Goal: Task Accomplishment & Management: Complete application form

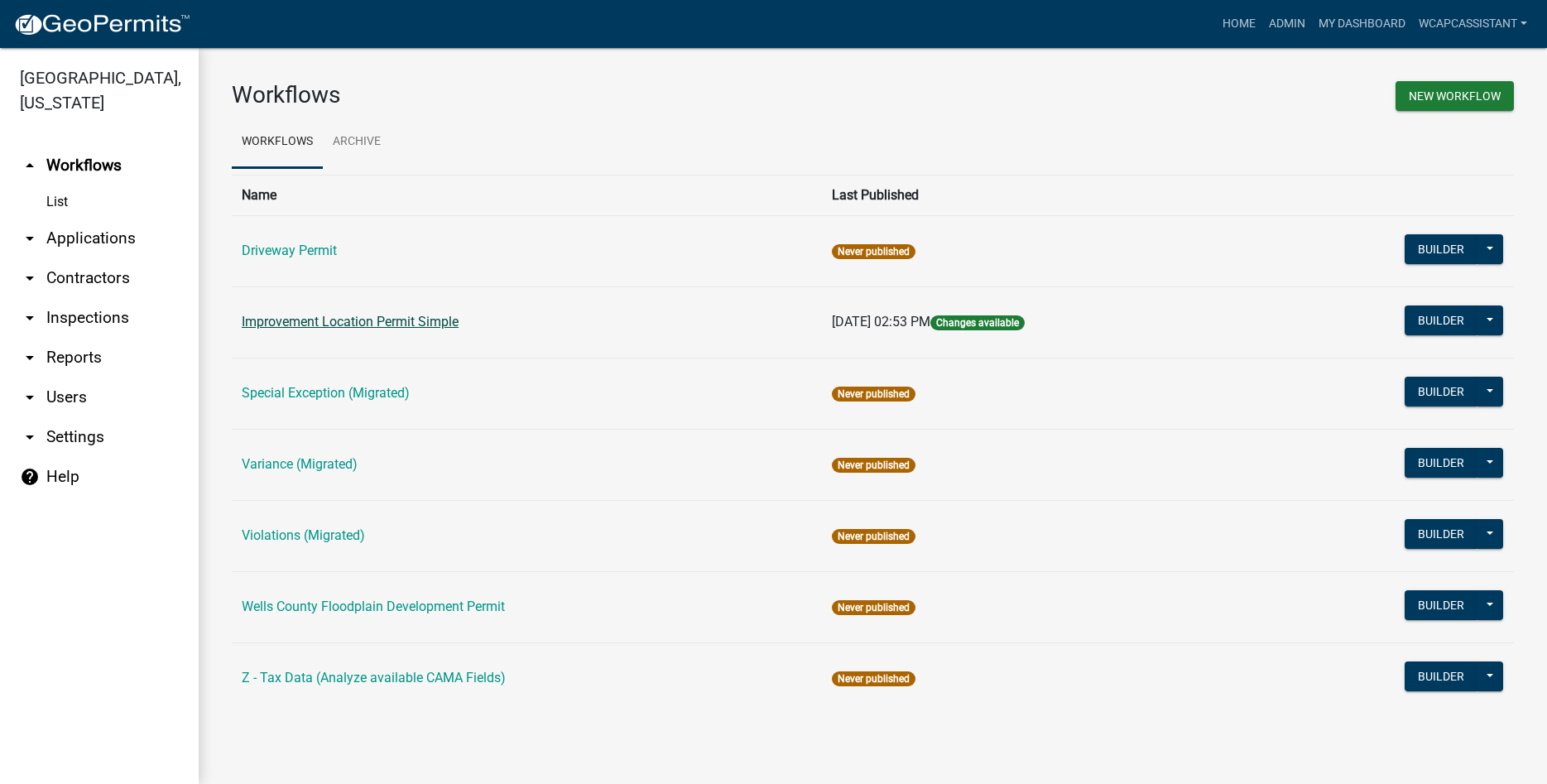
click at [338, 321] on link "Improvement Location Permit Simple" at bounding box center [351, 321] width 217 height 16
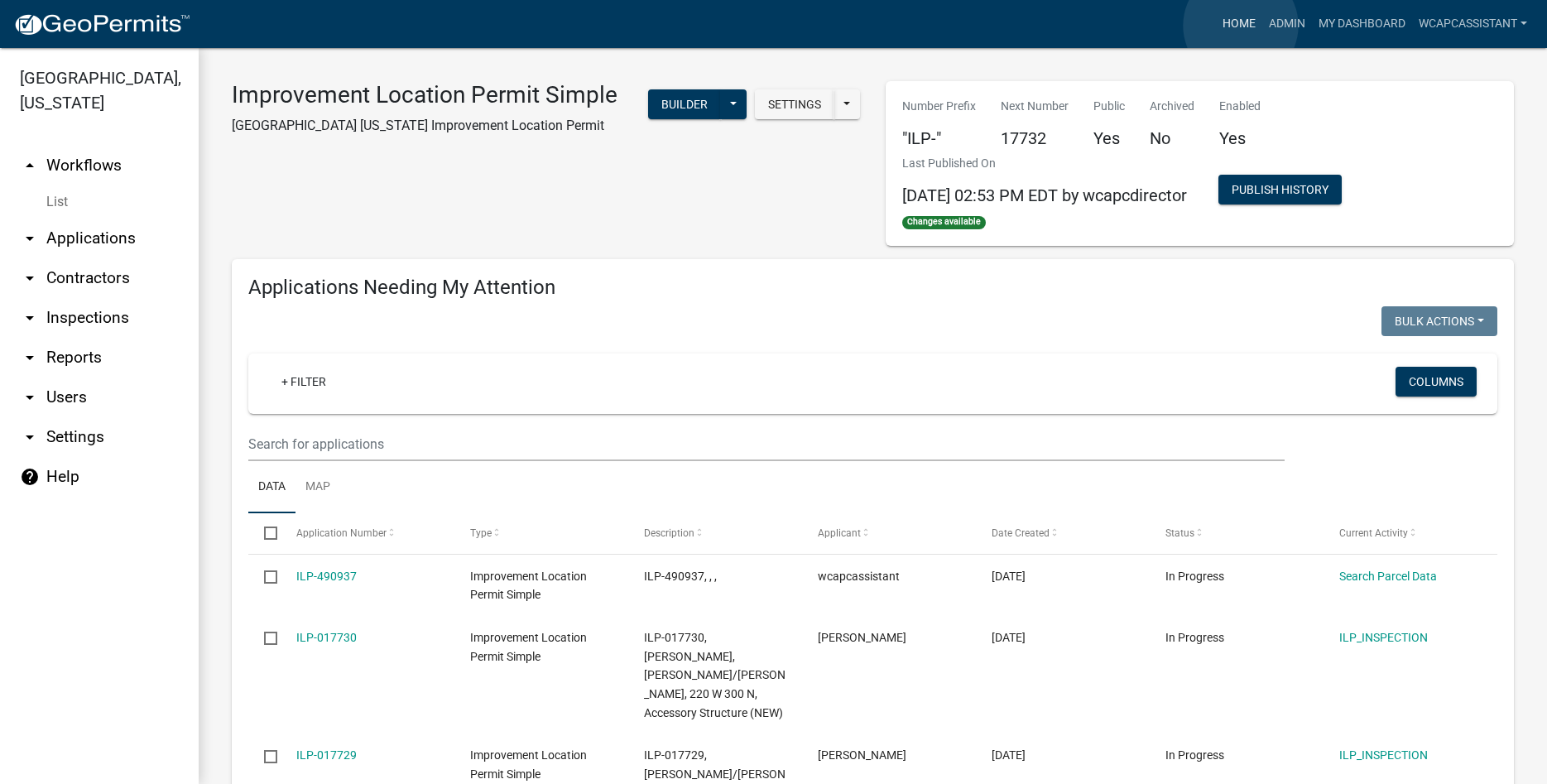
click at [1241, 26] on link "Home" at bounding box center [1239, 24] width 46 height 32
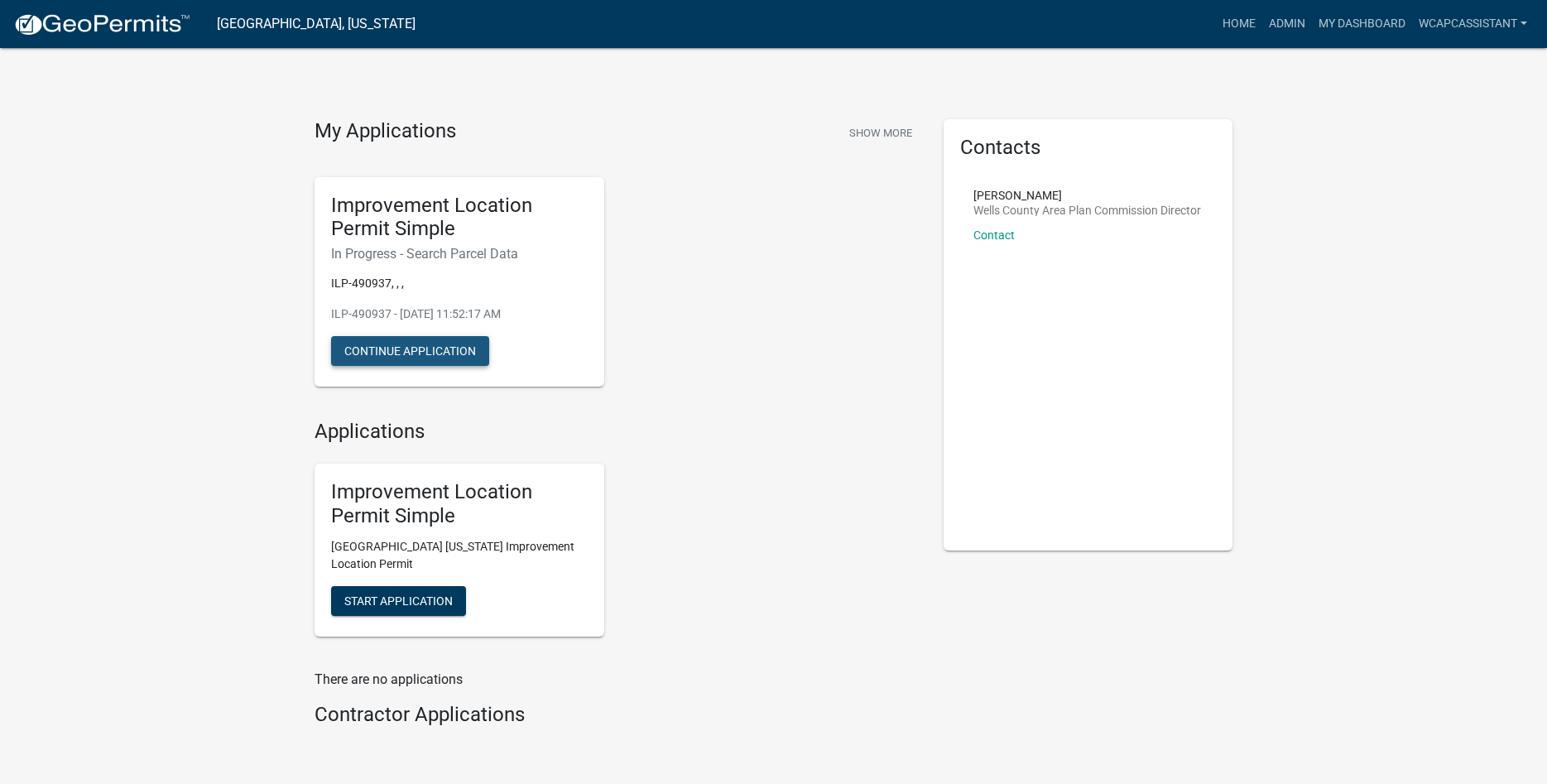
click at [435, 358] on button "Continue Application" at bounding box center [410, 351] width 158 height 30
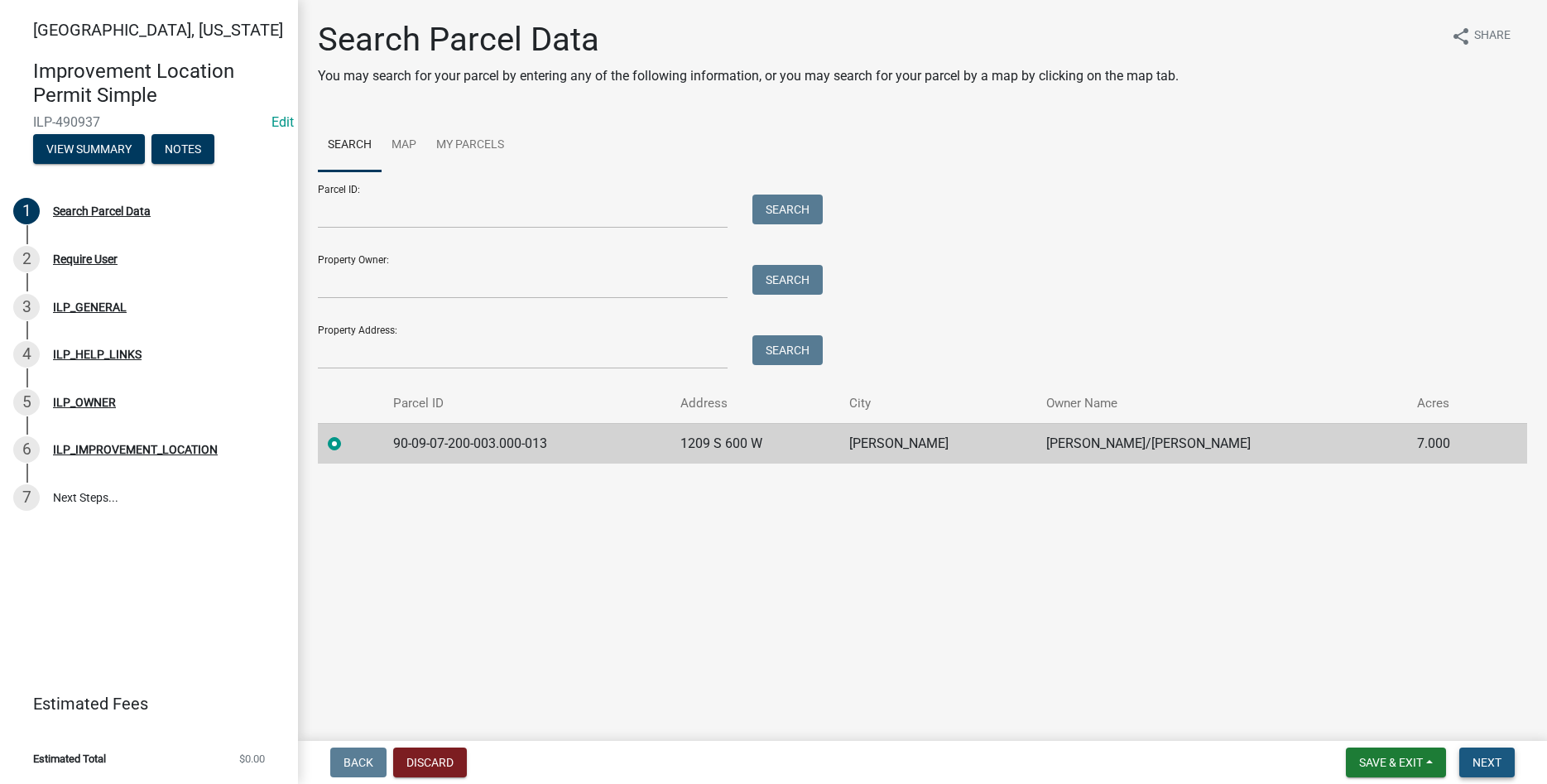
click at [1494, 764] on span "Next" at bounding box center [1487, 762] width 29 height 13
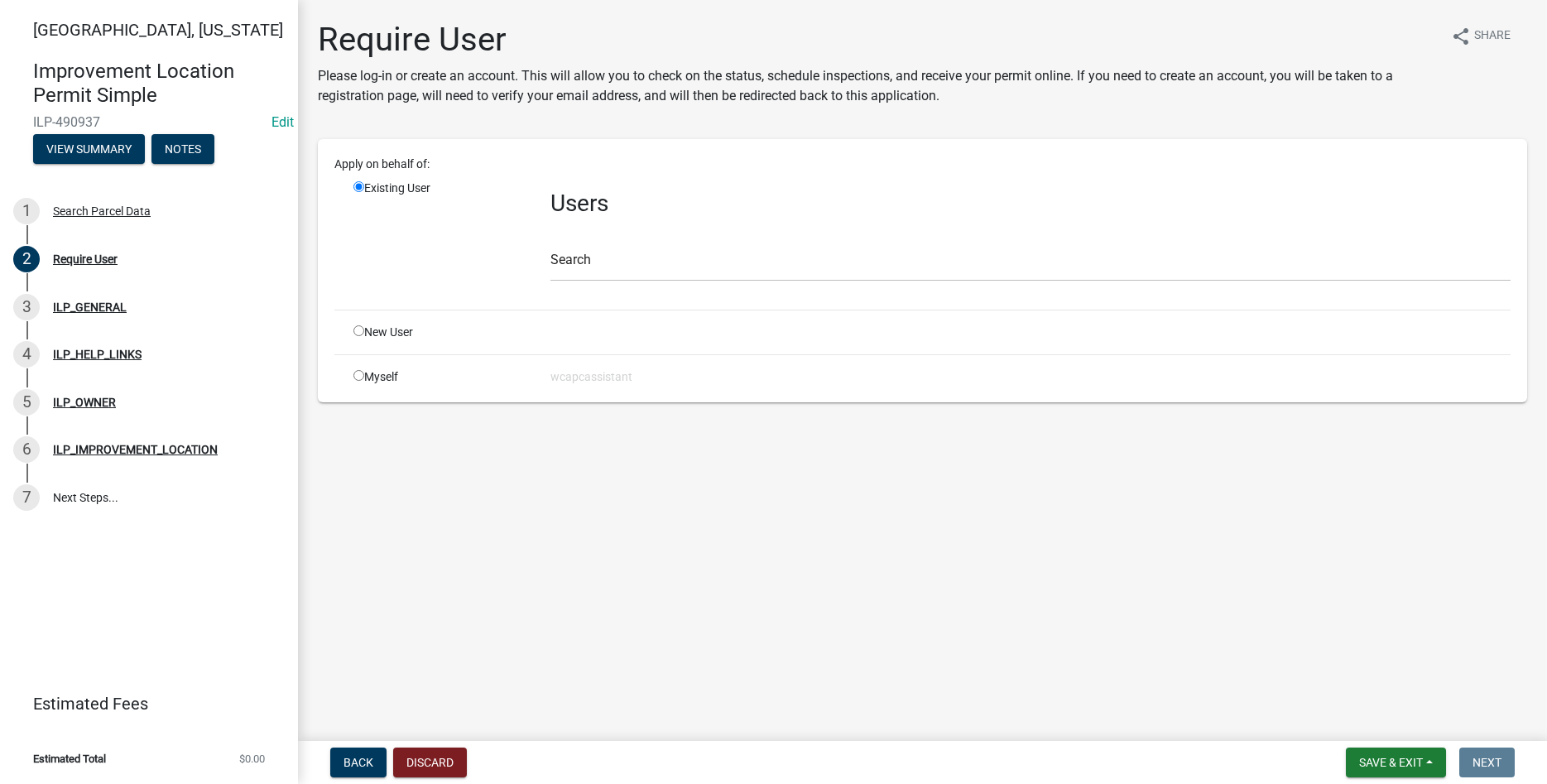
click at [358, 331] on input "radio" at bounding box center [358, 330] width 11 height 11
radio input "true"
radio input "false"
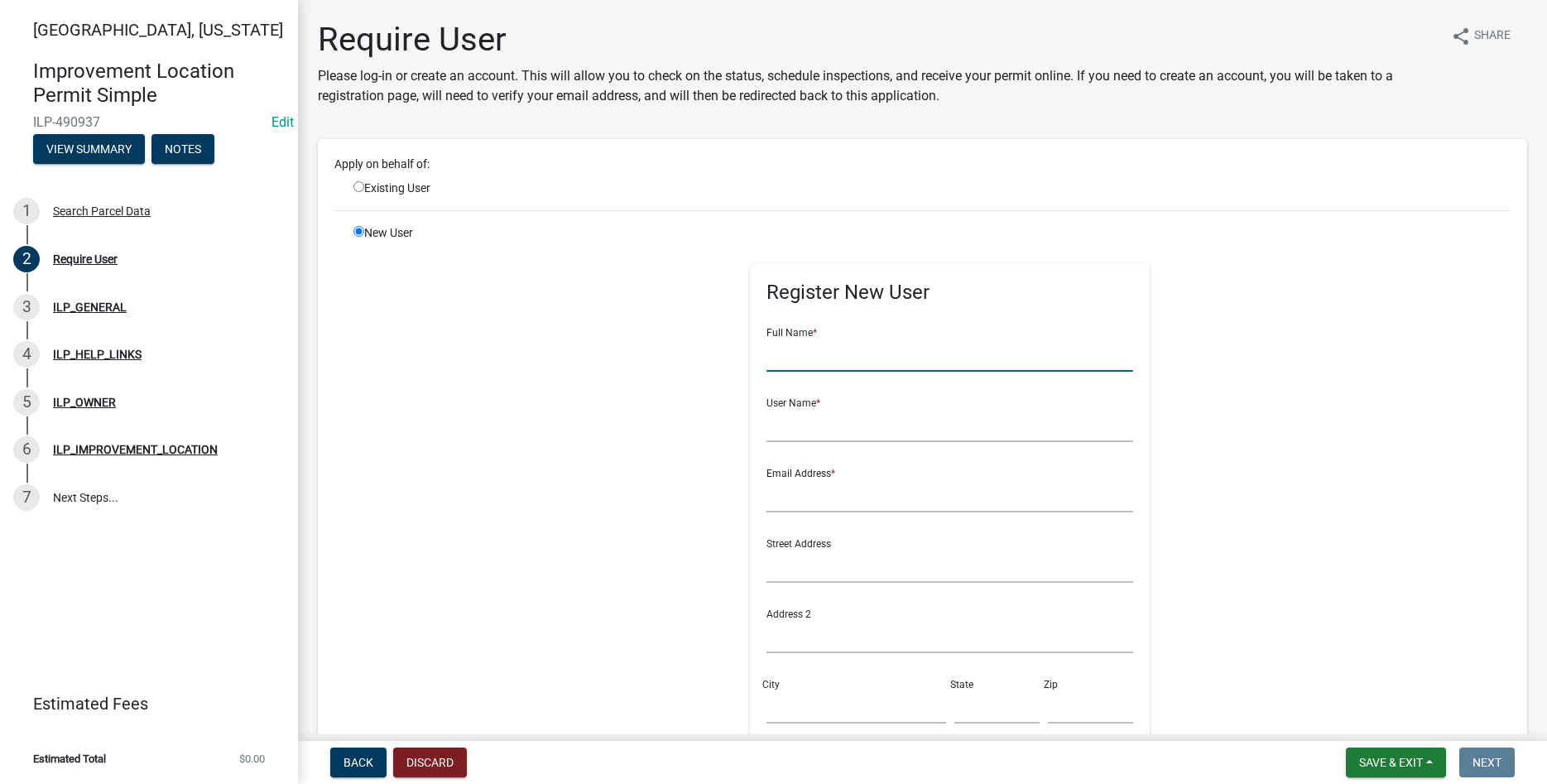
click at [896, 354] on input "text" at bounding box center [949, 354] width 366 height 34
type input "John Jacobs"
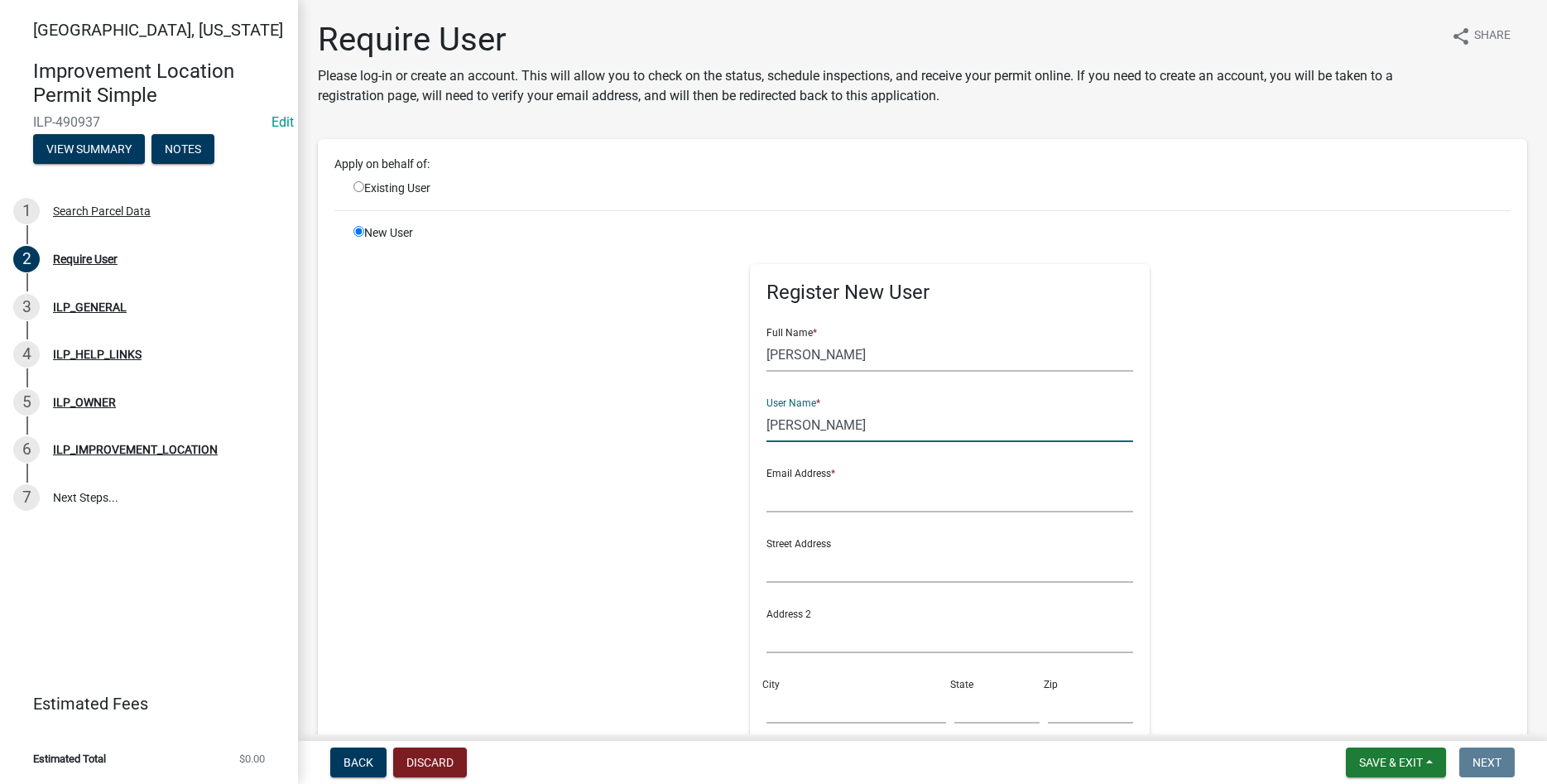
type input "John Jacobs"
type input "johnjacobs2034@hotmail.com"
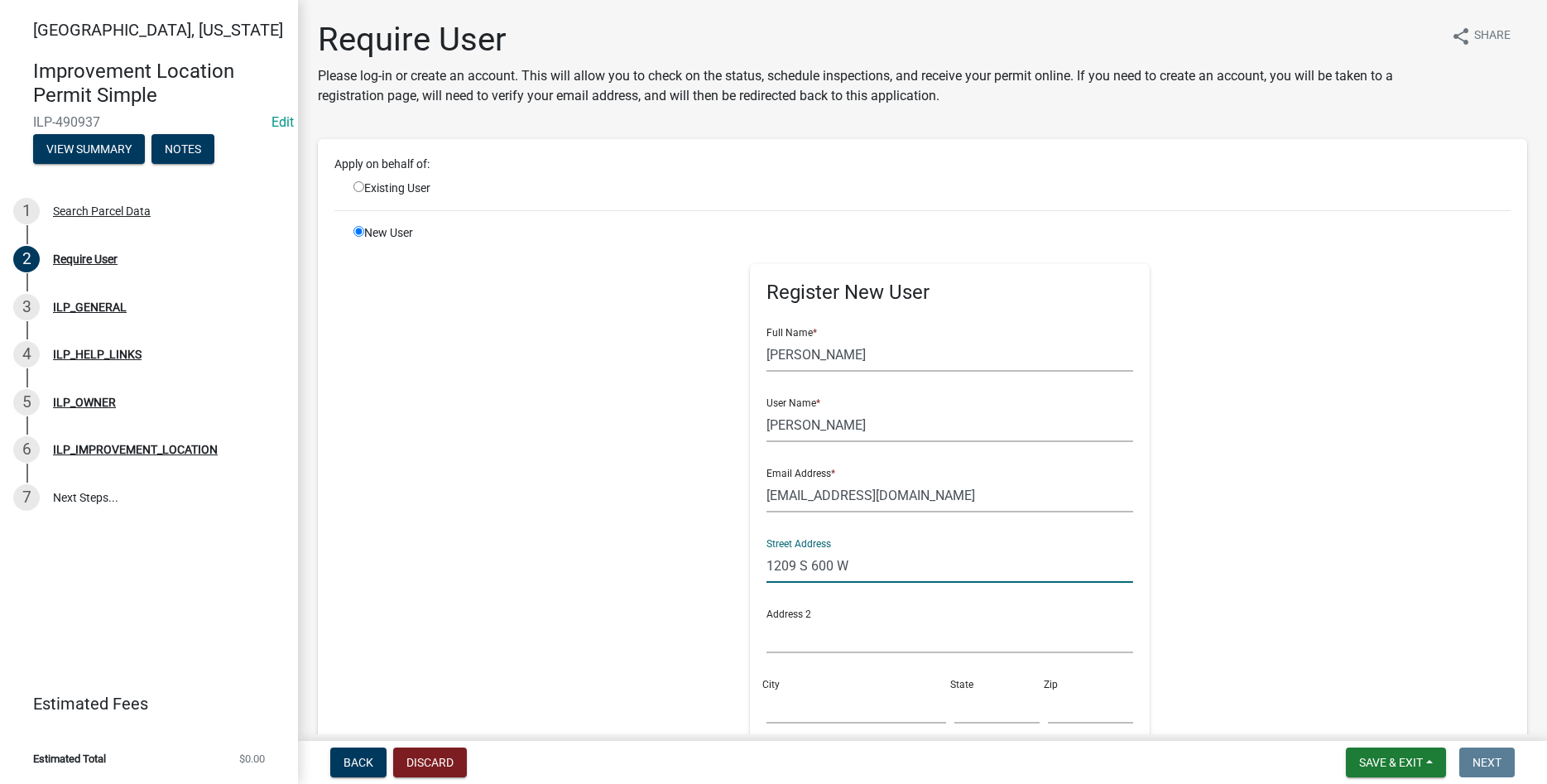
type input "1209 S 600 W"
type input "Markle"
type input "IN"
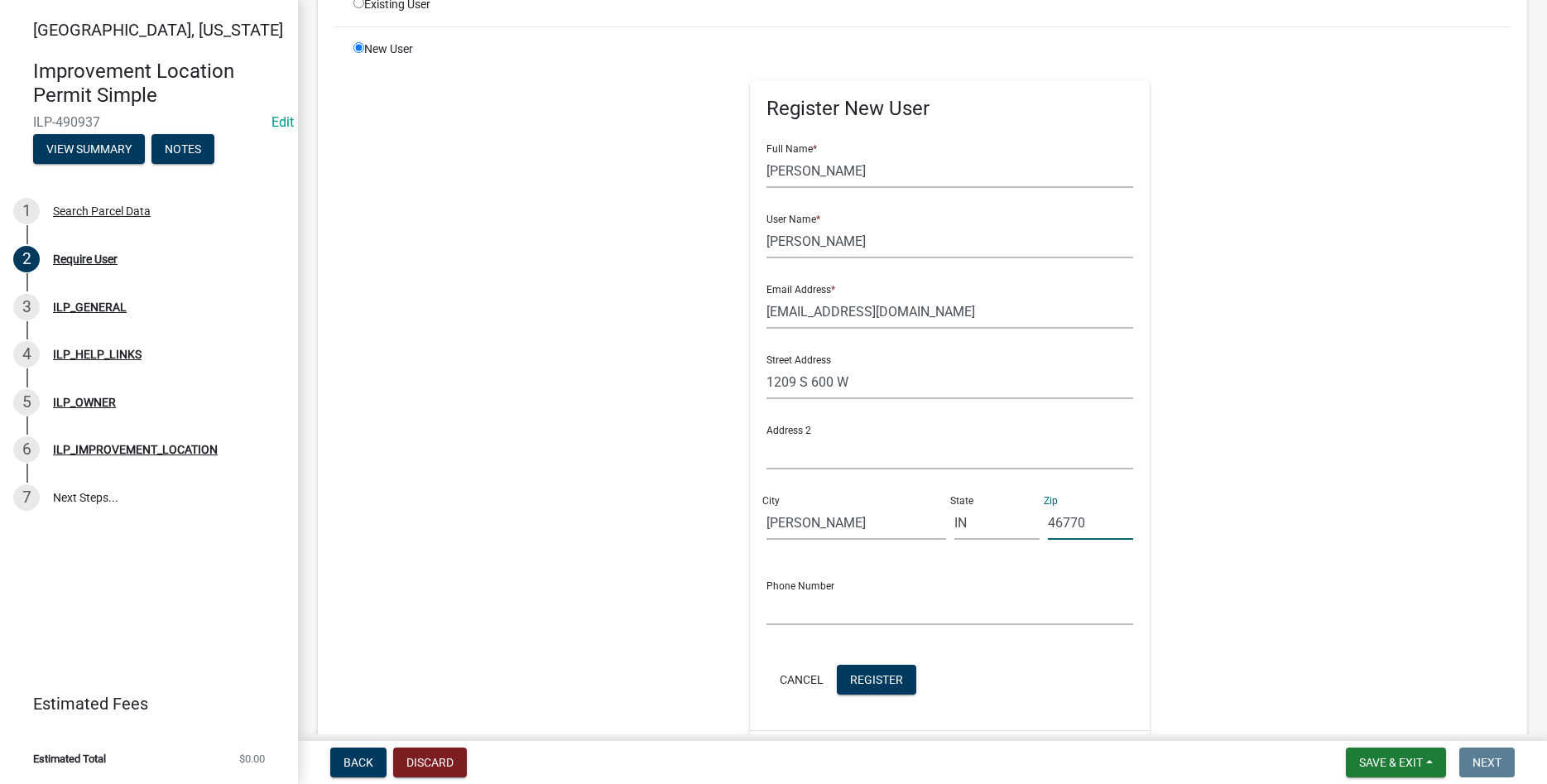
scroll to position [189, 0]
type input "46770"
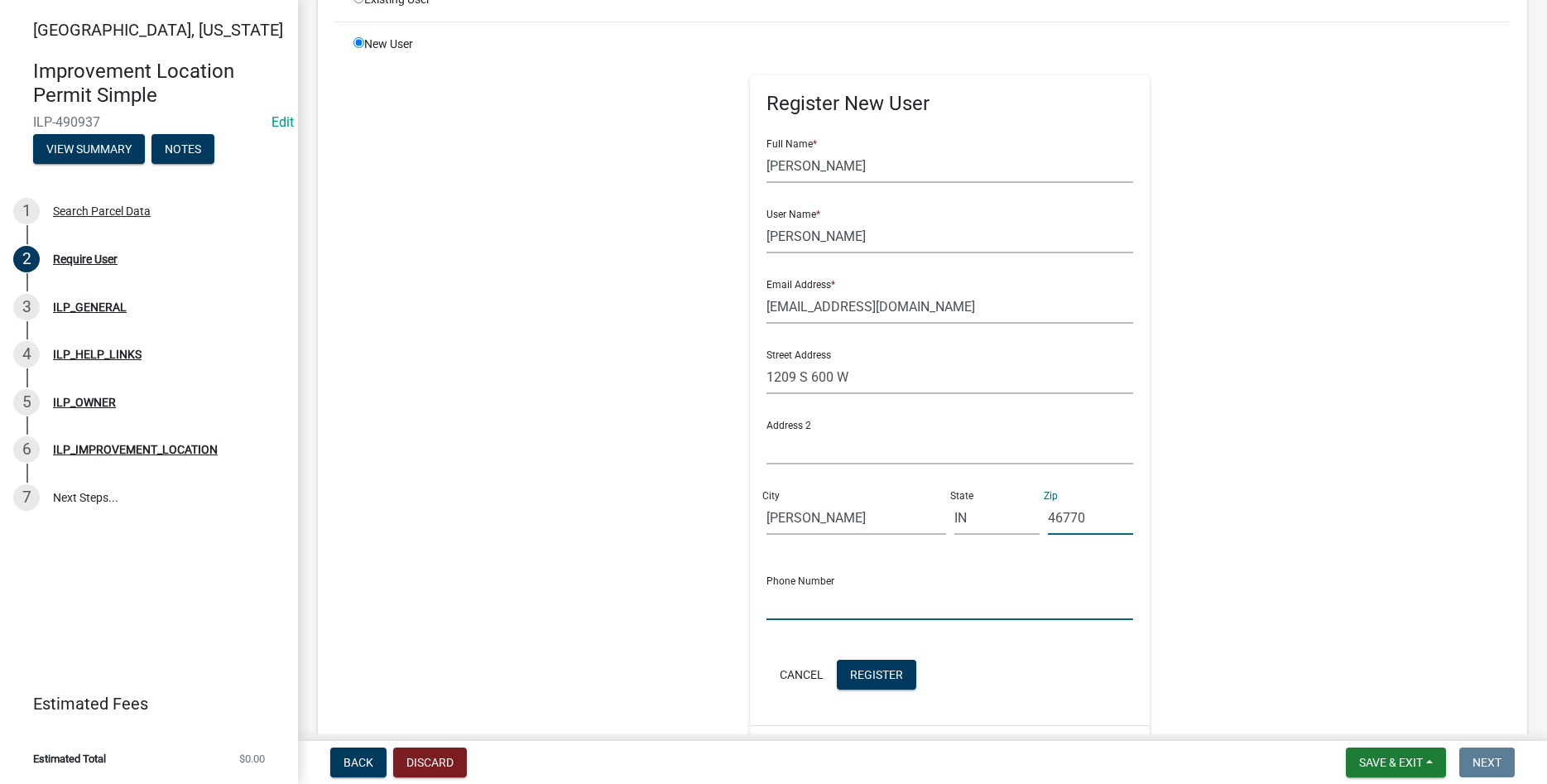
click at [788, 601] on input "text" at bounding box center [949, 603] width 366 height 34
click at [841, 606] on input "260-273-8235" at bounding box center [949, 603] width 366 height 34
type input "260-273-8235"
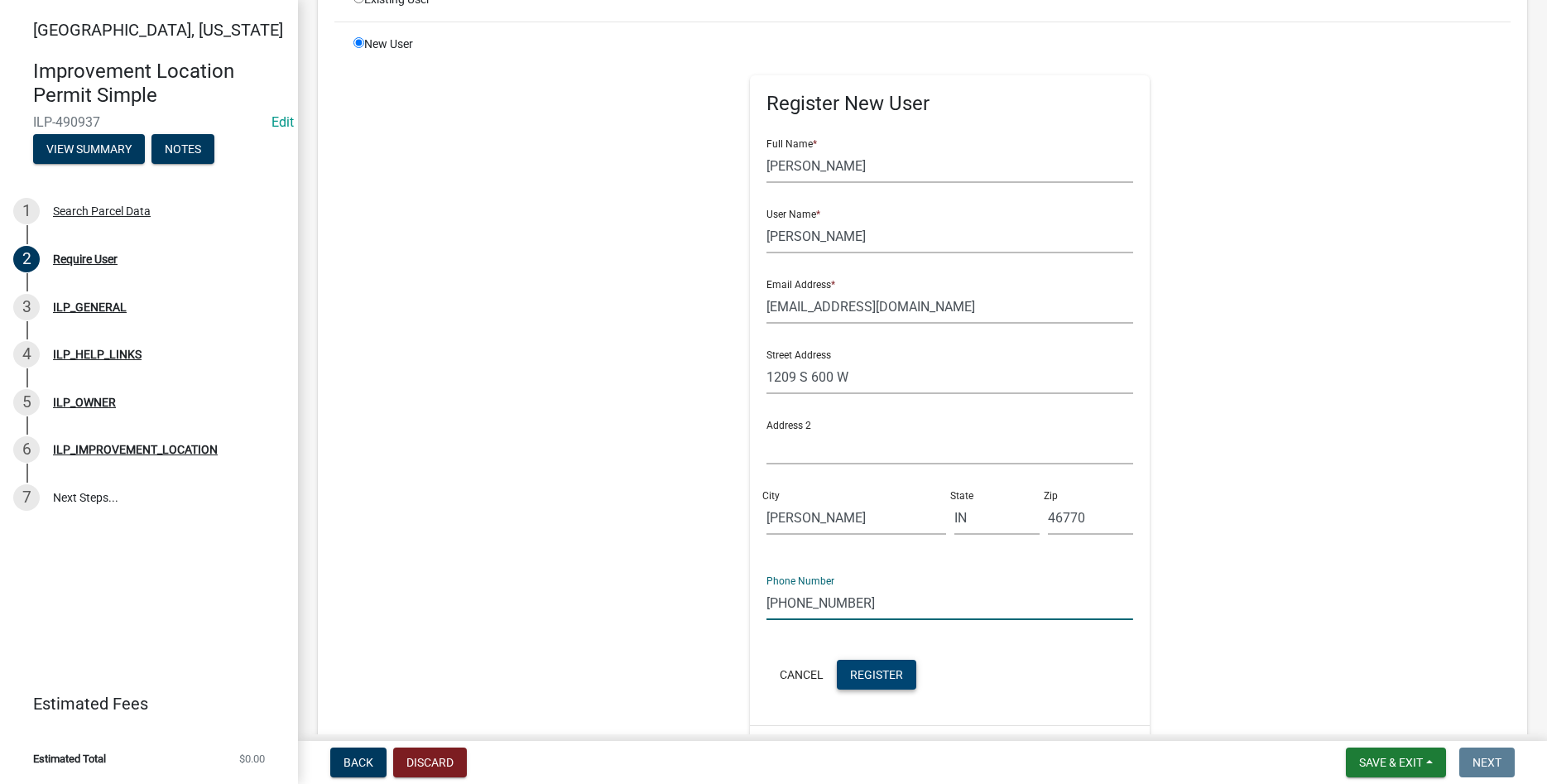
click at [890, 677] on span "Register" at bounding box center [877, 674] width 53 height 13
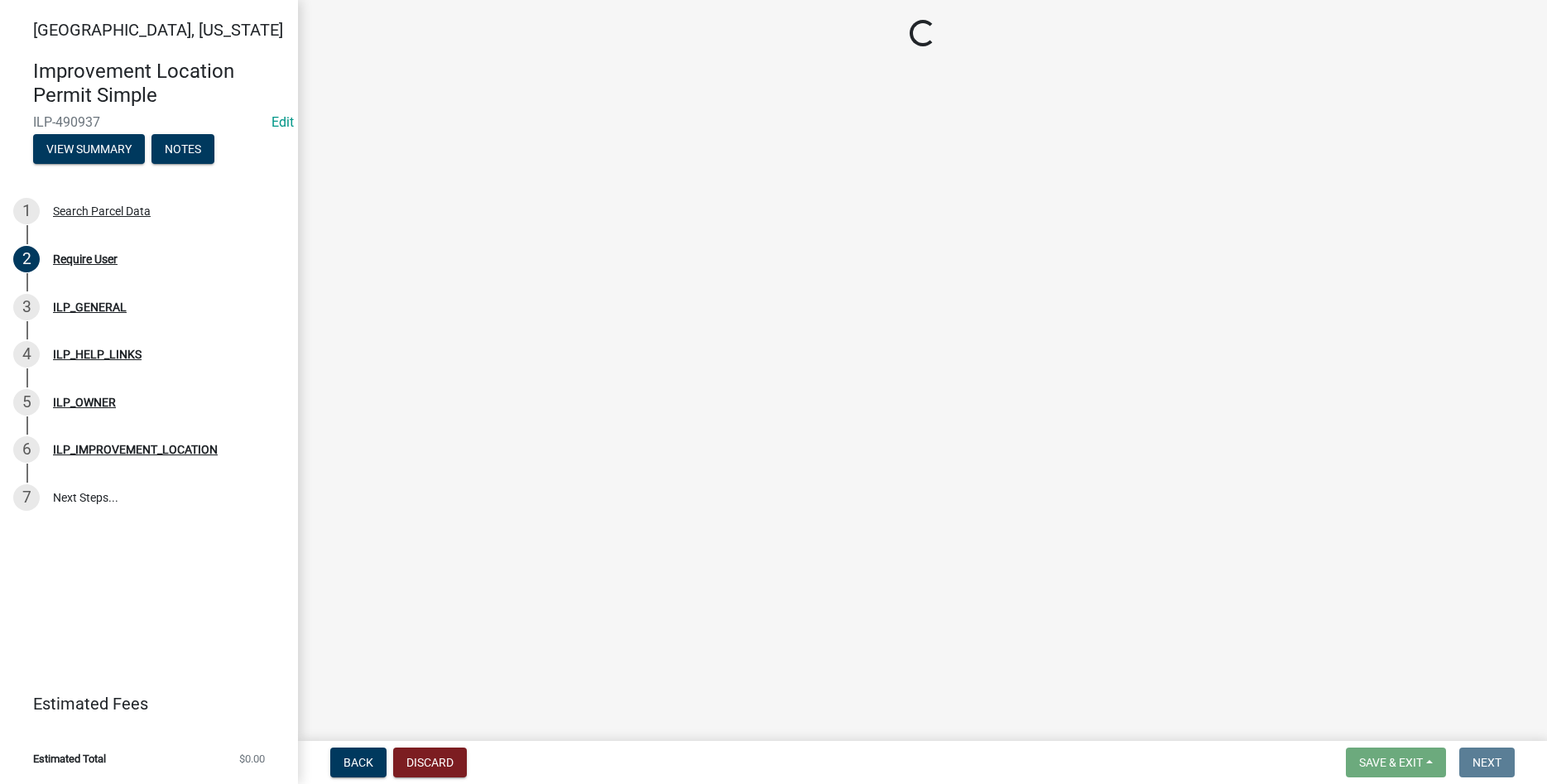
scroll to position [0, 0]
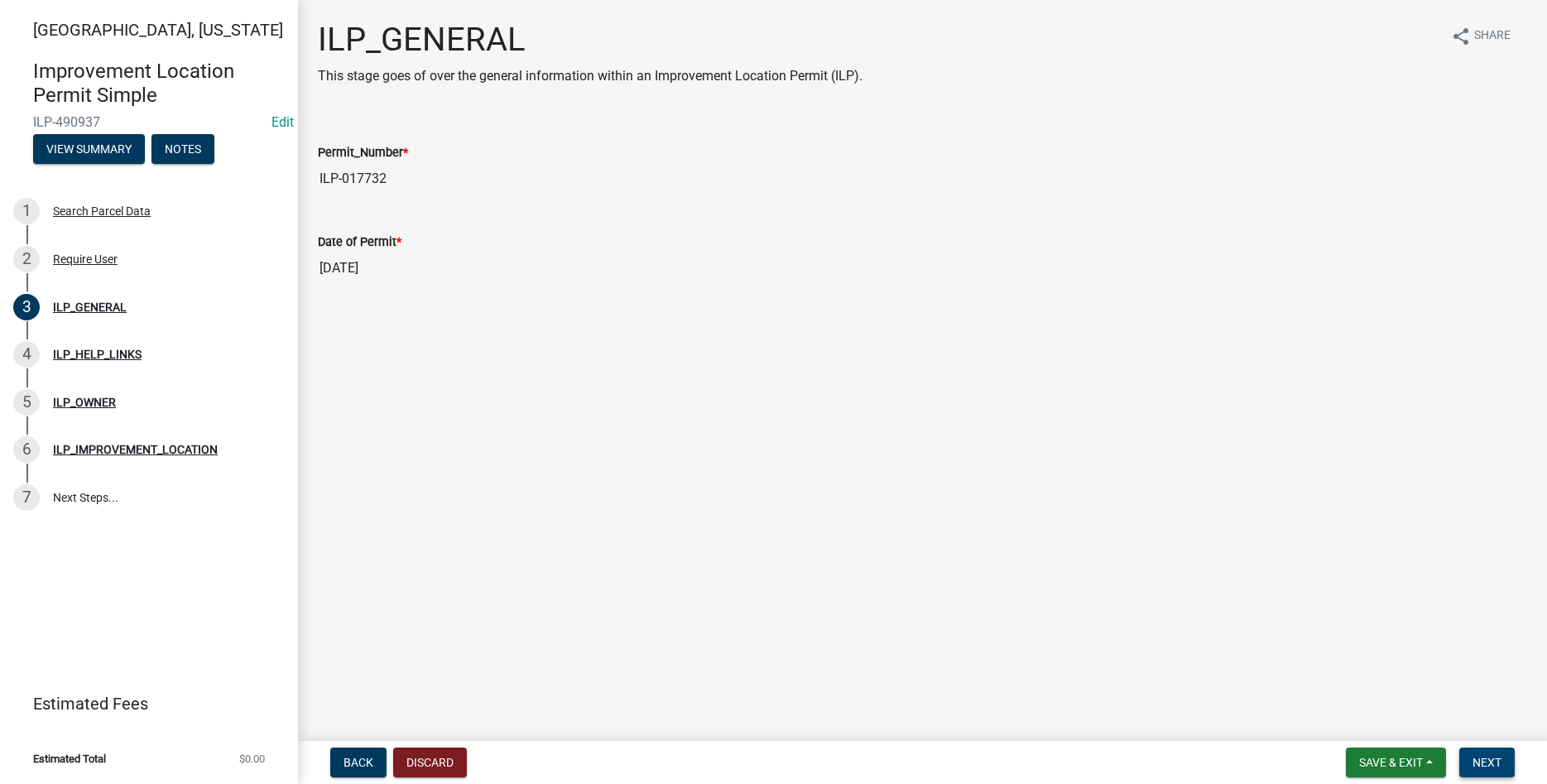
click at [1484, 764] on span "Next" at bounding box center [1487, 762] width 29 height 13
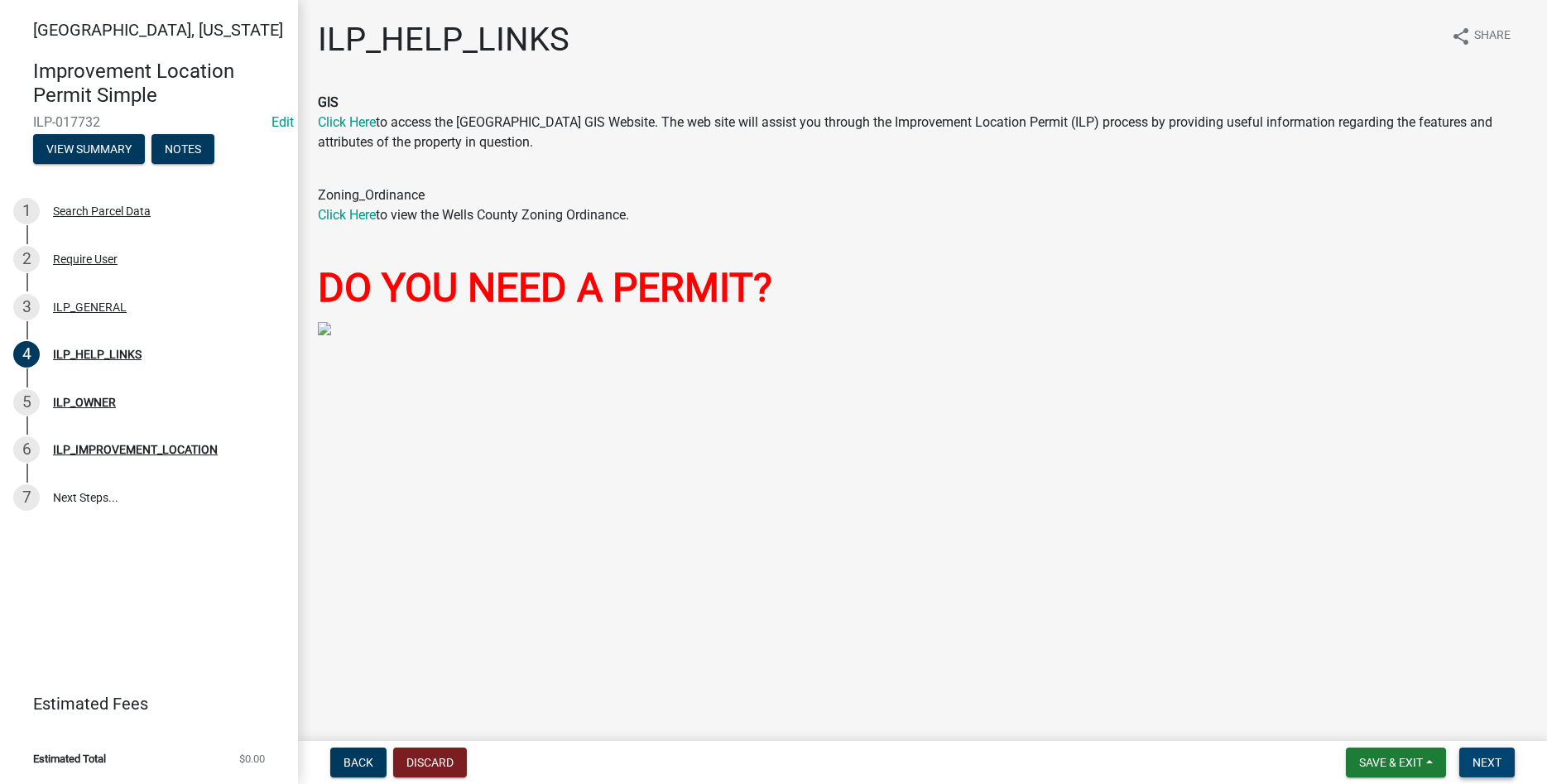
click at [1483, 758] on span "Next" at bounding box center [1487, 762] width 29 height 13
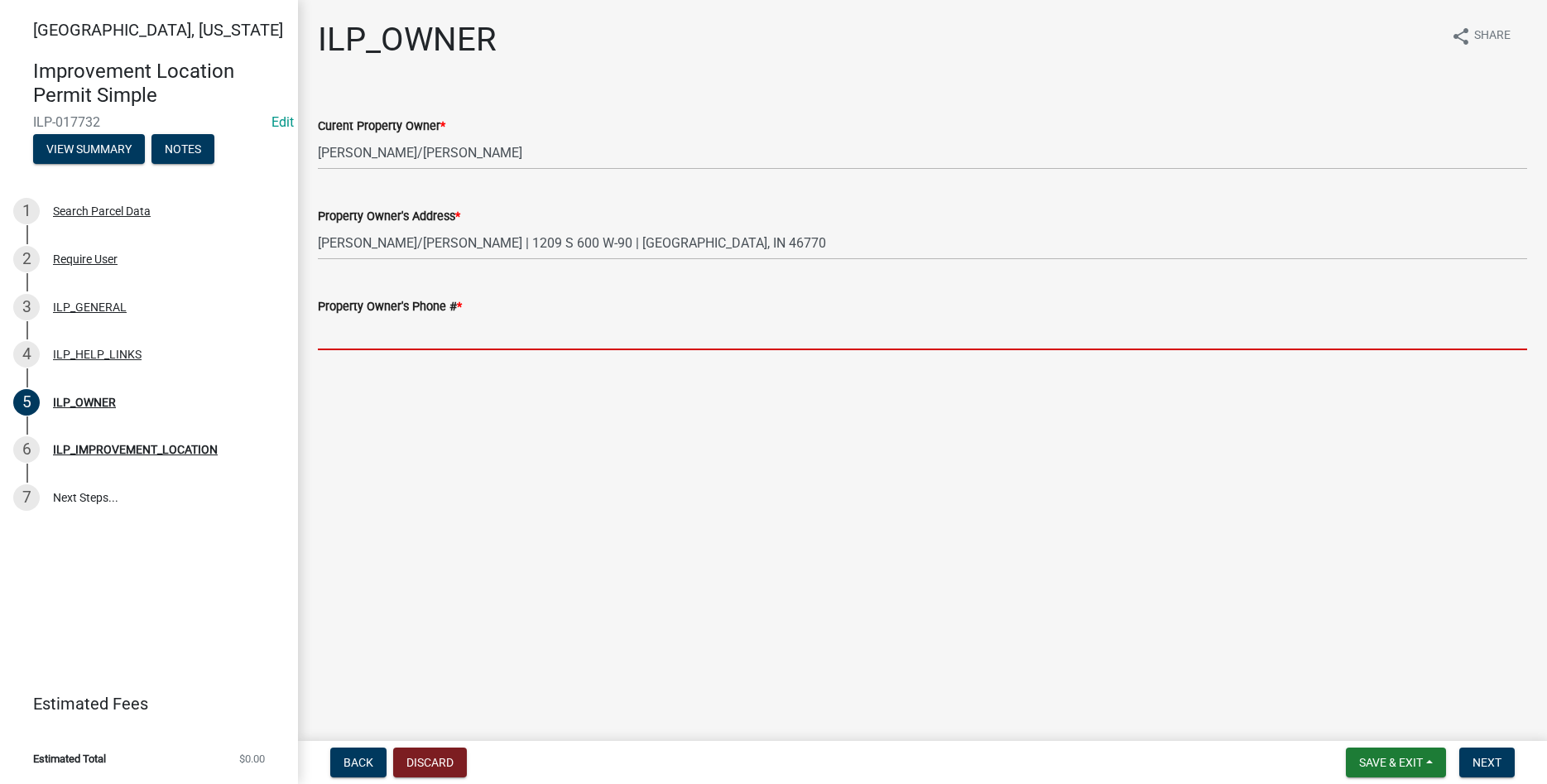
click at [395, 343] on input "Property Owner's Phone # *" at bounding box center [923, 333] width 1210 height 34
paste input "260-273-8235"
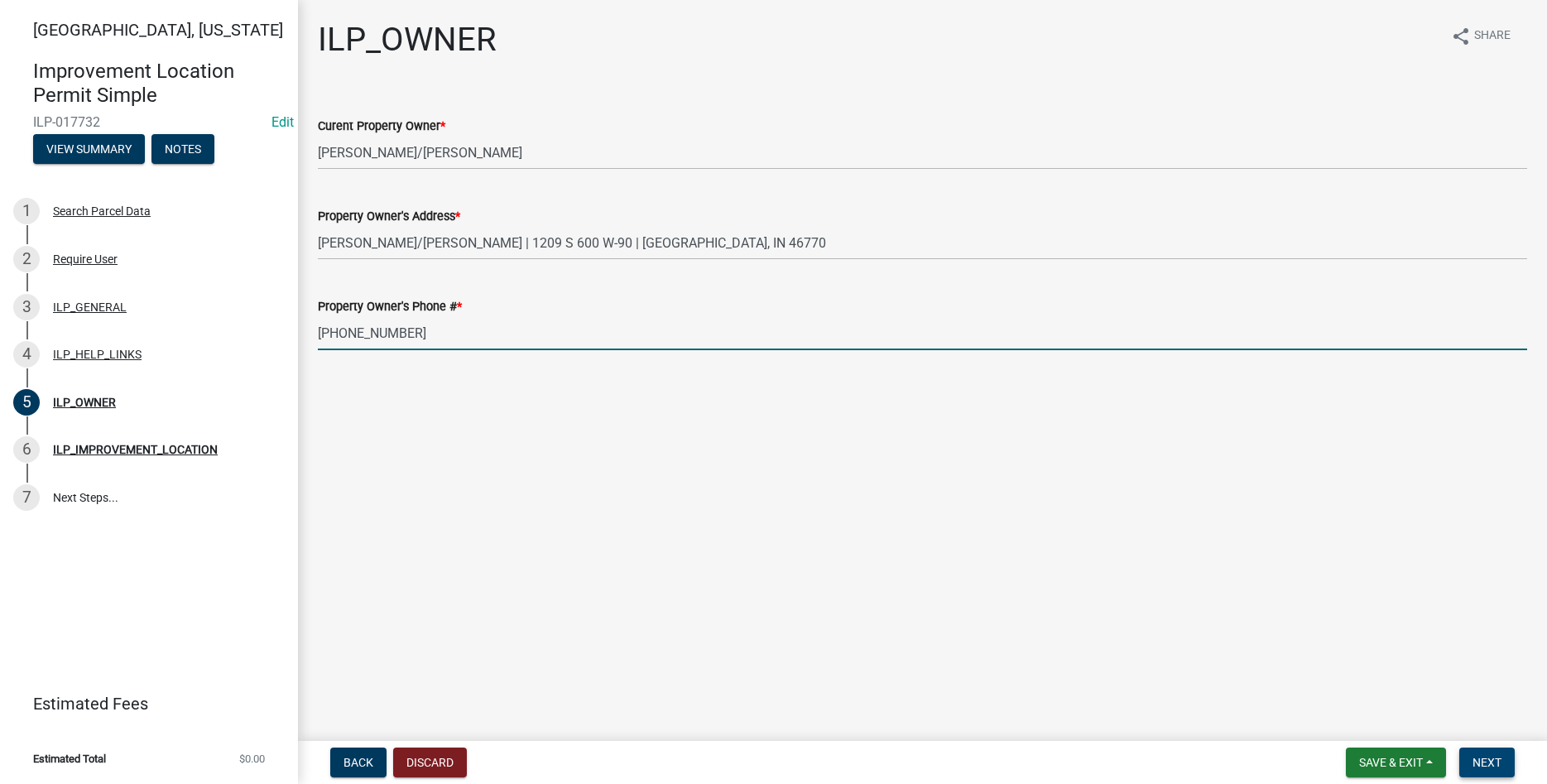
type input "260-273-8235"
click at [1490, 750] on button "Next" at bounding box center [1487, 763] width 56 height 30
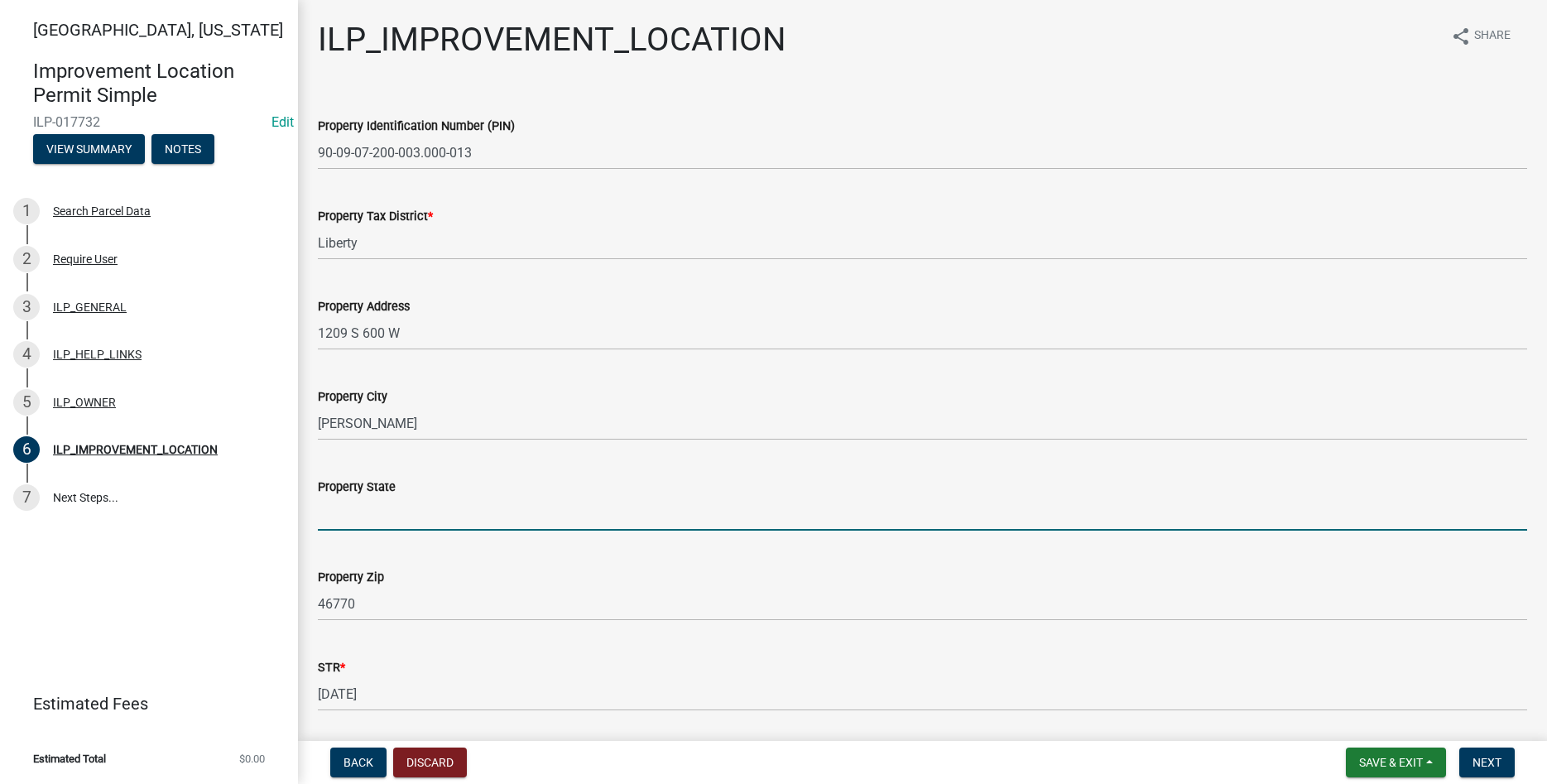
click at [366, 509] on input "Property State" at bounding box center [923, 513] width 1210 height 34
type input "IN"
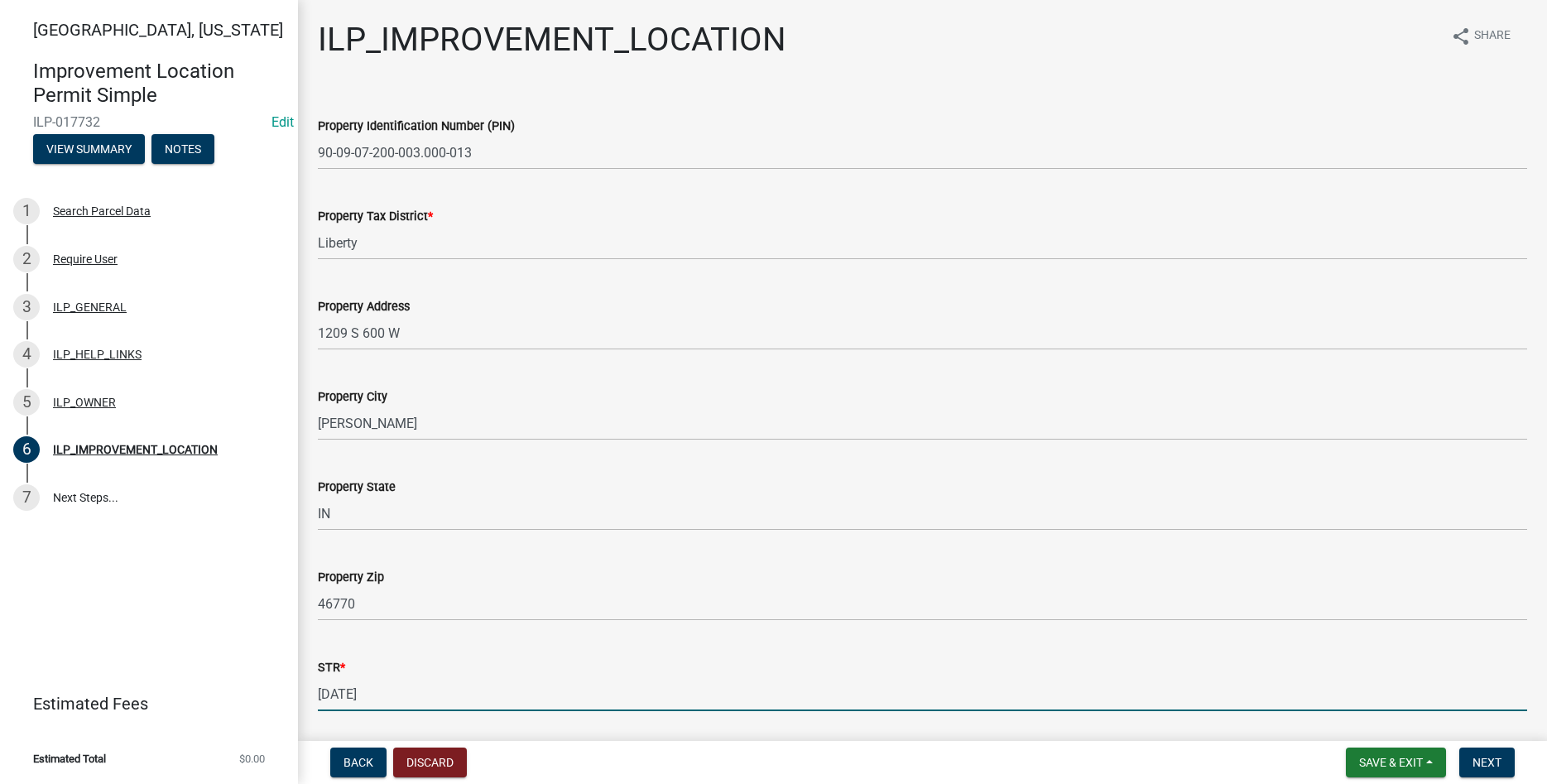
scroll to position [257, 0]
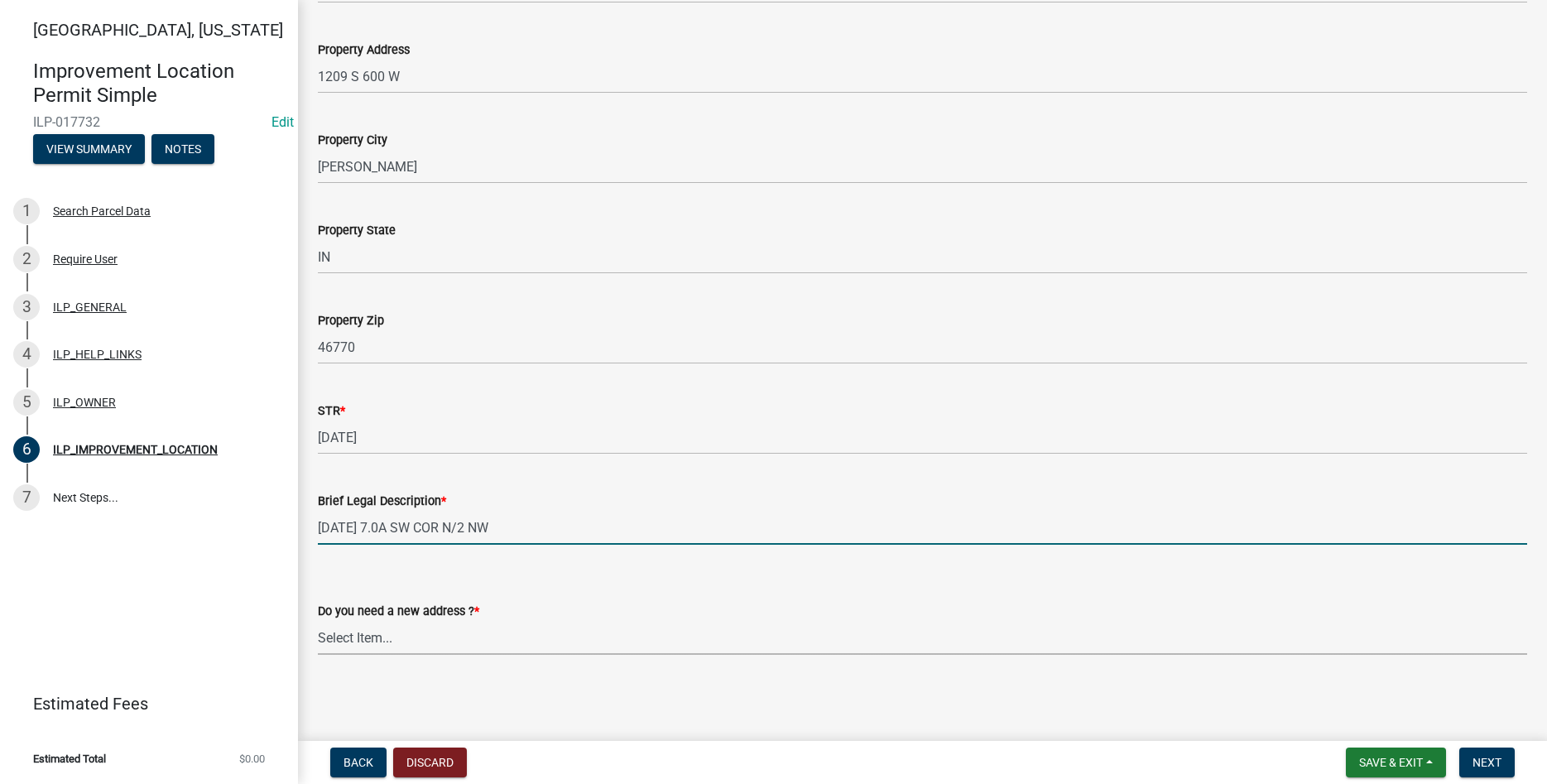
click at [318, 621] on select "Select Item... YES NO" at bounding box center [923, 637] width 1210 height 34
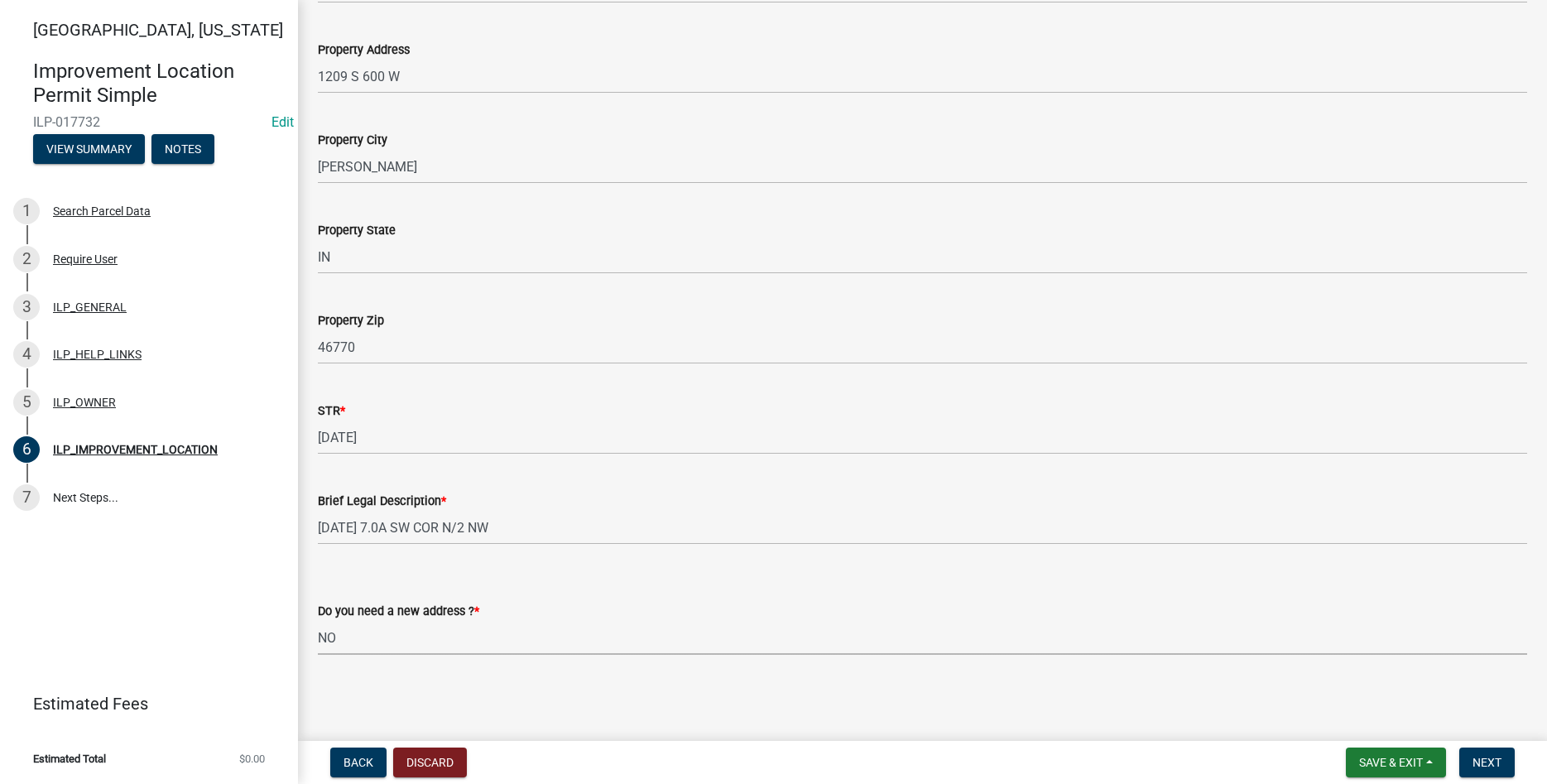
click option "NO" at bounding box center [0, 0] width 0 height 0
select select "03ef64e6-f0ff-43c9-aded-972c487e3507"
click at [1477, 761] on span "Next" at bounding box center [1487, 762] width 29 height 13
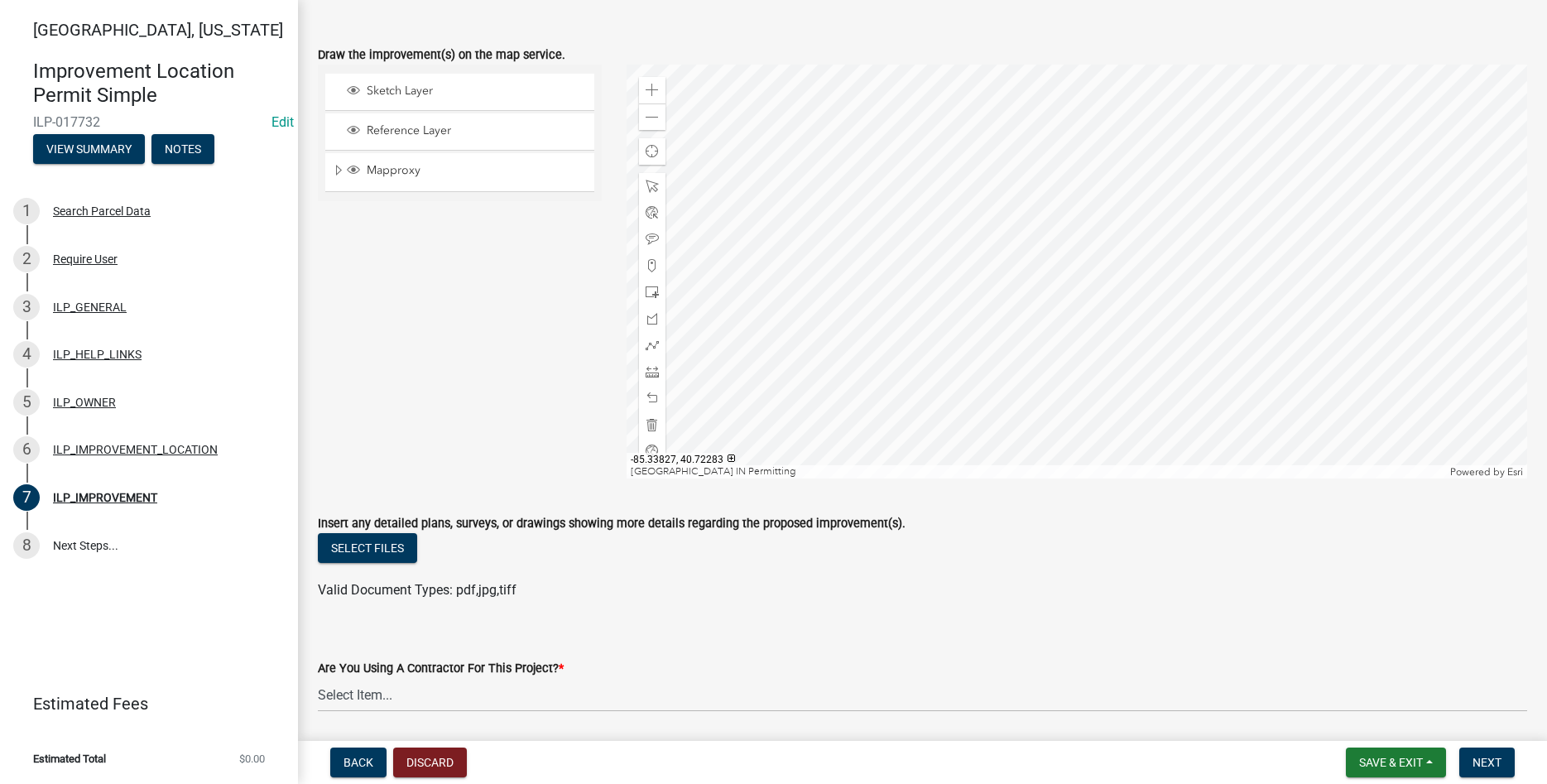
scroll to position [283, 0]
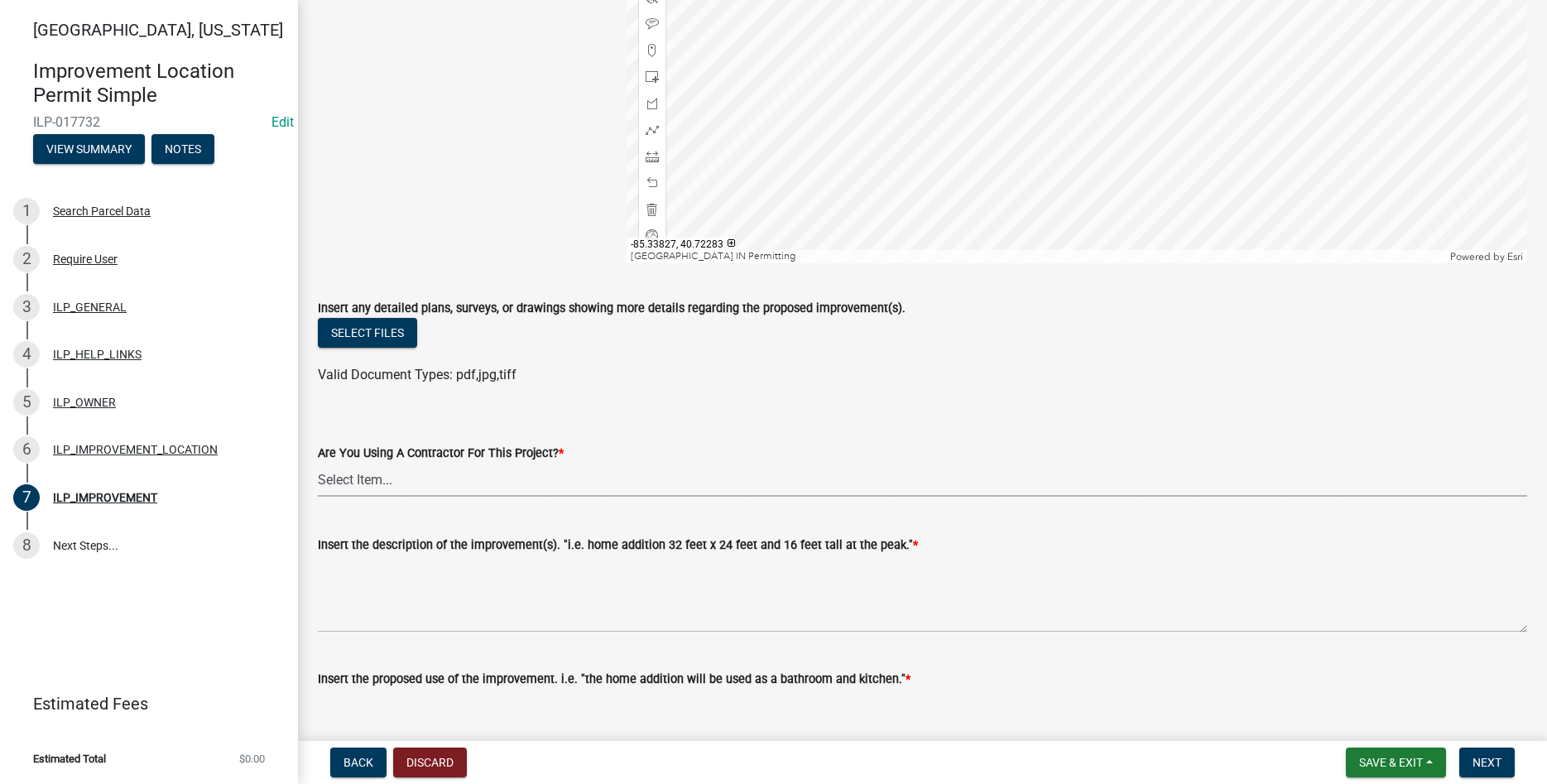
click at [318, 463] on select "Select Item... YES NO" at bounding box center [923, 479] width 1210 height 34
click option "NO" at bounding box center [0, 0] width 0 height 0
select select "d0c397cf-92c1-4d75-b08b-a5d0ada822ad"
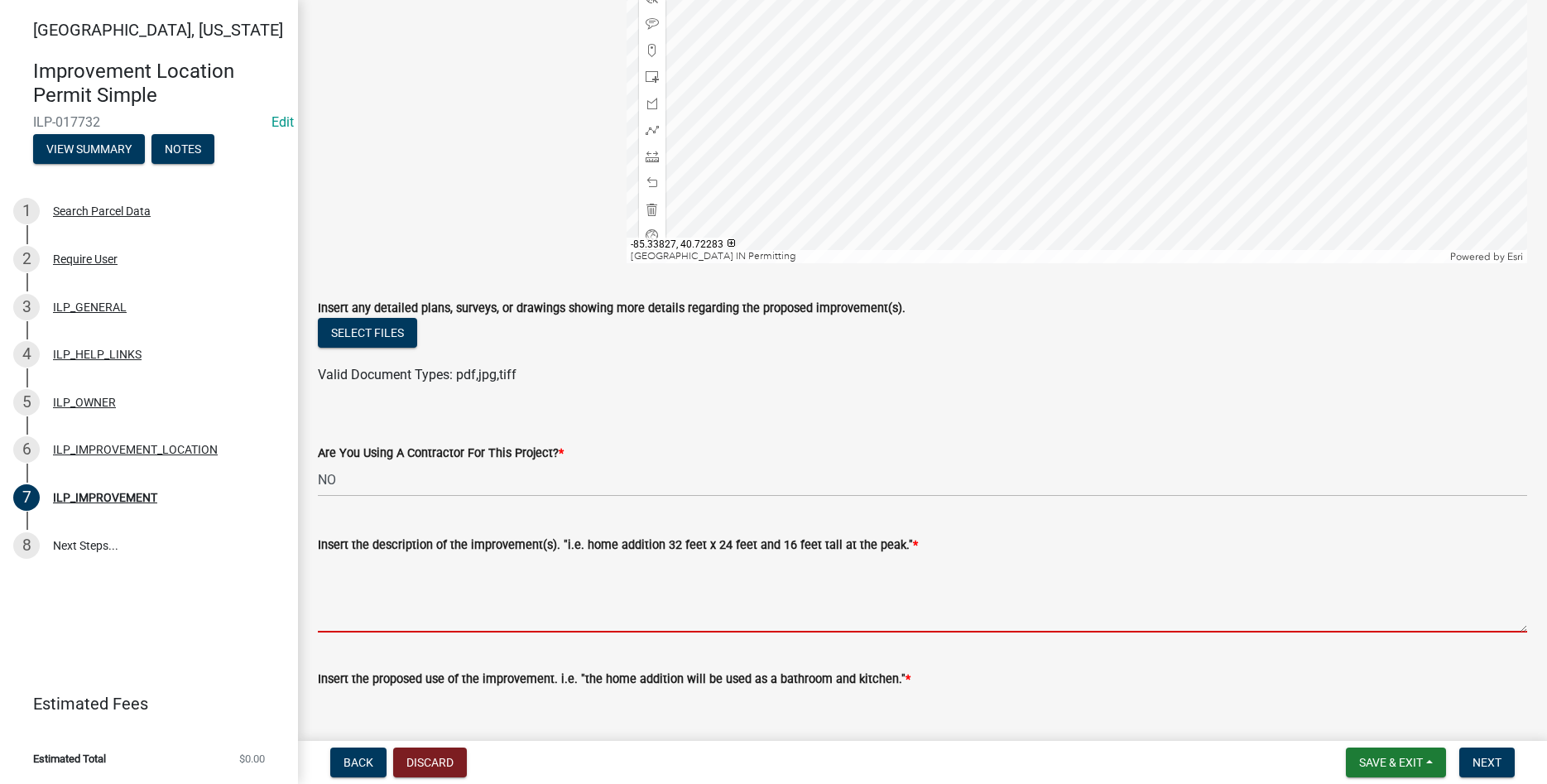
click at [449, 600] on textarea "Insert the description of the improvement(s). "i.e. home addition 32 feet x 24 …" at bounding box center [923, 593] width 1210 height 78
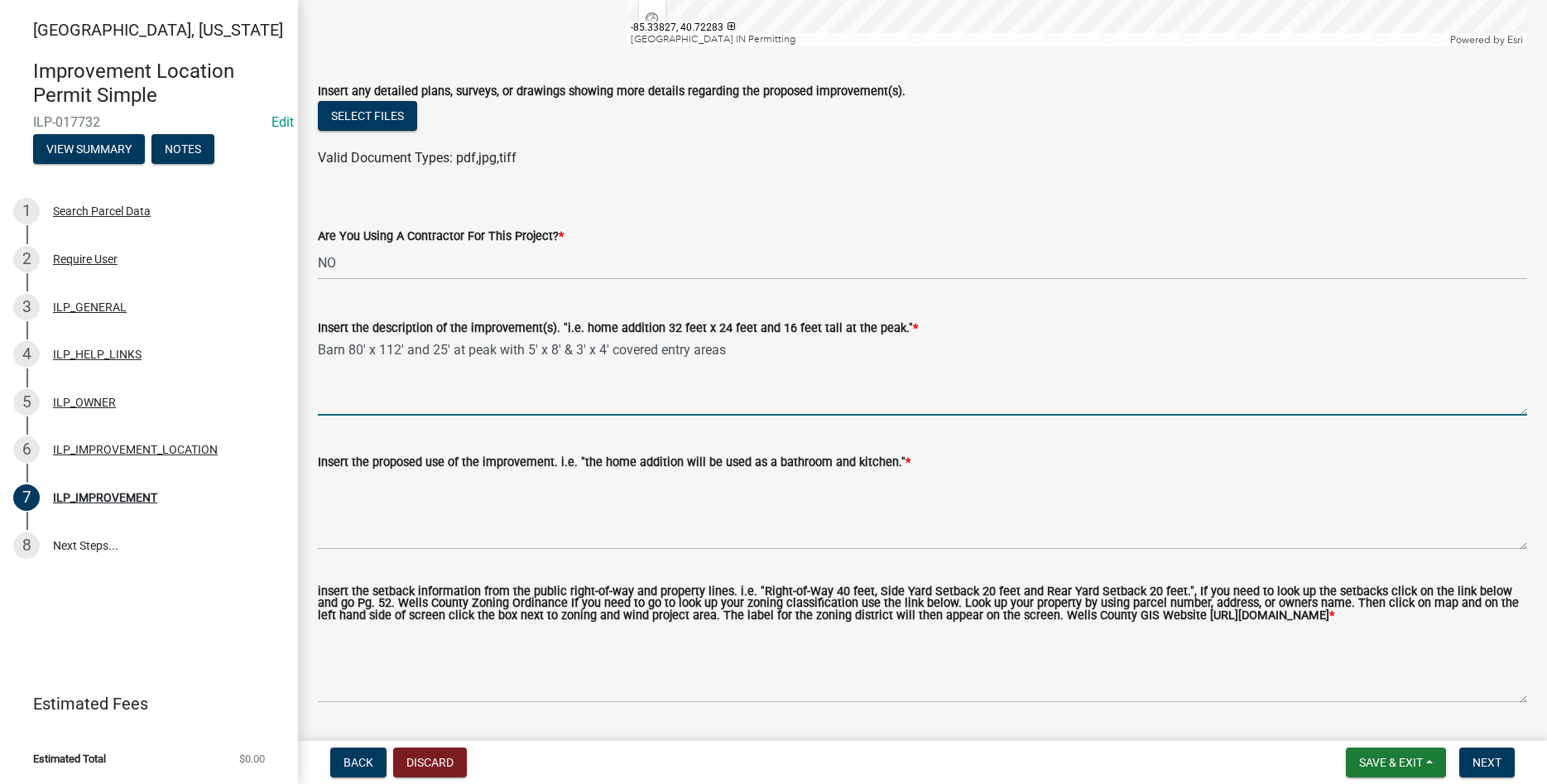
scroll to position [559, 0]
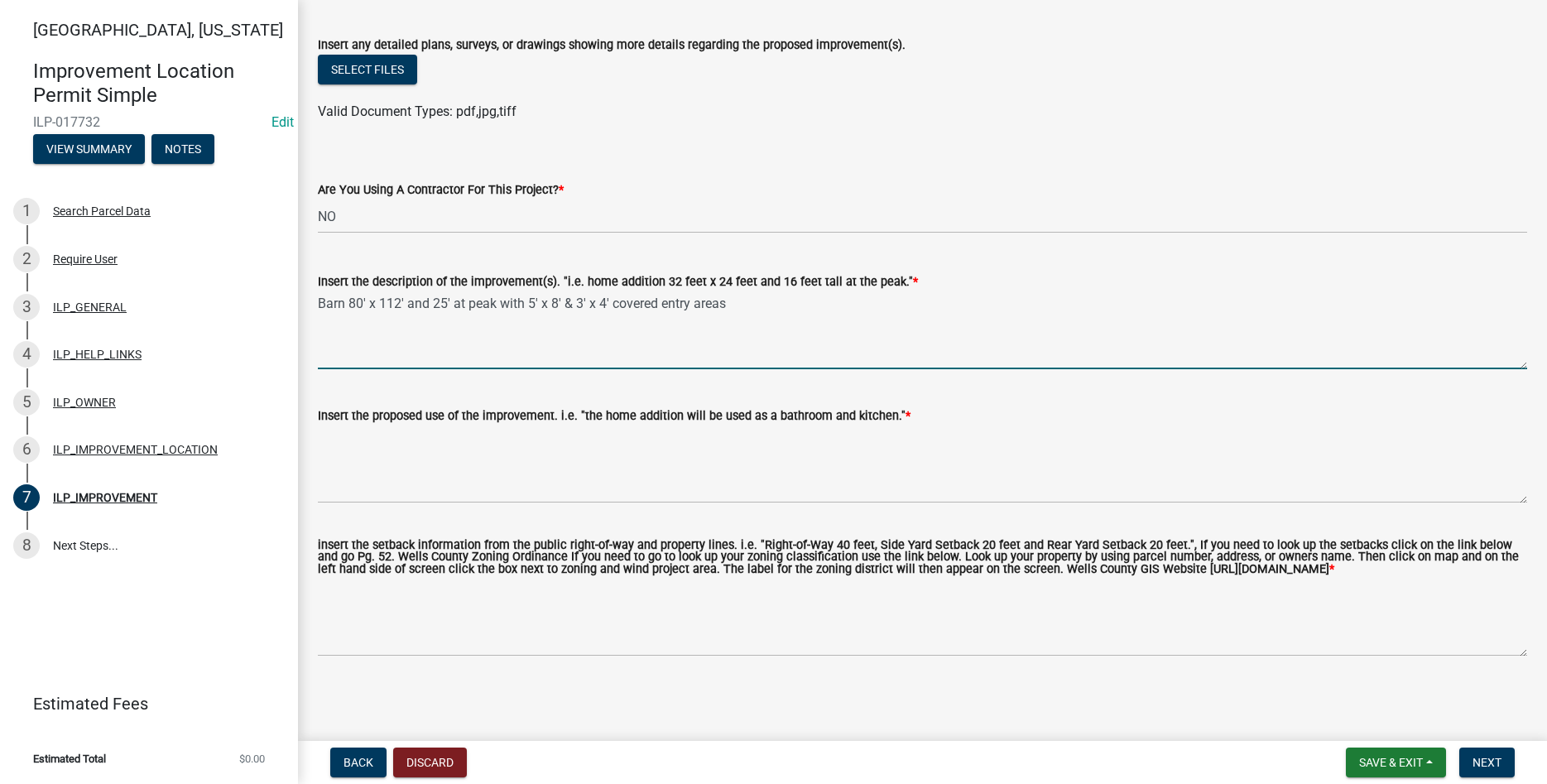
type textarea "Barn 80' x 112' and 25' at peak with 5' x 8' & 3' x 4' covered entry areas"
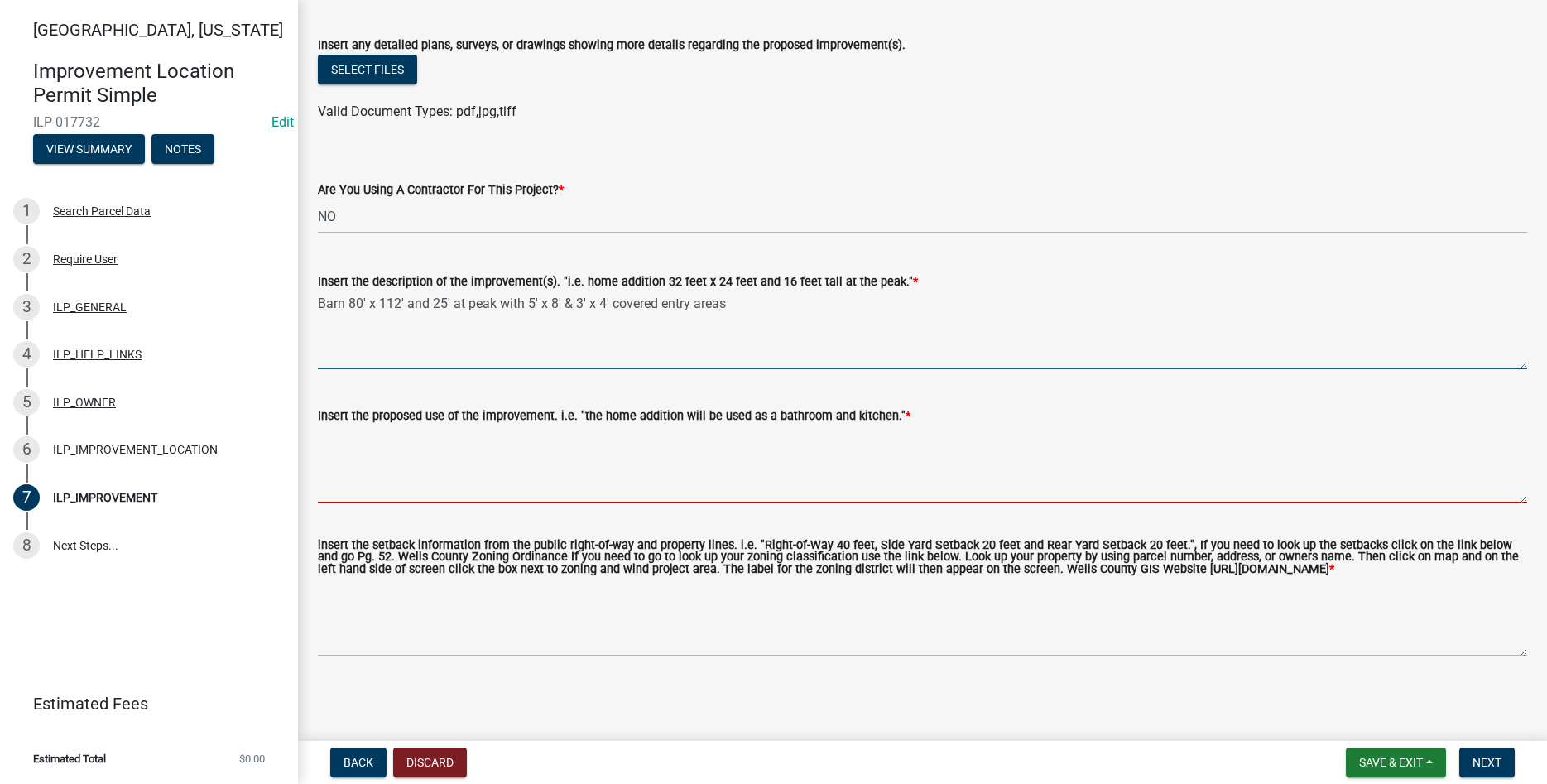
click at [417, 433] on textarea "Insert the proposed use of the improvement. i.e. "the home addition will be use…" at bounding box center [923, 464] width 1210 height 78
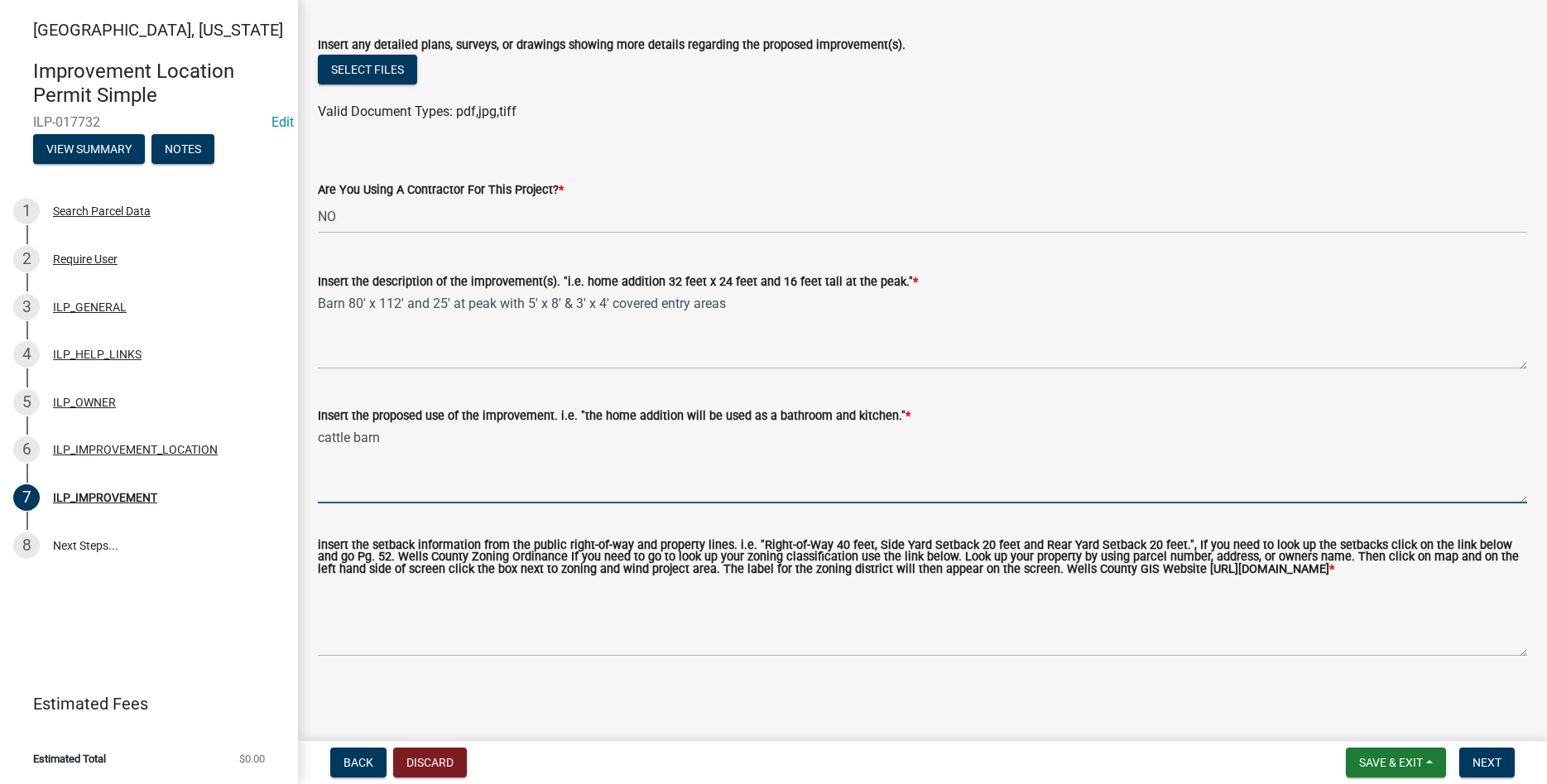
type textarea "cattle barn"
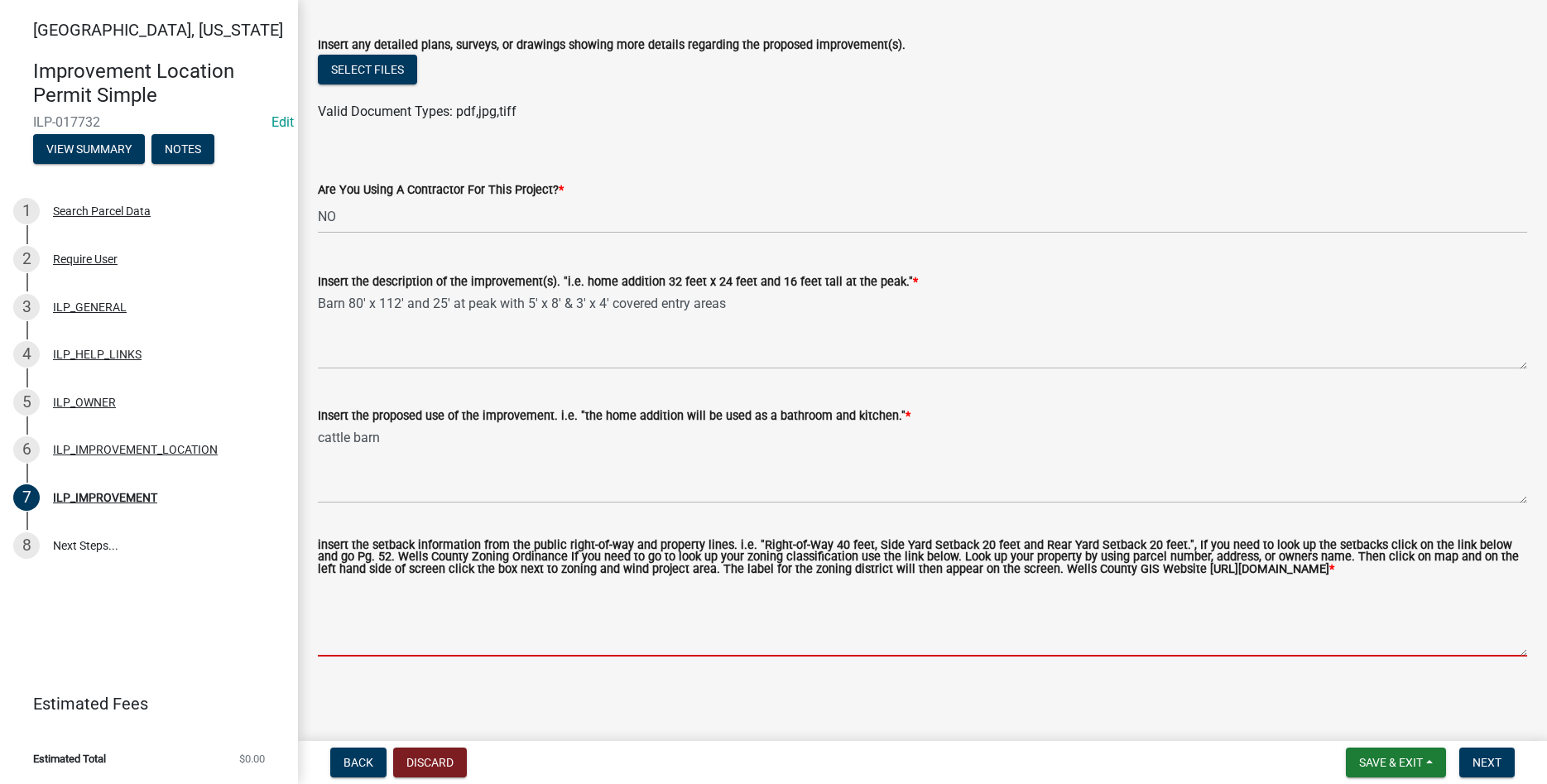
click at [507, 617] on textarea "insert the setback information from the public right-of-way and property lines.…" at bounding box center [923, 617] width 1210 height 78
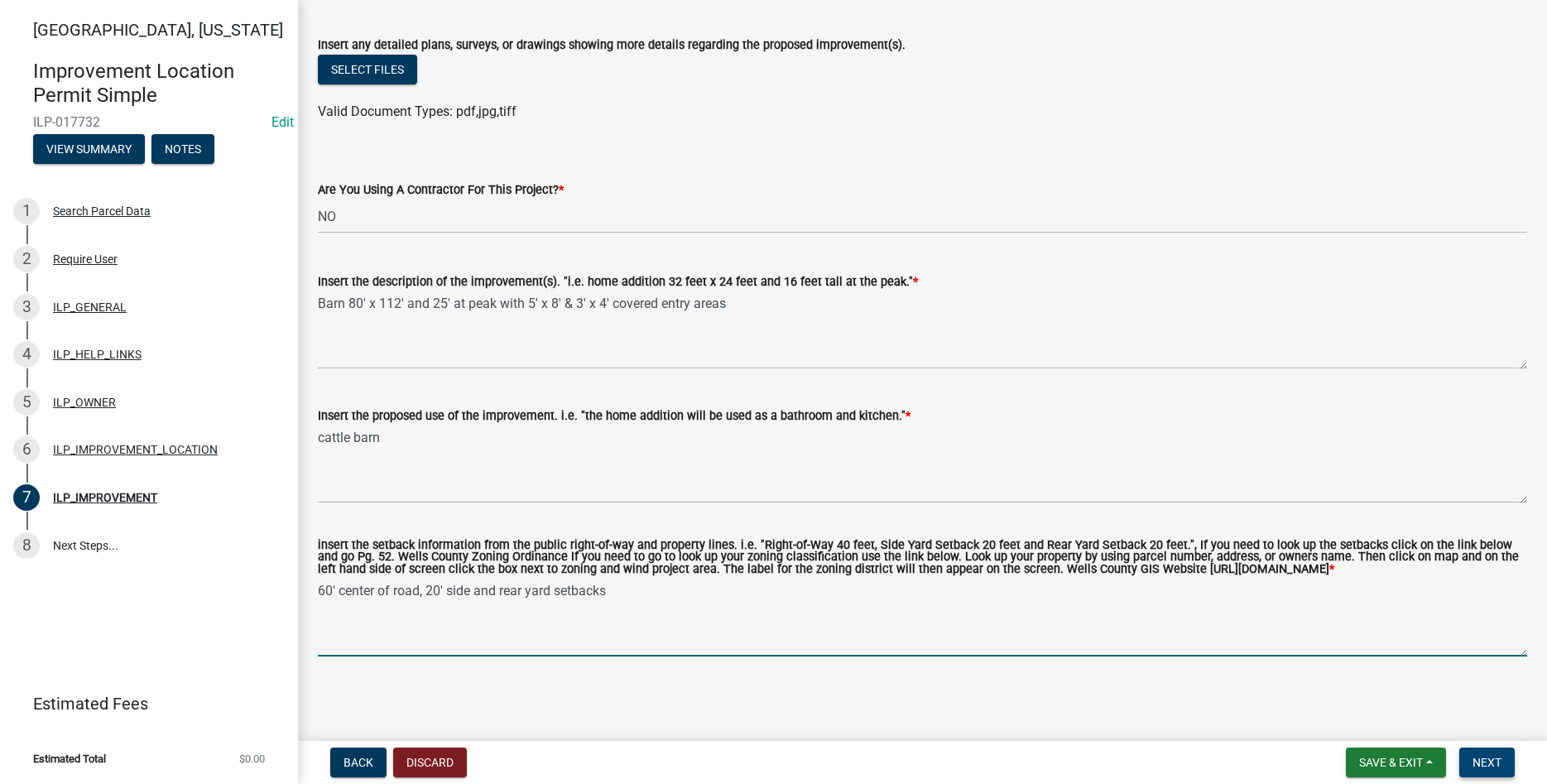
type textarea "60' center of road, 20' side and rear yard setbacks"
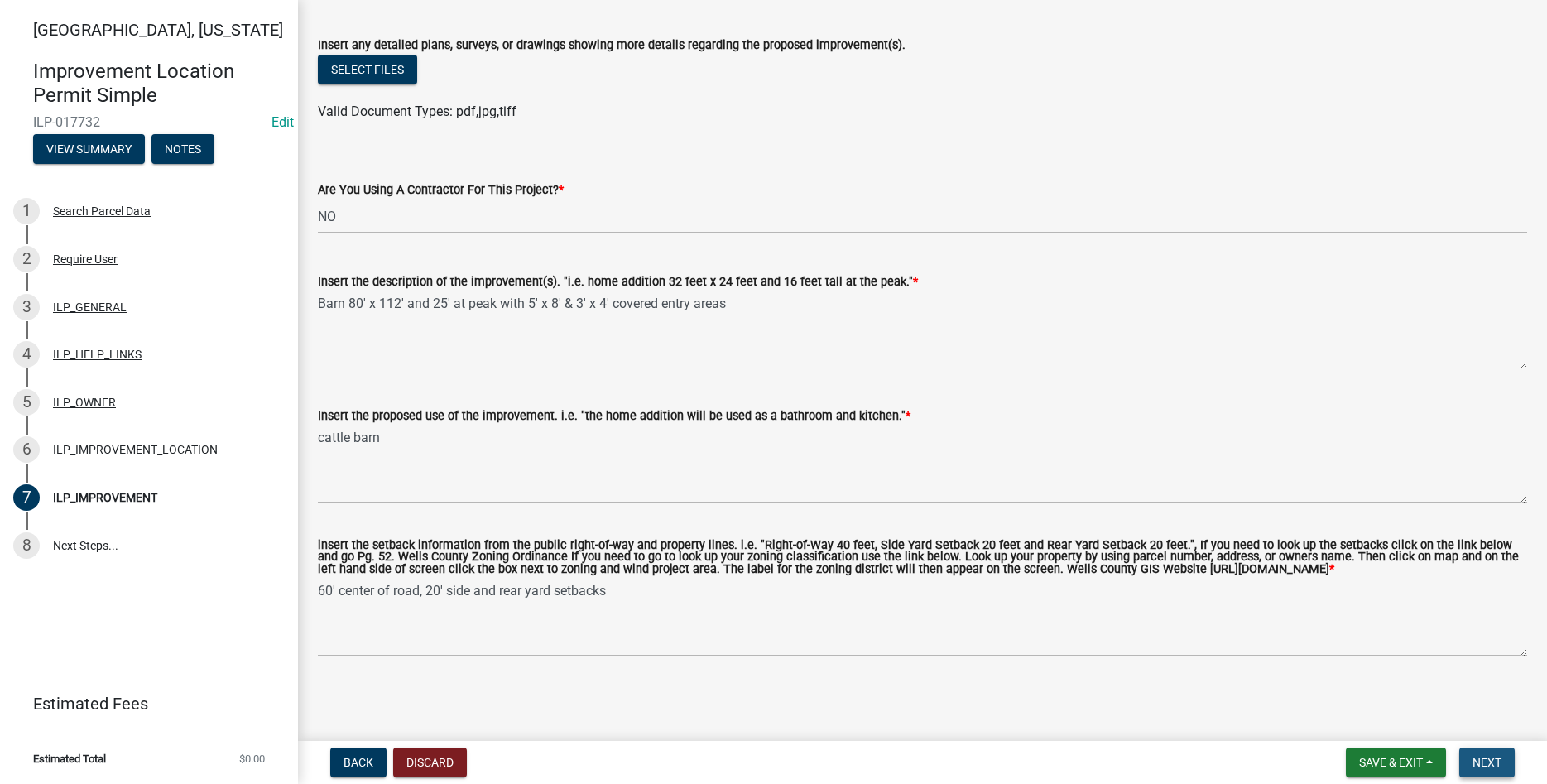
click at [1482, 758] on span "Next" at bounding box center [1487, 762] width 29 height 13
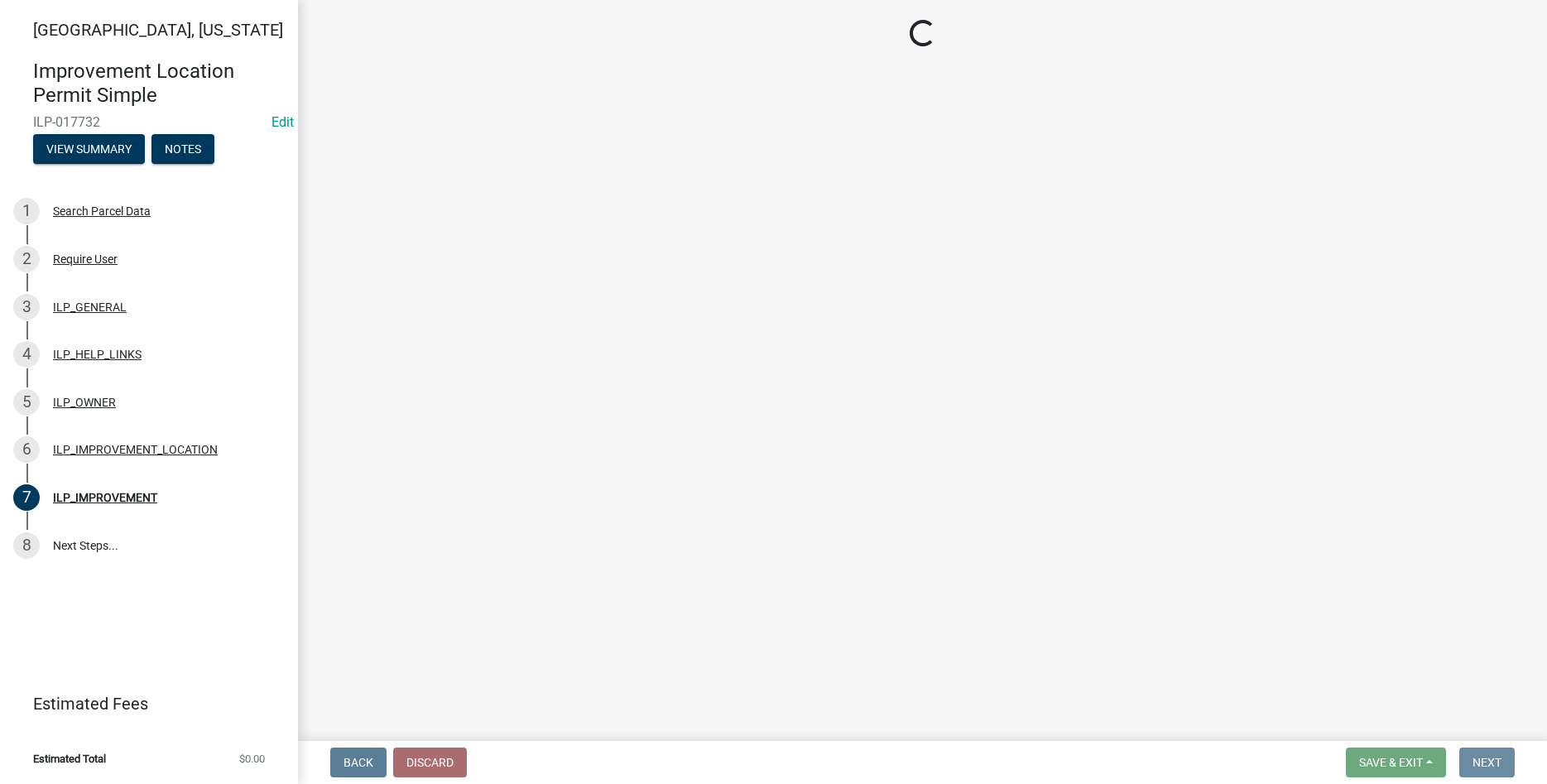
scroll to position [0, 0]
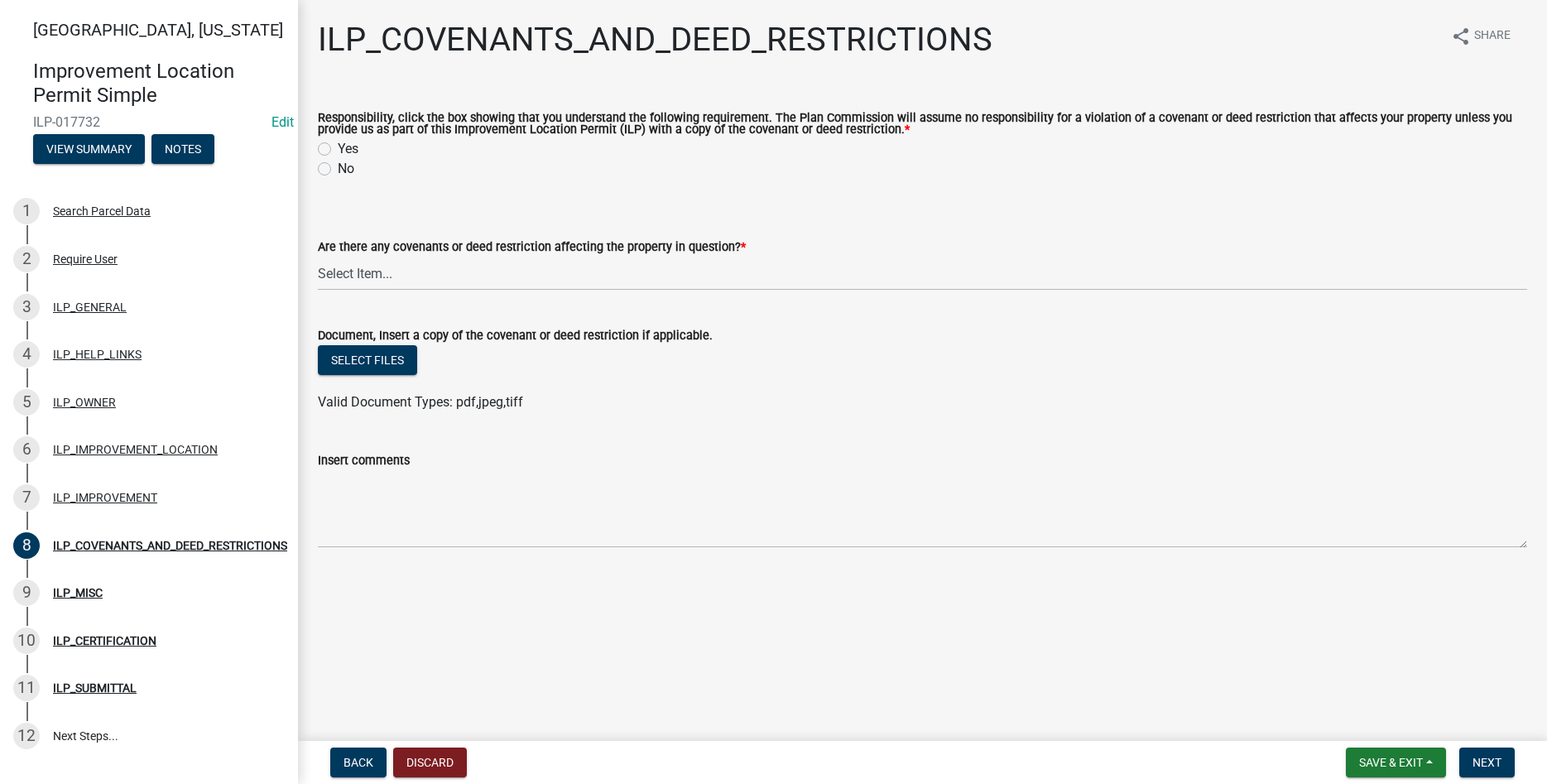
click at [337, 151] on label "Yes" at bounding box center [347, 148] width 20 height 19
click at [337, 150] on input "Yes" at bounding box center [343, 144] width 11 height 11
radio input "true"
click at [318, 257] on select "Select Item... YES NO" at bounding box center [923, 274] width 1210 height 34
click option "NO" at bounding box center [0, 0] width 0 height 0
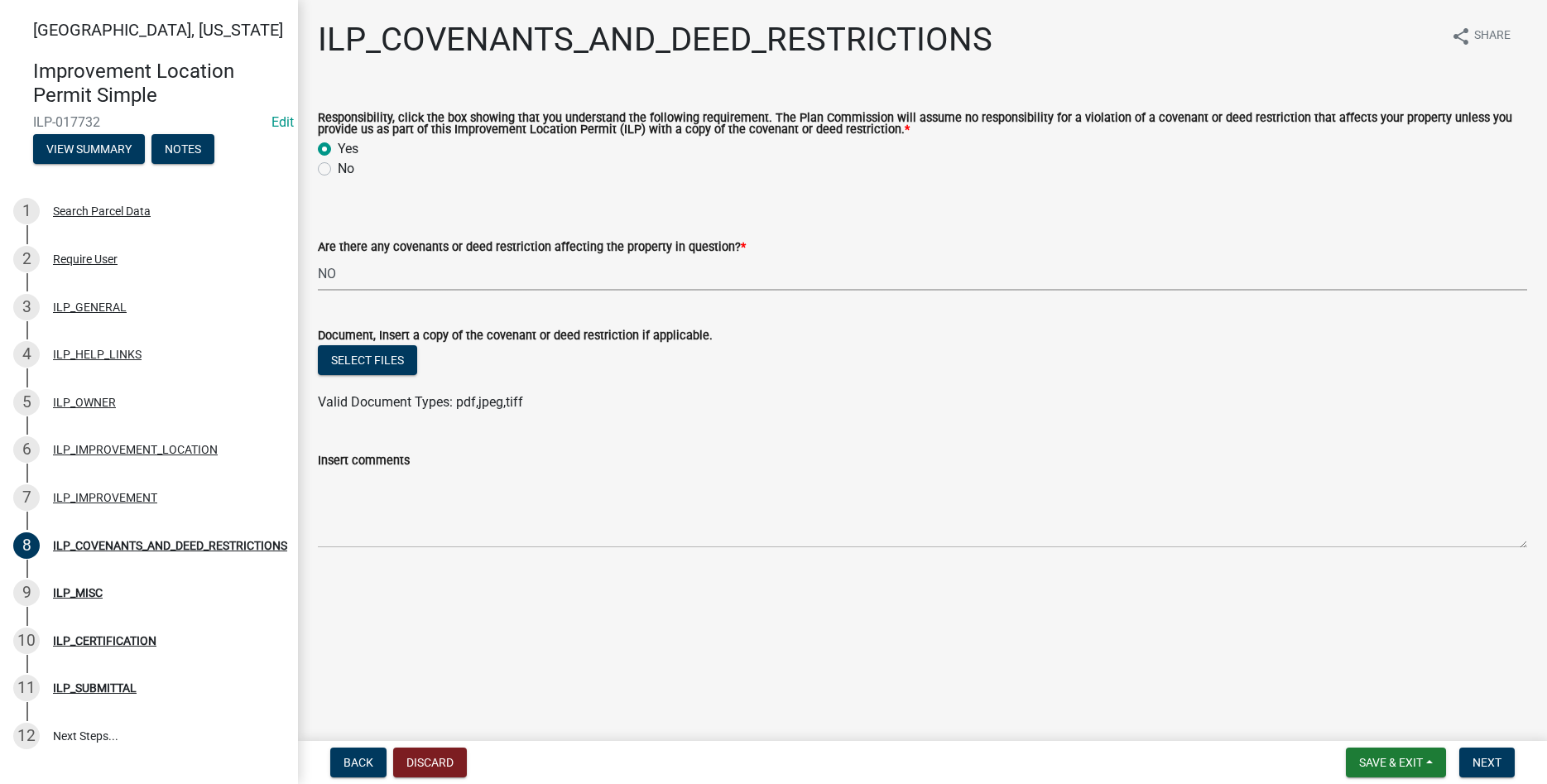
select select "8e2002f1-ace1-422c-92a0-aa7ffd64ff05"
click at [1504, 765] on button "Next" at bounding box center [1487, 763] width 56 height 30
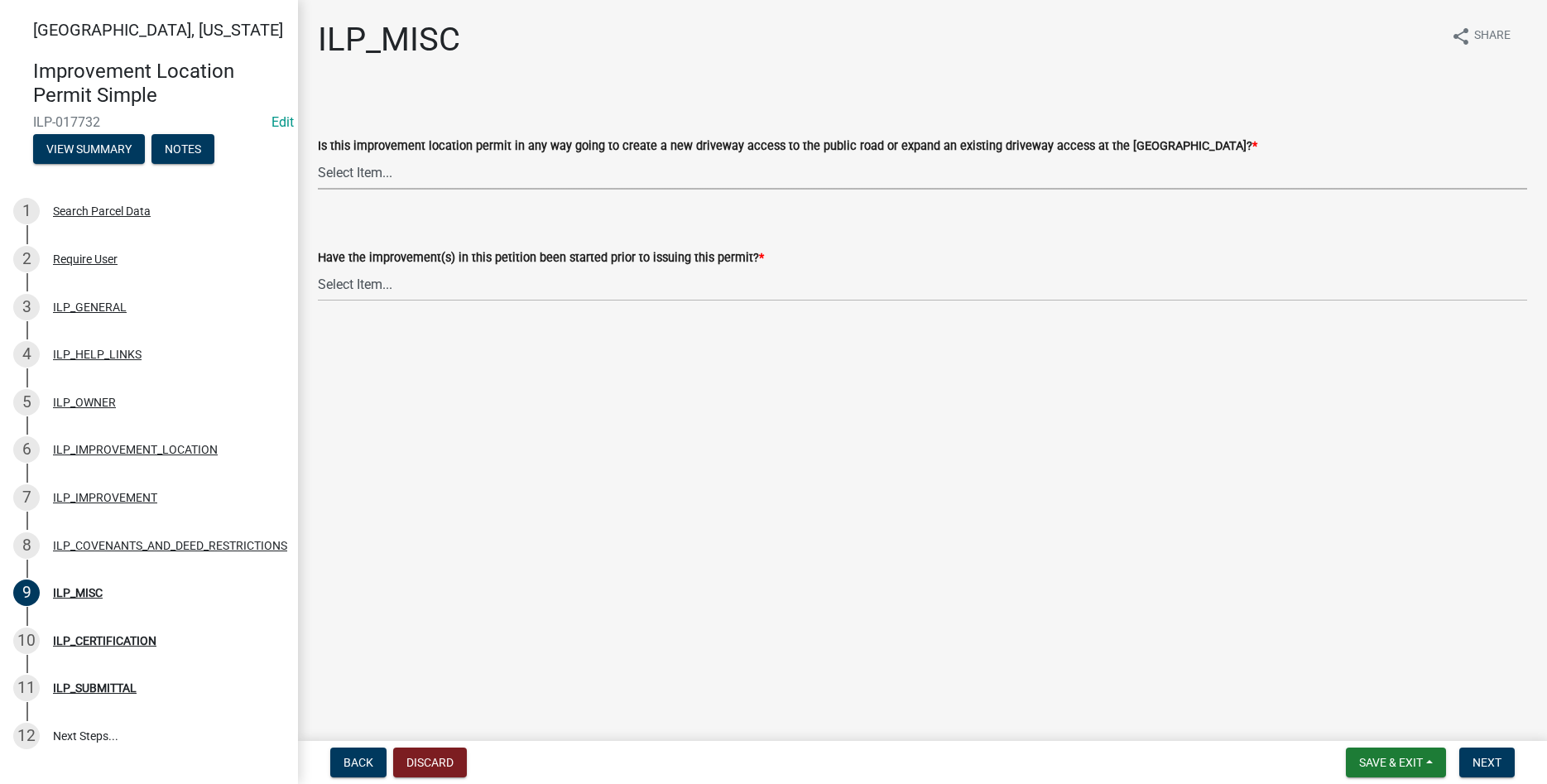
click at [318, 155] on select "Select Item... YES NO" at bounding box center [923, 172] width 1210 height 34
click option "NO" at bounding box center [0, 0] width 0 height 0
select select "efdfc372-da28-48aa-82f0-d86e80c7002d"
click at [318, 268] on select "Select Item... YES NO" at bounding box center [923, 284] width 1210 height 34
click option "NO" at bounding box center [0, 0] width 0 height 0
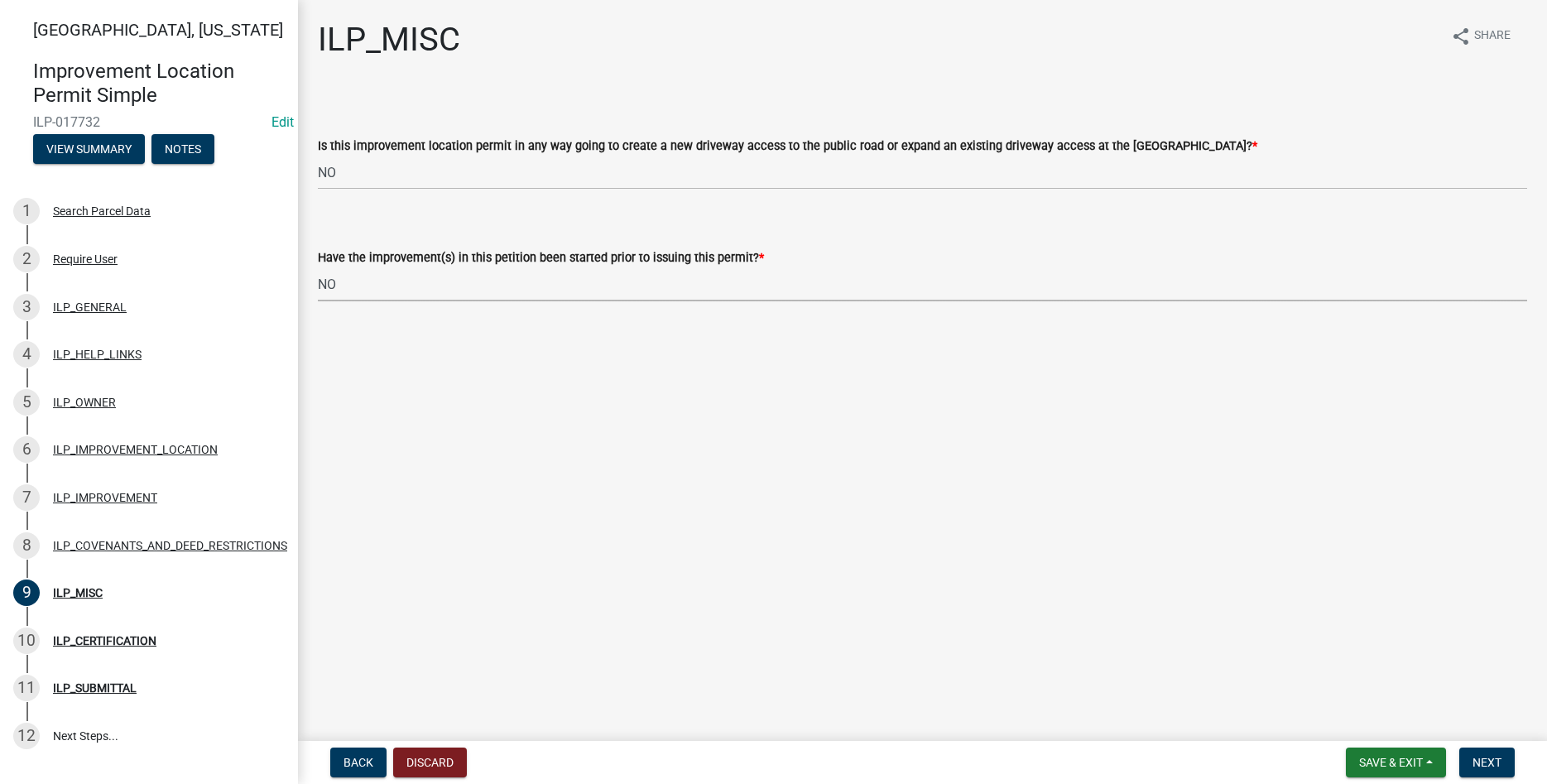
select select "87690217-1c5d-4f3f-89a3-85c12ce3295a"
click at [1475, 765] on span "Next" at bounding box center [1487, 762] width 29 height 13
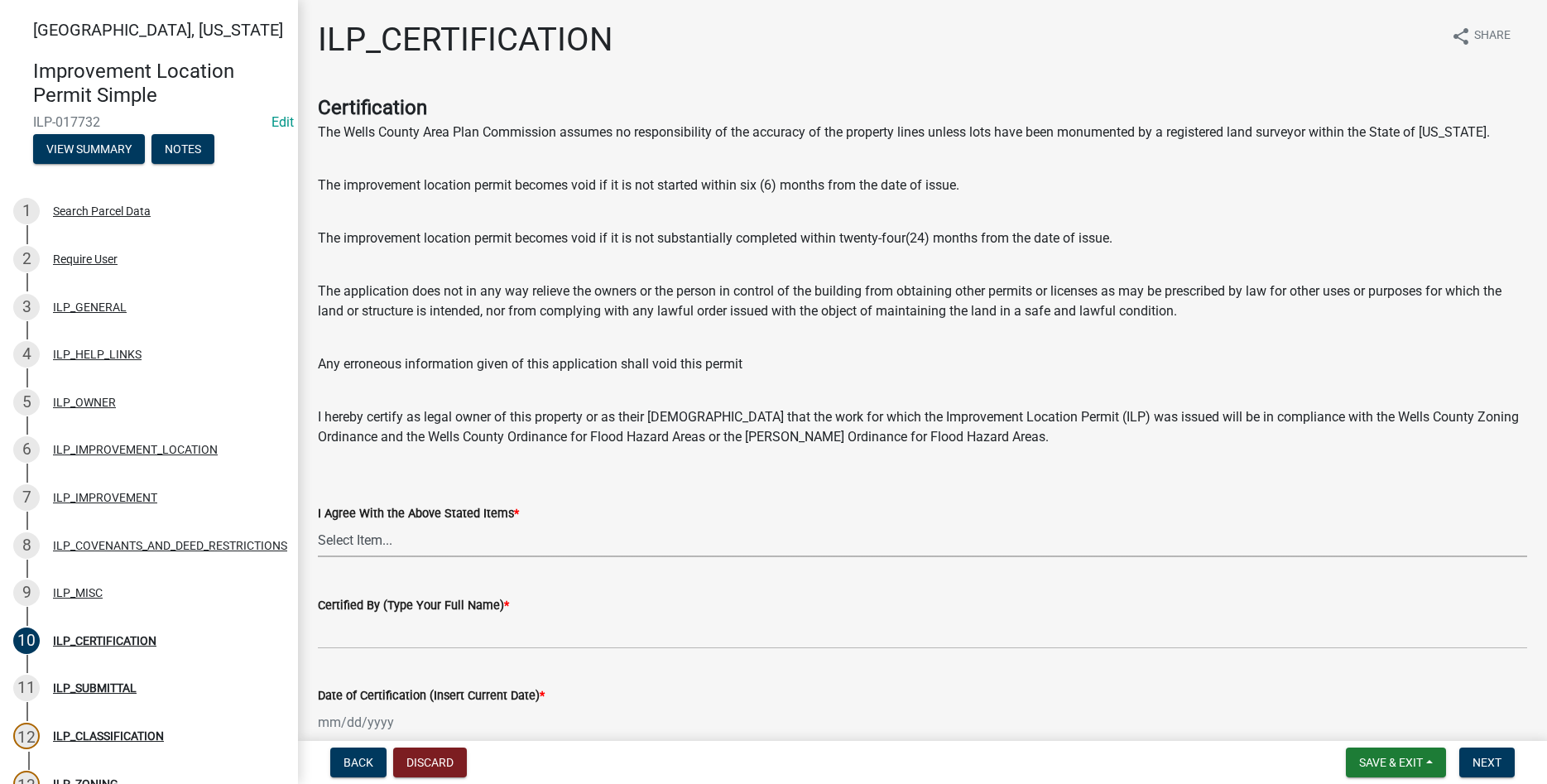
click at [318, 523] on select "Select Item... Yes" at bounding box center [923, 539] width 1210 height 34
click option "Yes" at bounding box center [0, 0] width 0 height 0
select select "bd96893d-fc5a-4886-96bc-c23f48f60341"
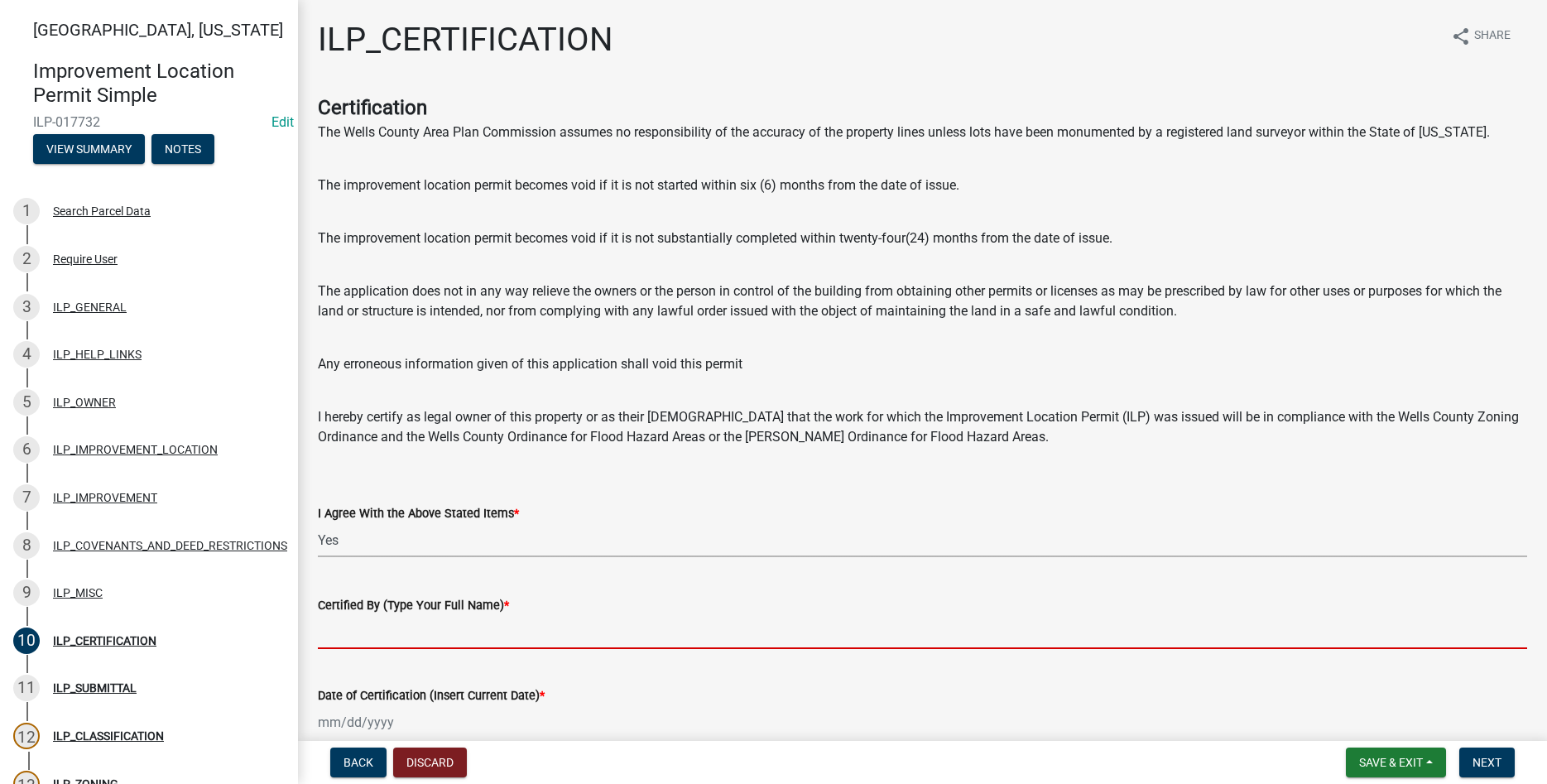
click at [522, 639] on input "Certified By (Type Your Full Name) *" at bounding box center [923, 632] width 1210 height 34
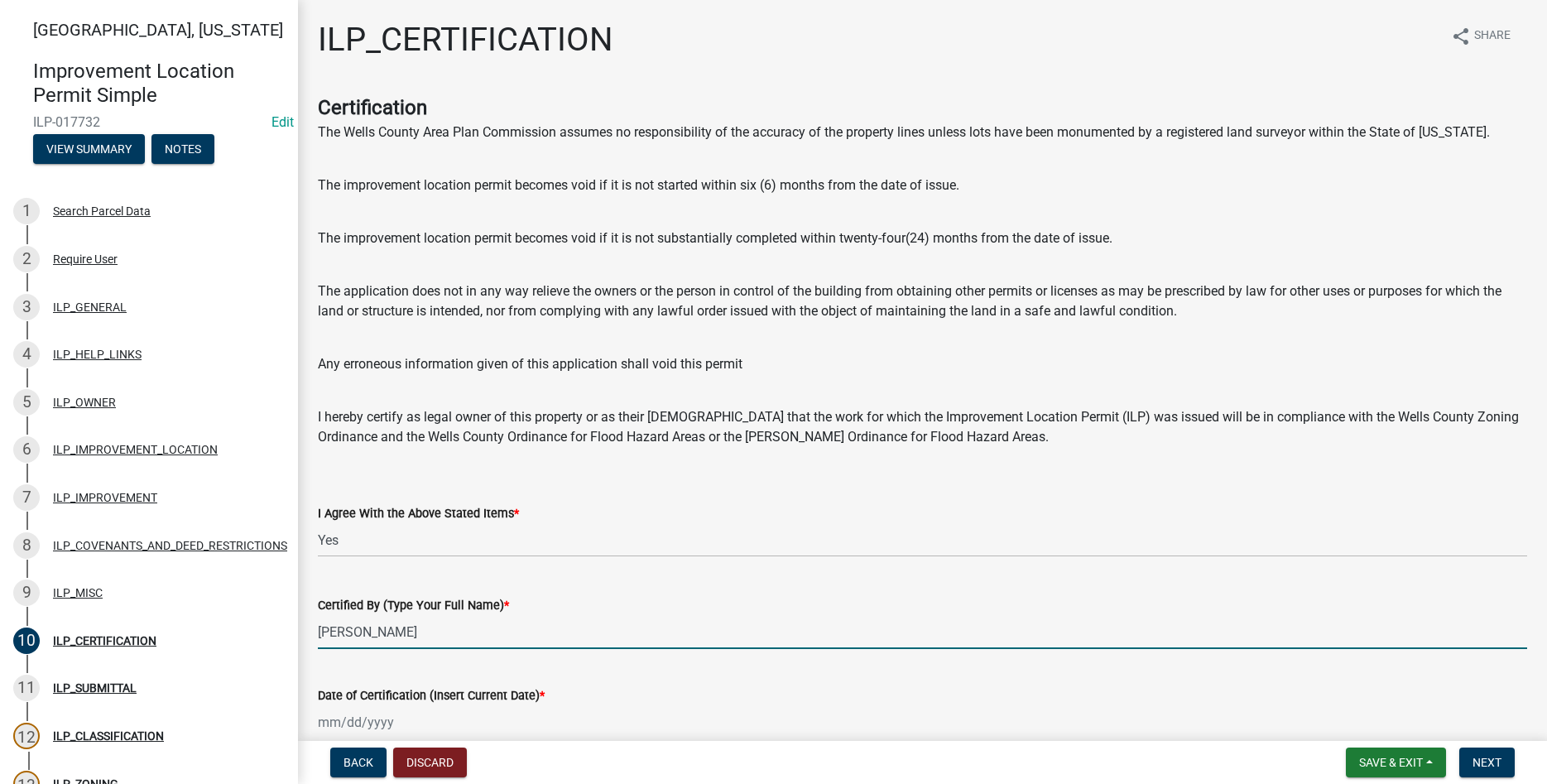
scroll to position [85, 0]
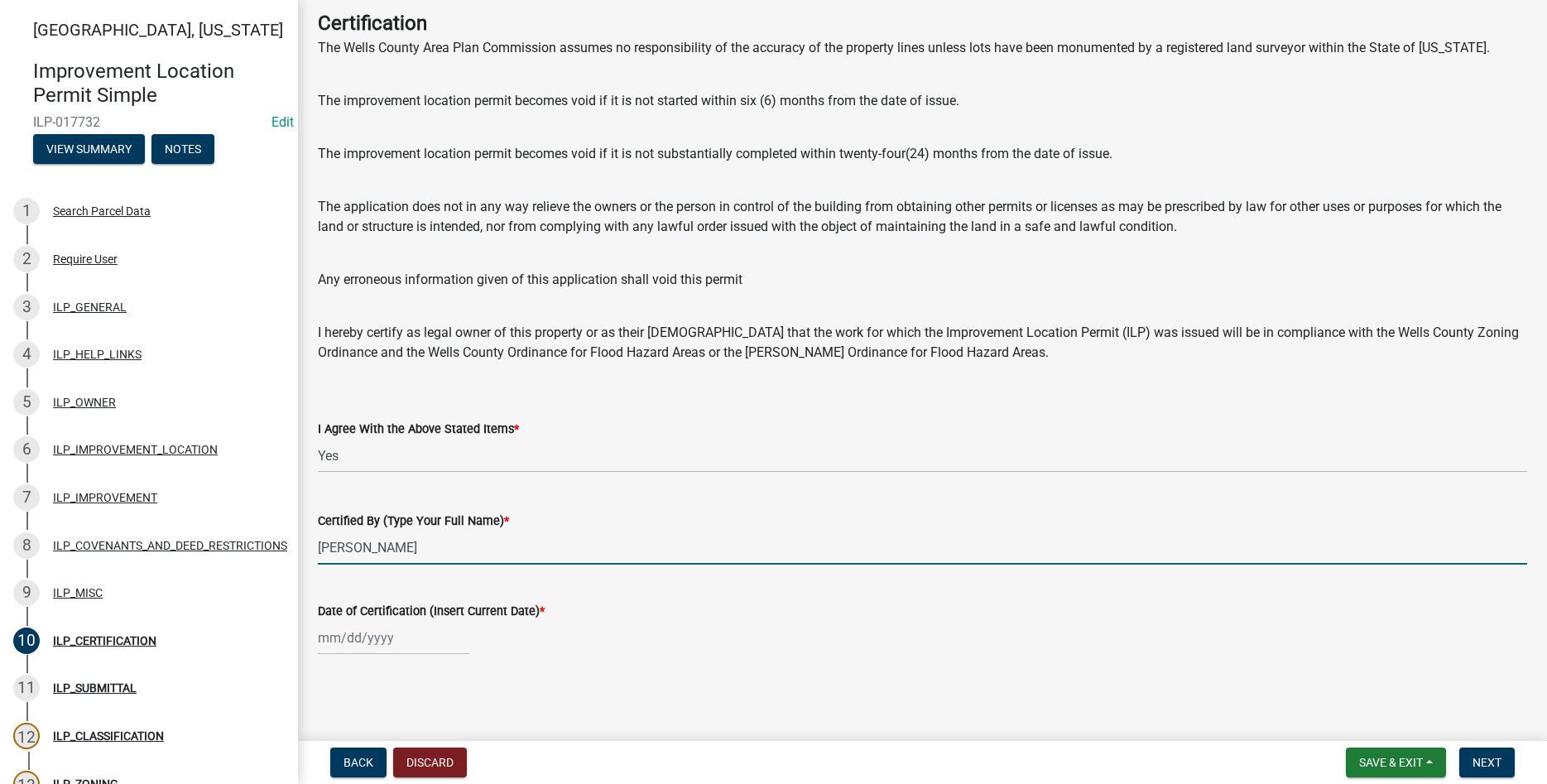
type input "John Jacobs"
click at [366, 638] on input "Date of Certification (Insert Current Date) *" at bounding box center [394, 637] width 152 height 34
select select "10"
select select "2025"
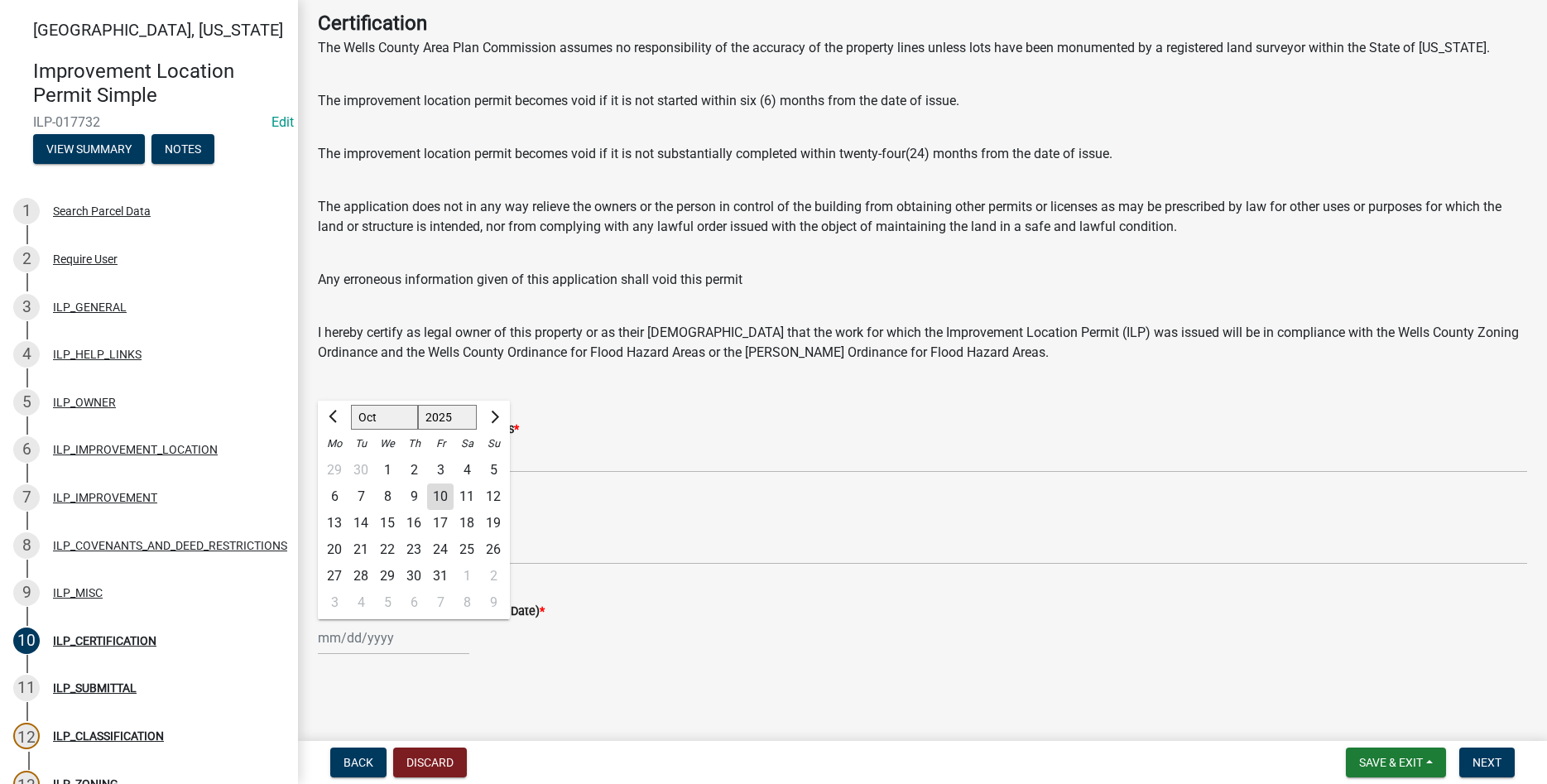
click at [429, 495] on div "10" at bounding box center [441, 496] width 26 height 26
type input "[DATE]"
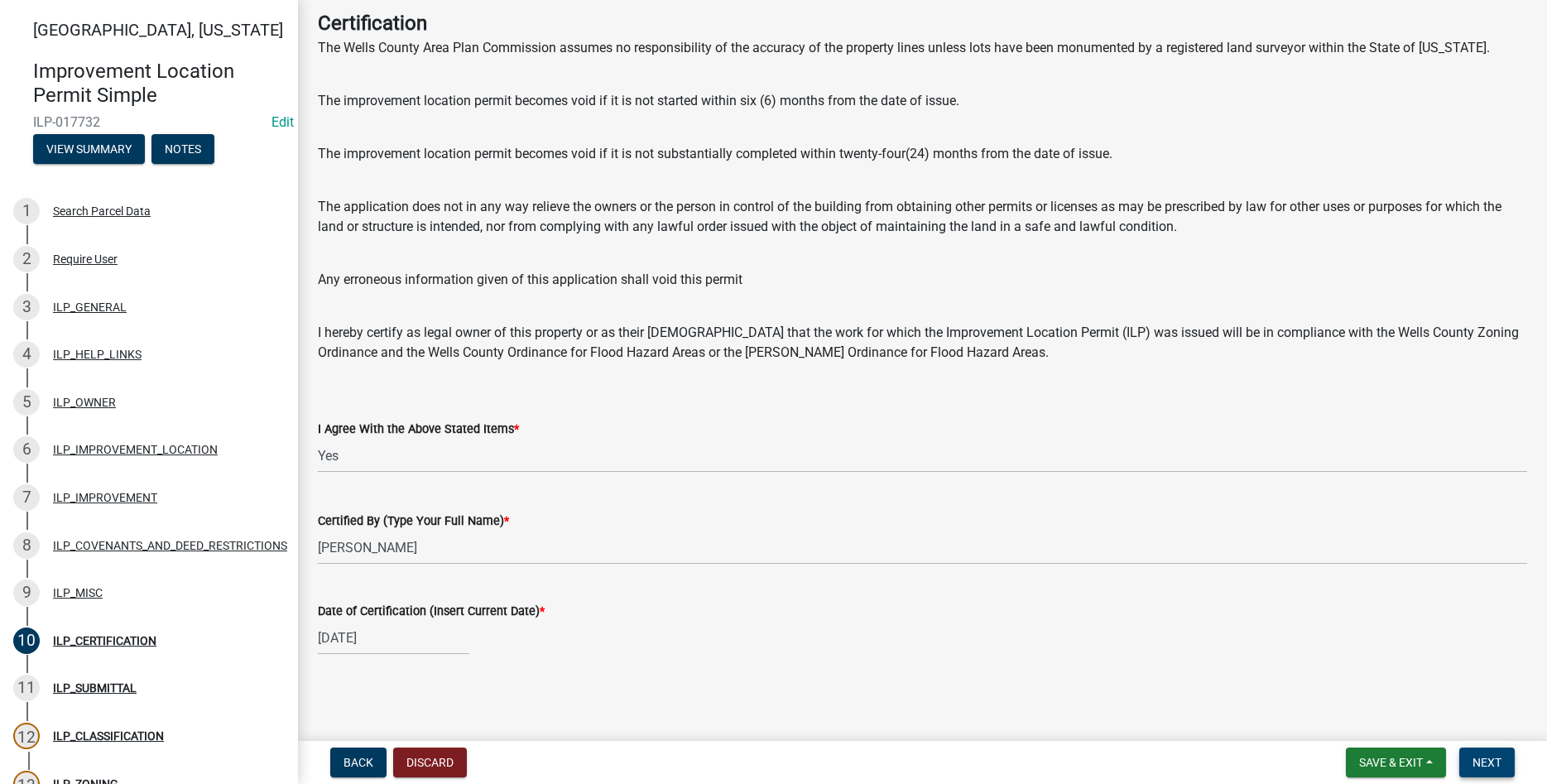
click at [1496, 753] on button "Next" at bounding box center [1487, 763] width 56 height 30
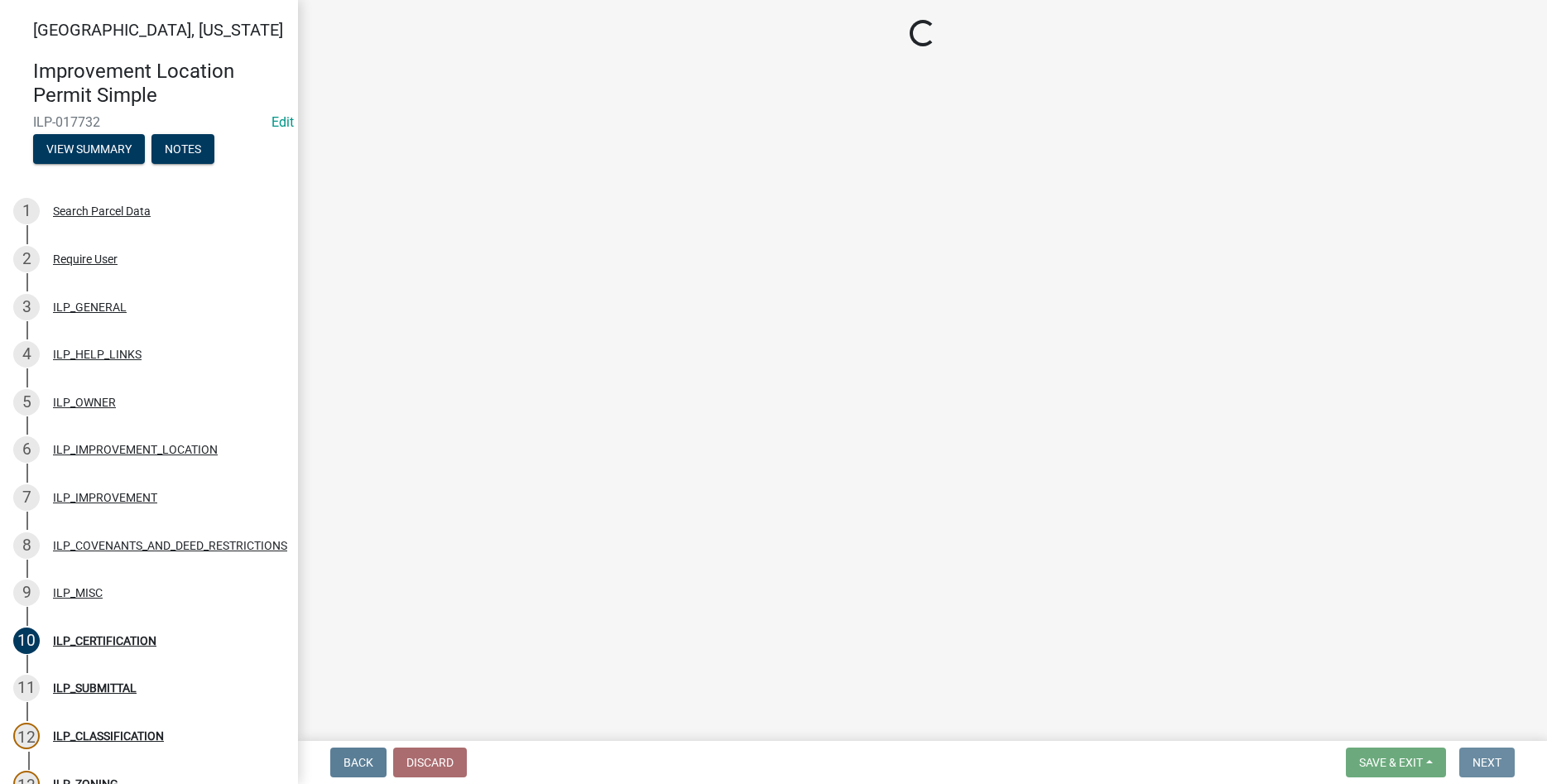
scroll to position [0, 0]
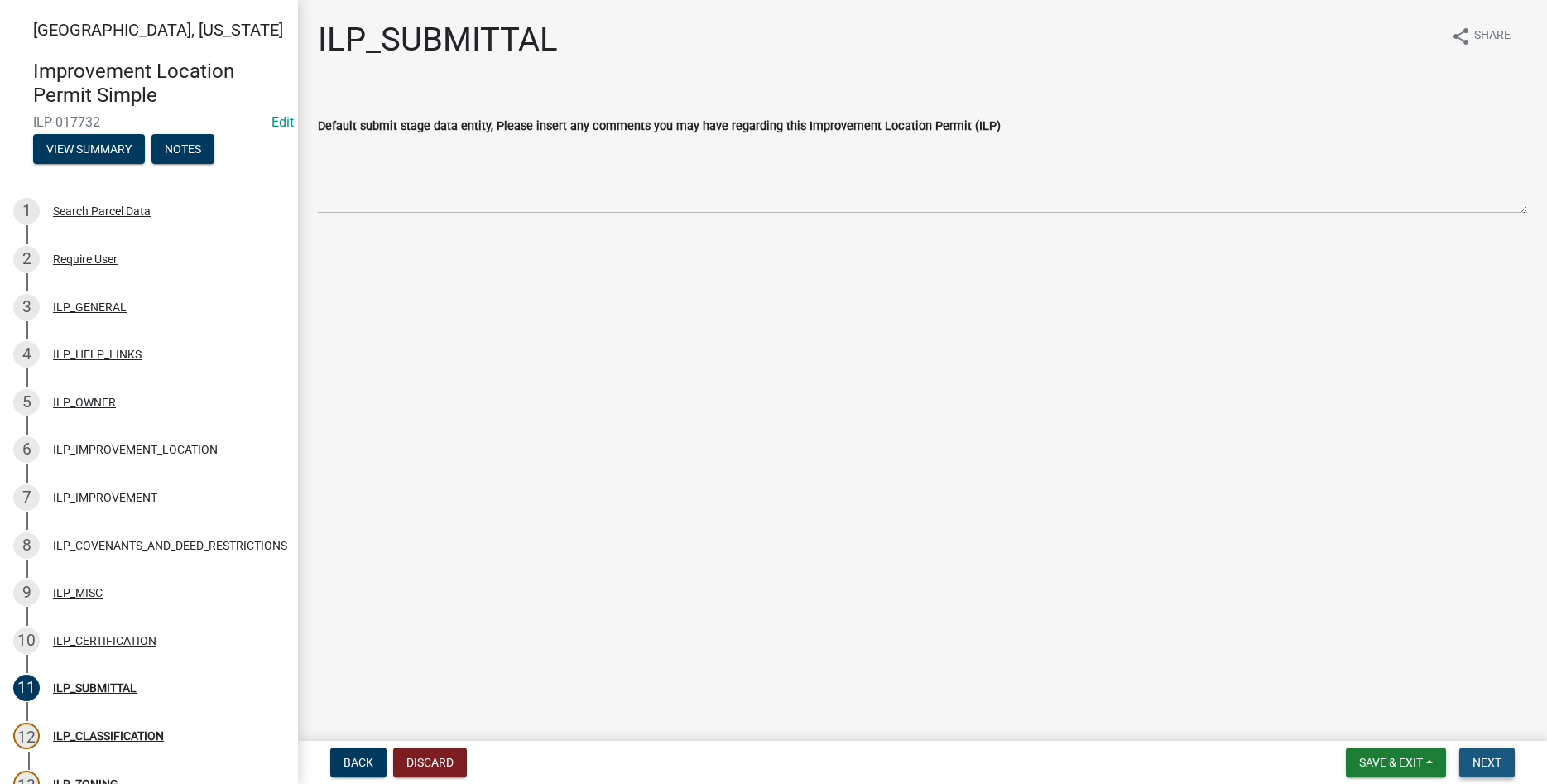
click at [1490, 763] on span "Next" at bounding box center [1487, 762] width 29 height 13
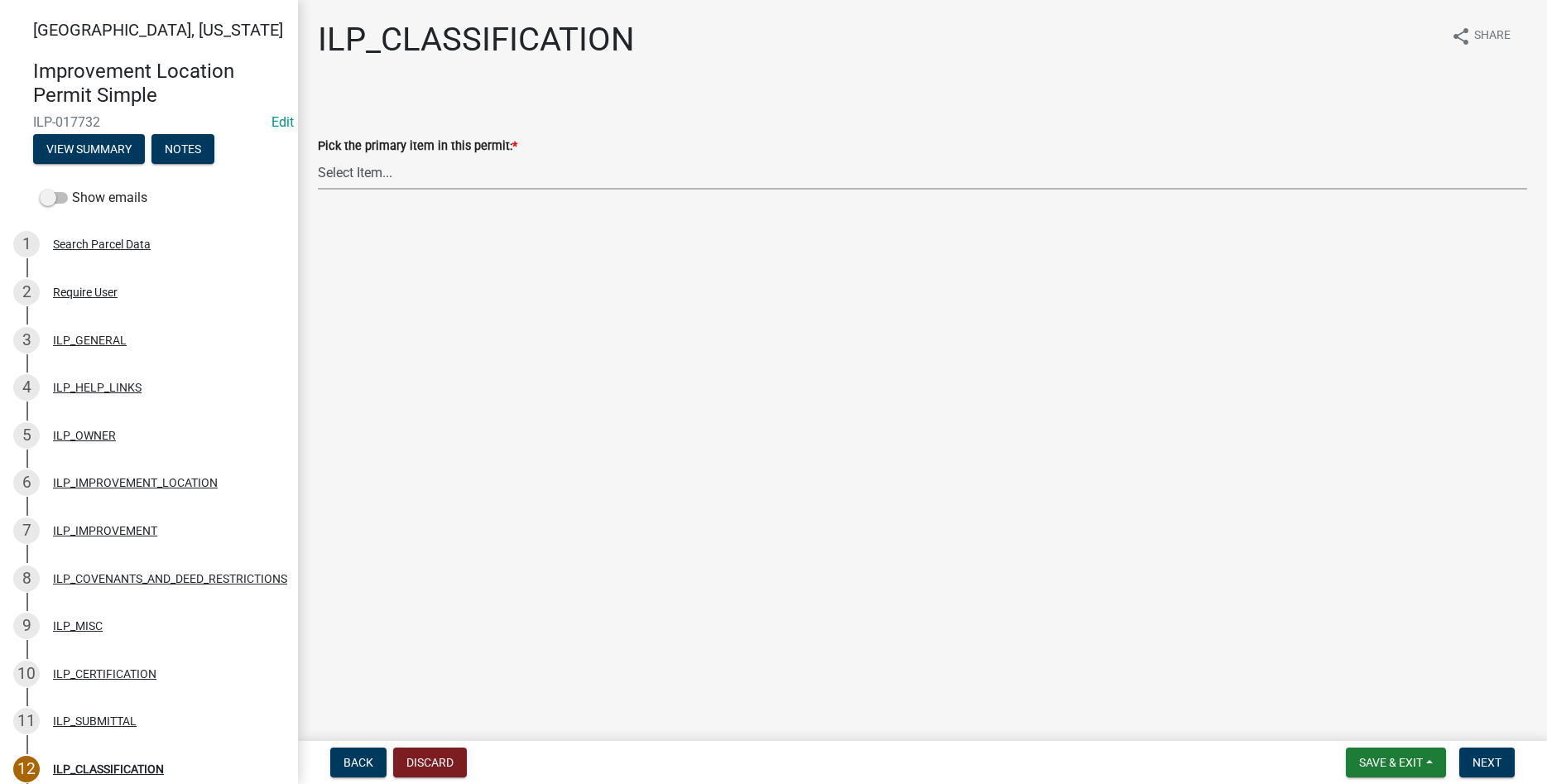
click at [318, 155] on select "Select Item... Accessory Structure (Addition) Accessory Structure (NEW) Busines…" at bounding box center [923, 172] width 1210 height 34
click option "Accessory Structure (NEW)" at bounding box center [0, 0] width 0 height 0
select select "119b830e-a7a9-4285-be0b-a69d75da8c1b"
click at [1483, 759] on span "Next" at bounding box center [1487, 762] width 29 height 13
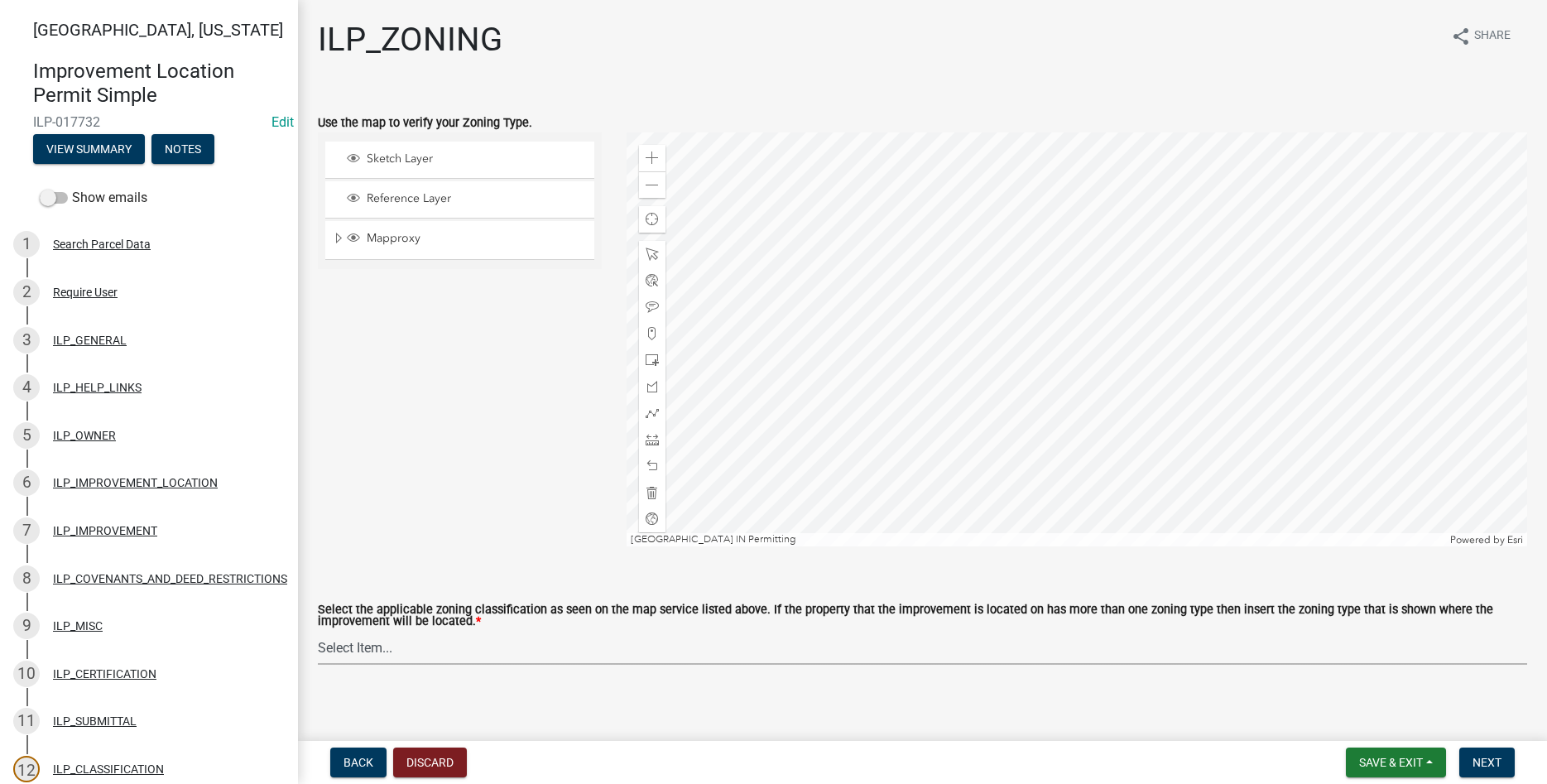
click at [318, 630] on select "Select Item... A-1 "Agricultural Intensive" A-R "Agricultural Residential" S-1 …" at bounding box center [923, 647] width 1210 height 34
click option "A-1 "Agricultural Intensive"" at bounding box center [0, 0] width 0 height 0
select select "077e72d7-ee28-42b3-b13f-4b6ba4a9753a"
click at [1475, 753] on button "Next" at bounding box center [1487, 763] width 56 height 30
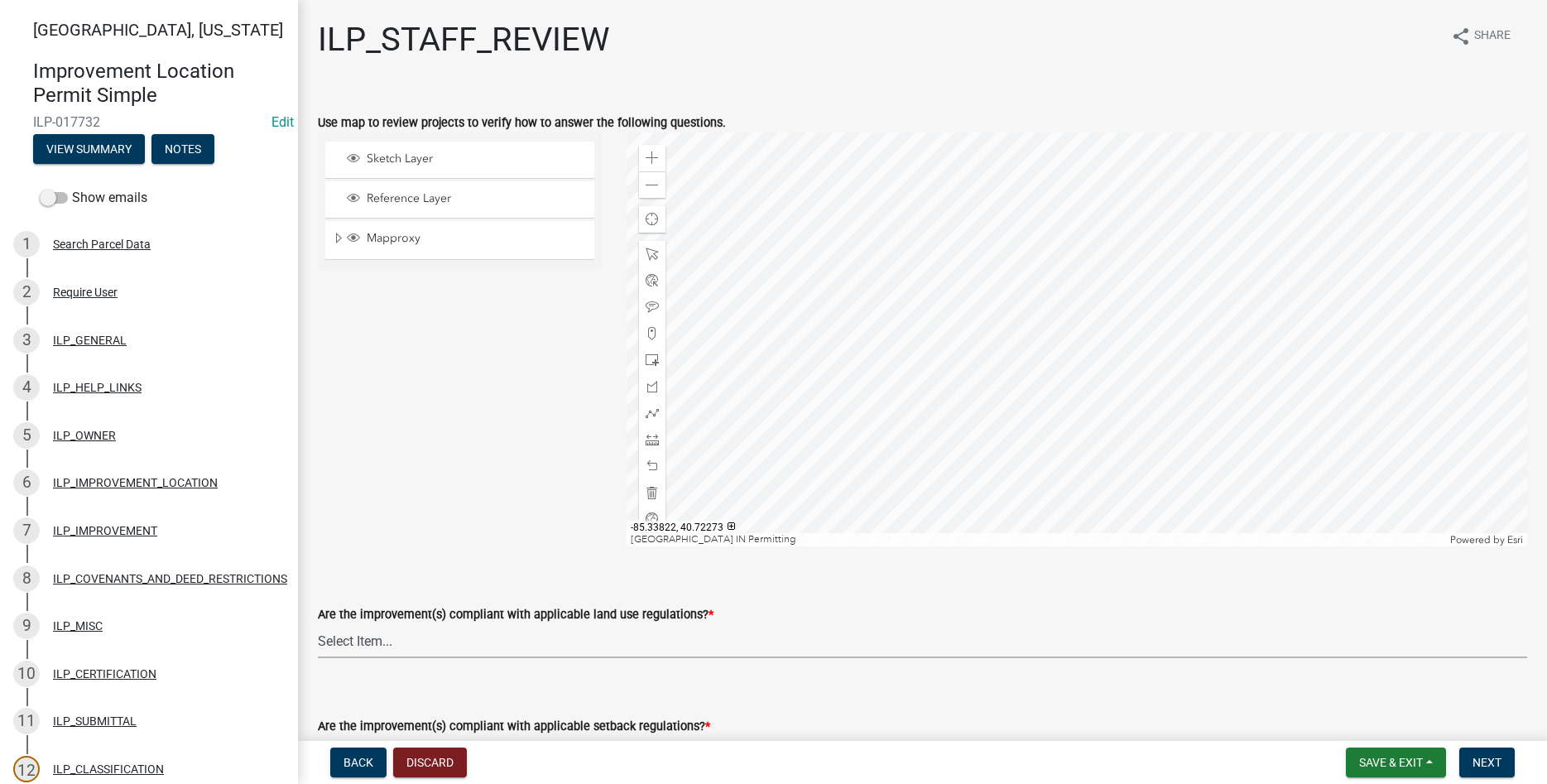
click at [318, 624] on select "Select Item... YES NO" at bounding box center [923, 641] width 1210 height 34
click option "YES" at bounding box center [0, 0] width 0 height 0
select select "83ffa5df-1258-41bd-a108-9f2370541ef9"
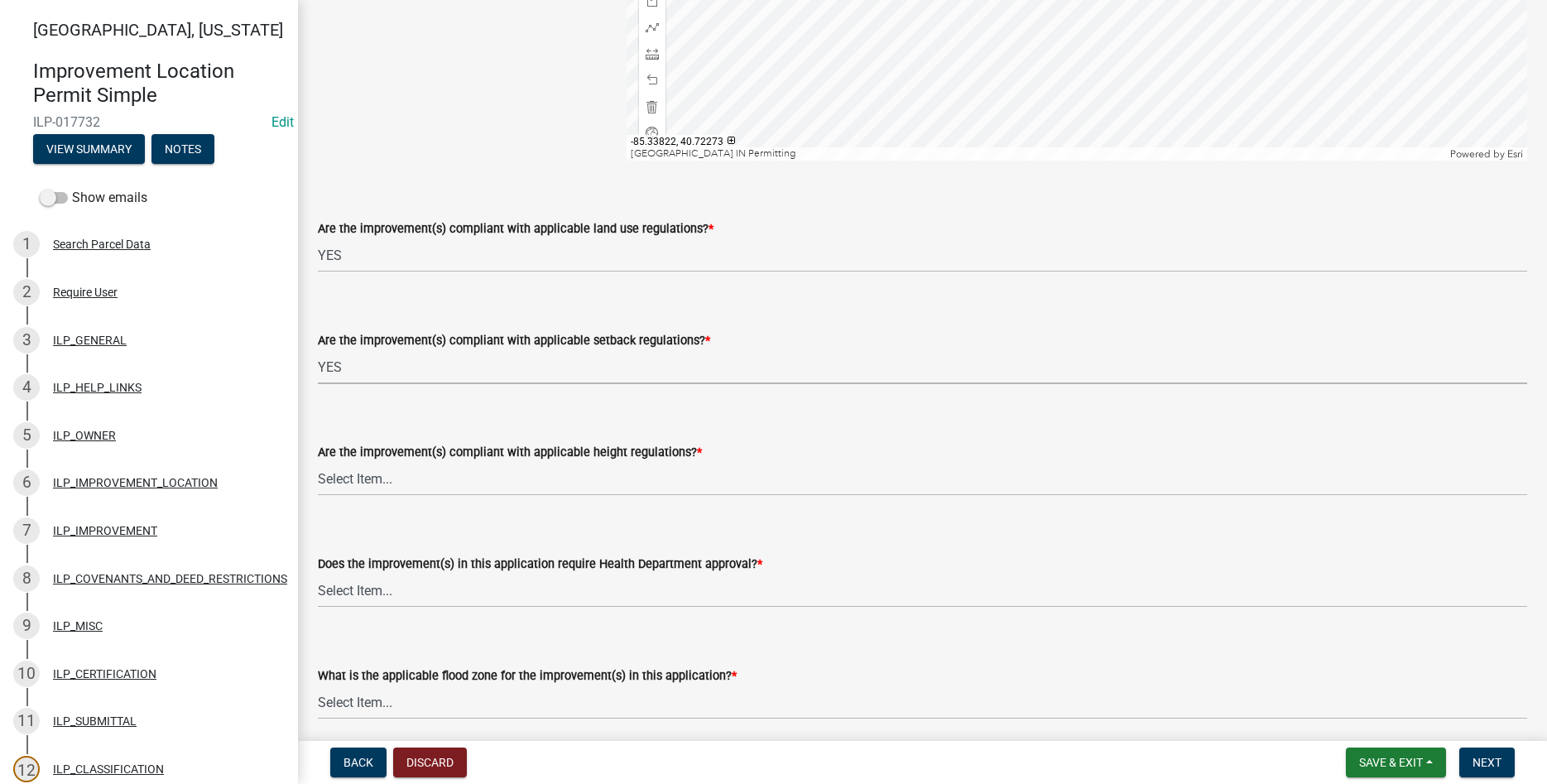
select select "e76e6c03-c199-4125-95d7-daca193c3739"
select select "b2795382-5a5c-496e-8f40-9eac2bba8e54"
select select "2cf99e9a-fd48-429a-ab01-6241dd9ef86f"
select select "546a9c8a-0bf2-4128-b2a0-21aece03a164"
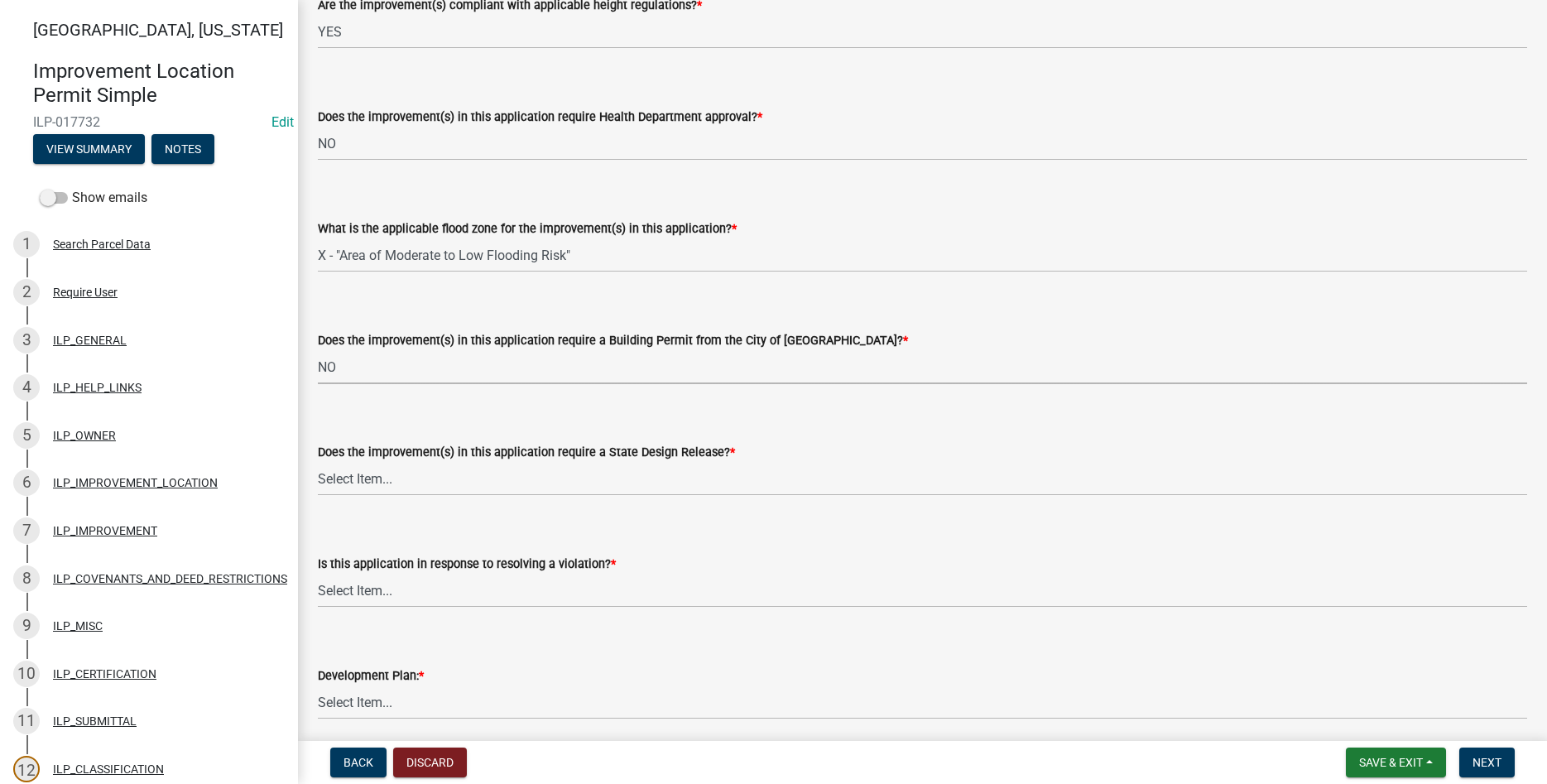
select select "3dde91a6-95a6-42fe-ae60-c75c292f8dd0"
select select "3e29b85e-0a39-40b5-813f-a0c180e4f93d"
select select "296d3b28-03f6-4b85-9592-a9e1e0e51d18"
select select "f492072b-a2fa-4f7c-8f99-9e809c6c526f"
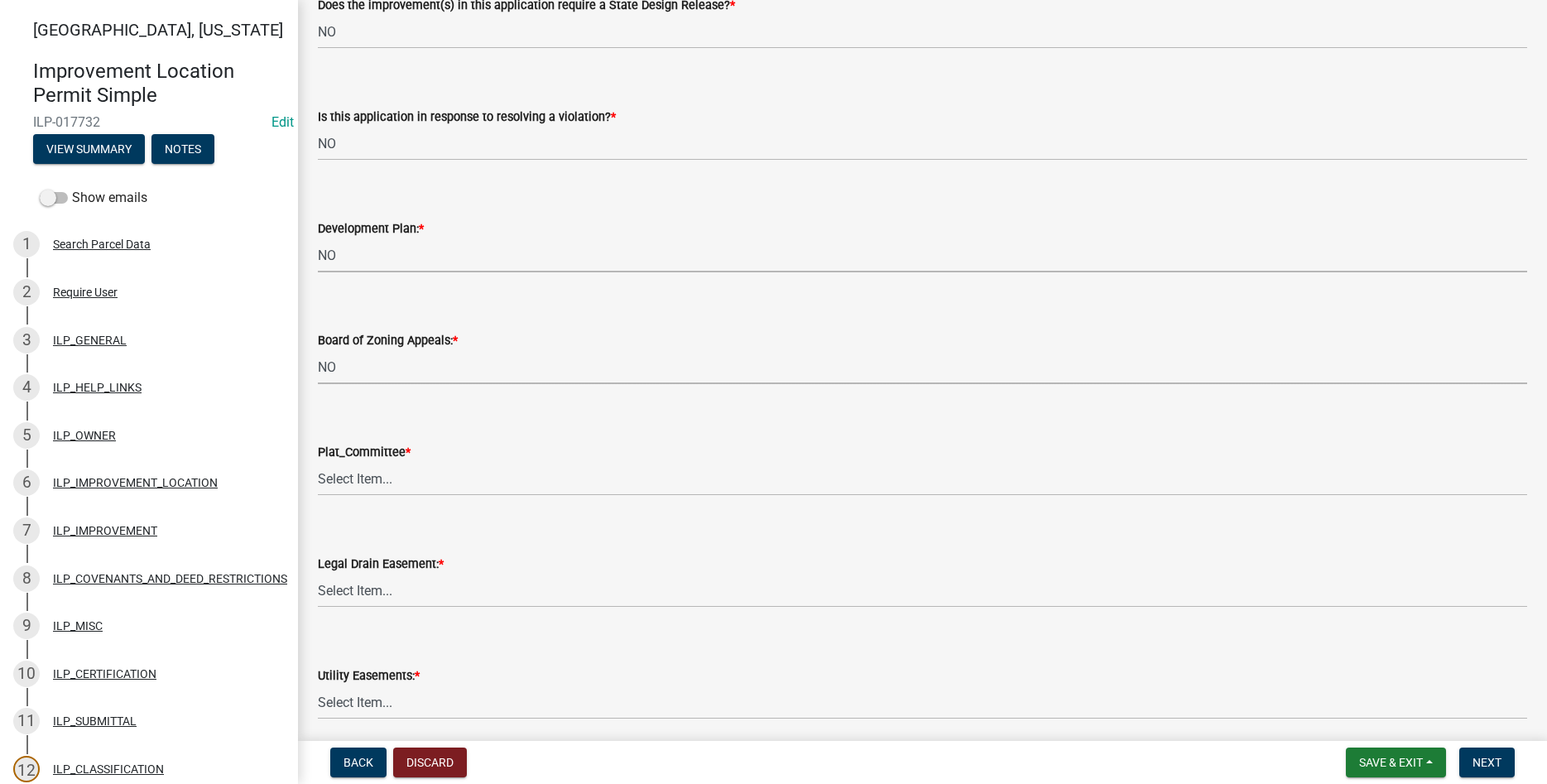
select select "91f2ca91-6260-441c-87d8-e38016df5c96"
select select "63238f16-a362-487f-83af-24d0c8cf3edd"
select select "4de29e95-b13a-4926-a5fe-83364331169b"
select select "8e424161-7bf1-4e33-adf9-a347c03eff2b"
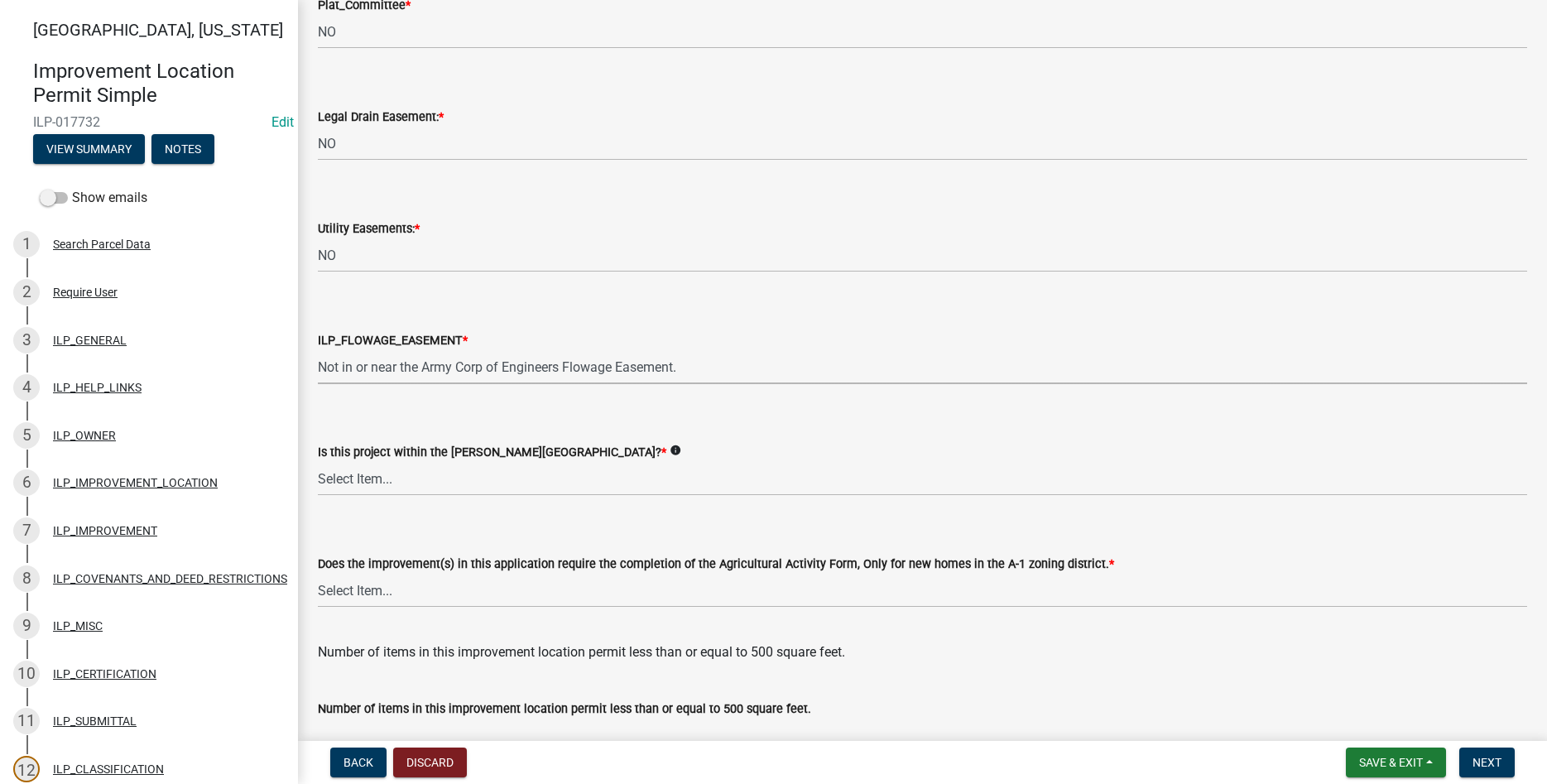
select select "bdd9c930-c7fe-4770-81ee-2c29cf953f8b"
select select "c22a6da1-a4b9-4a20-9552-3c4da3c32bc7"
select select "6b839191-9ee5-4b1e-a32f-2744ac59211f"
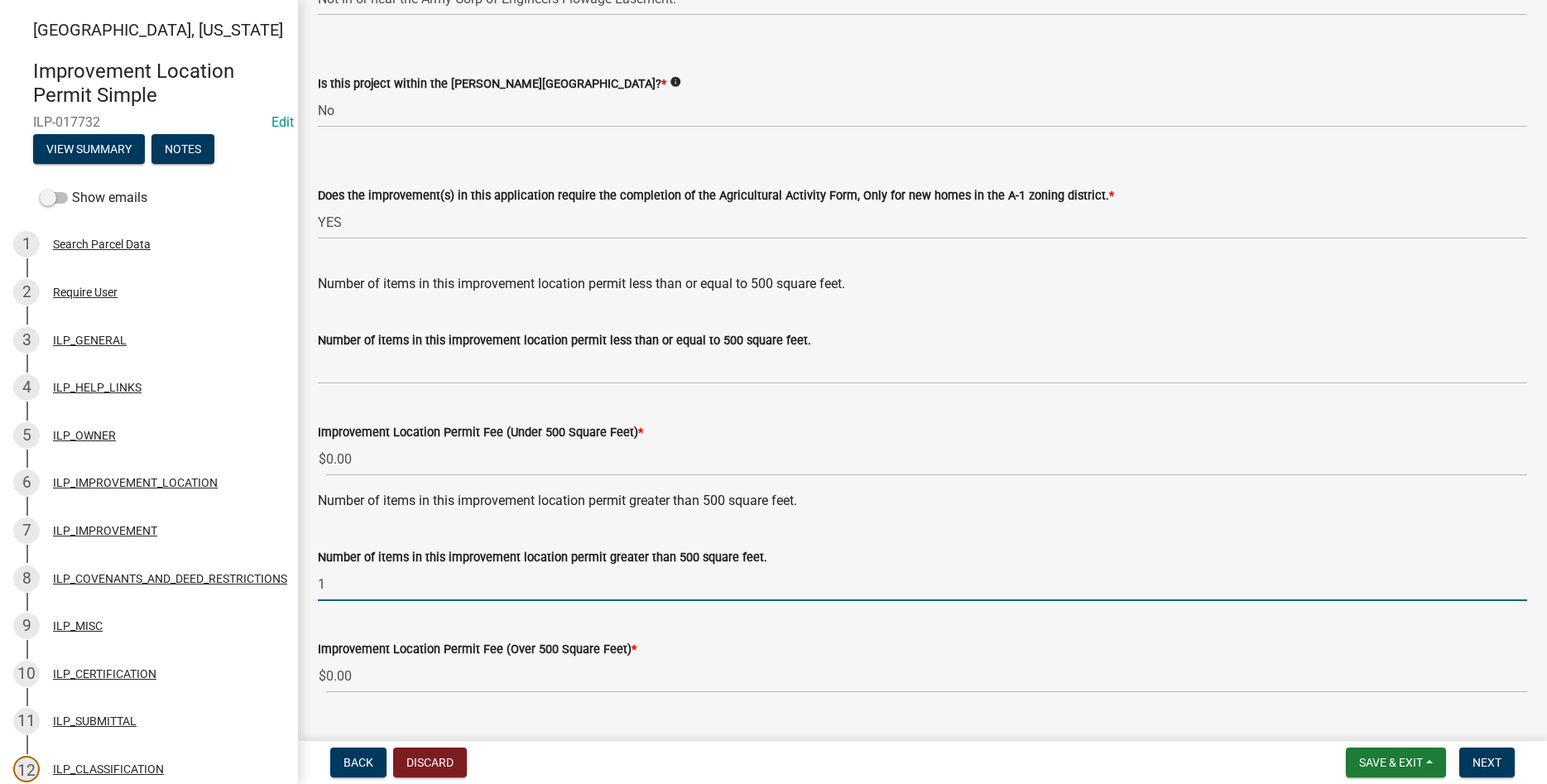
type input "1"
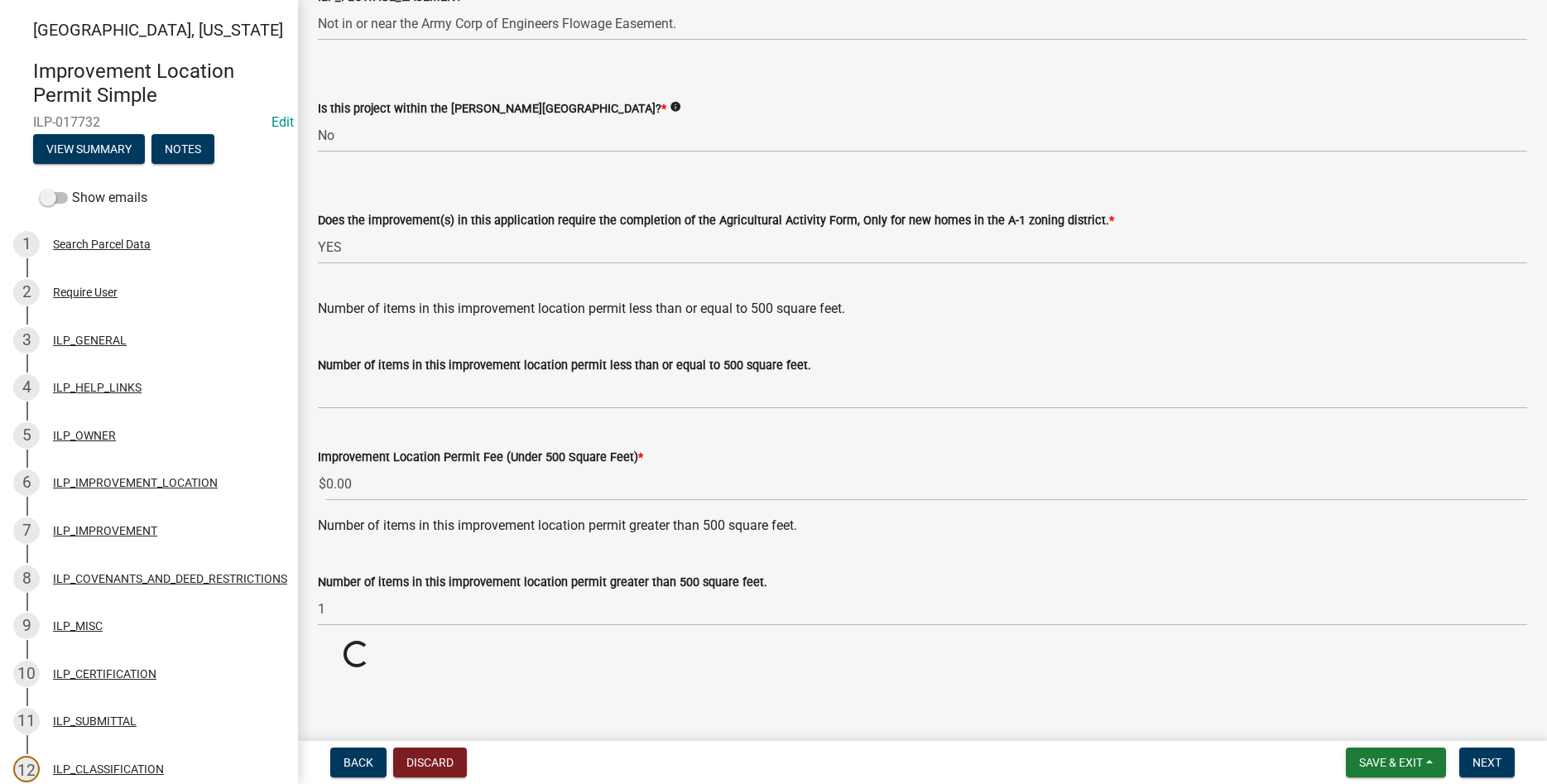
scroll to position [2070, 0]
click at [1478, 755] on button "Next" at bounding box center [1487, 763] width 56 height 30
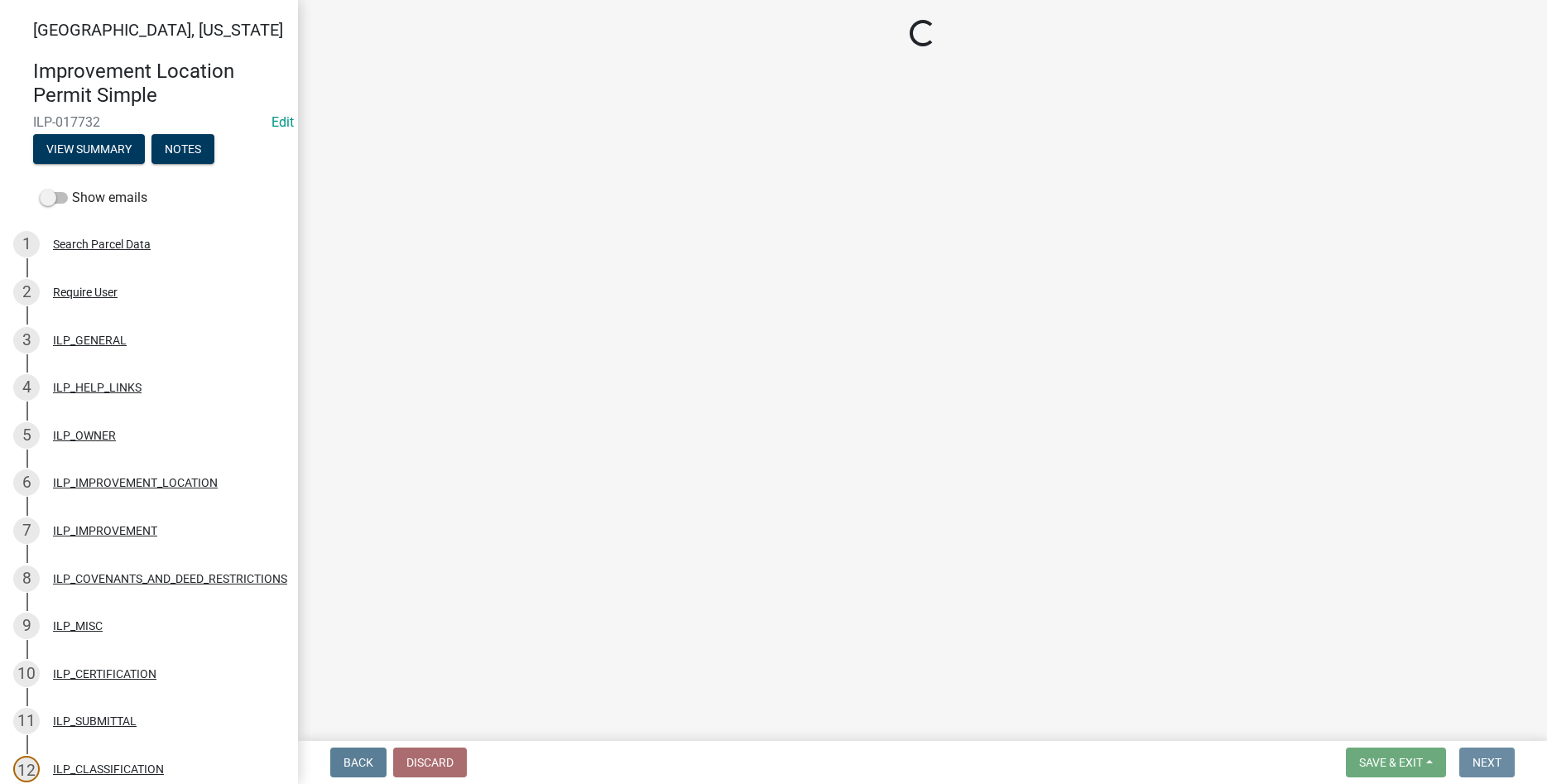
scroll to position [0, 0]
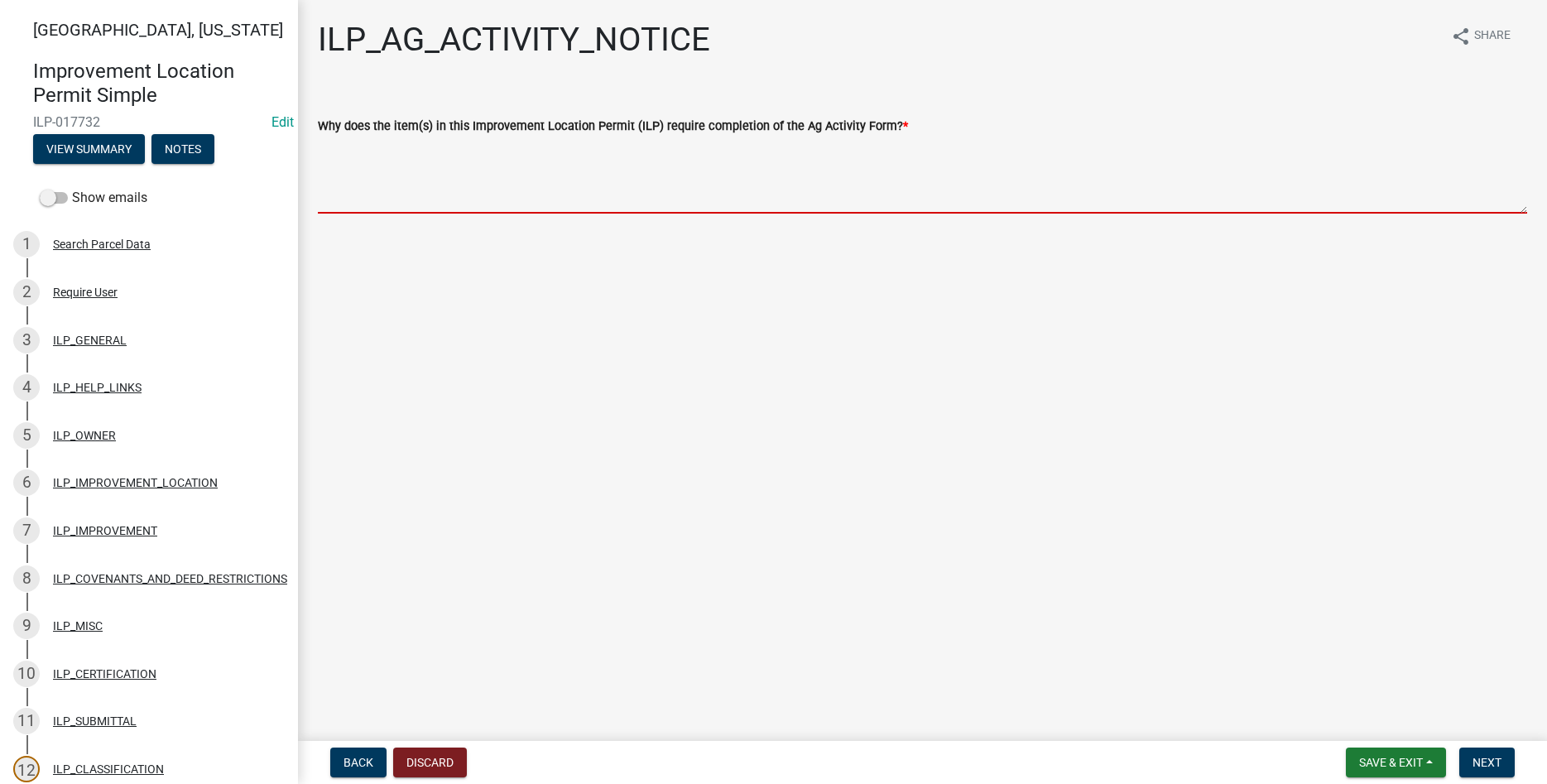
click at [644, 176] on textarea "Why does the item(s) in this Improvement Location Permit (ILP) require completi…" at bounding box center [923, 175] width 1210 height 78
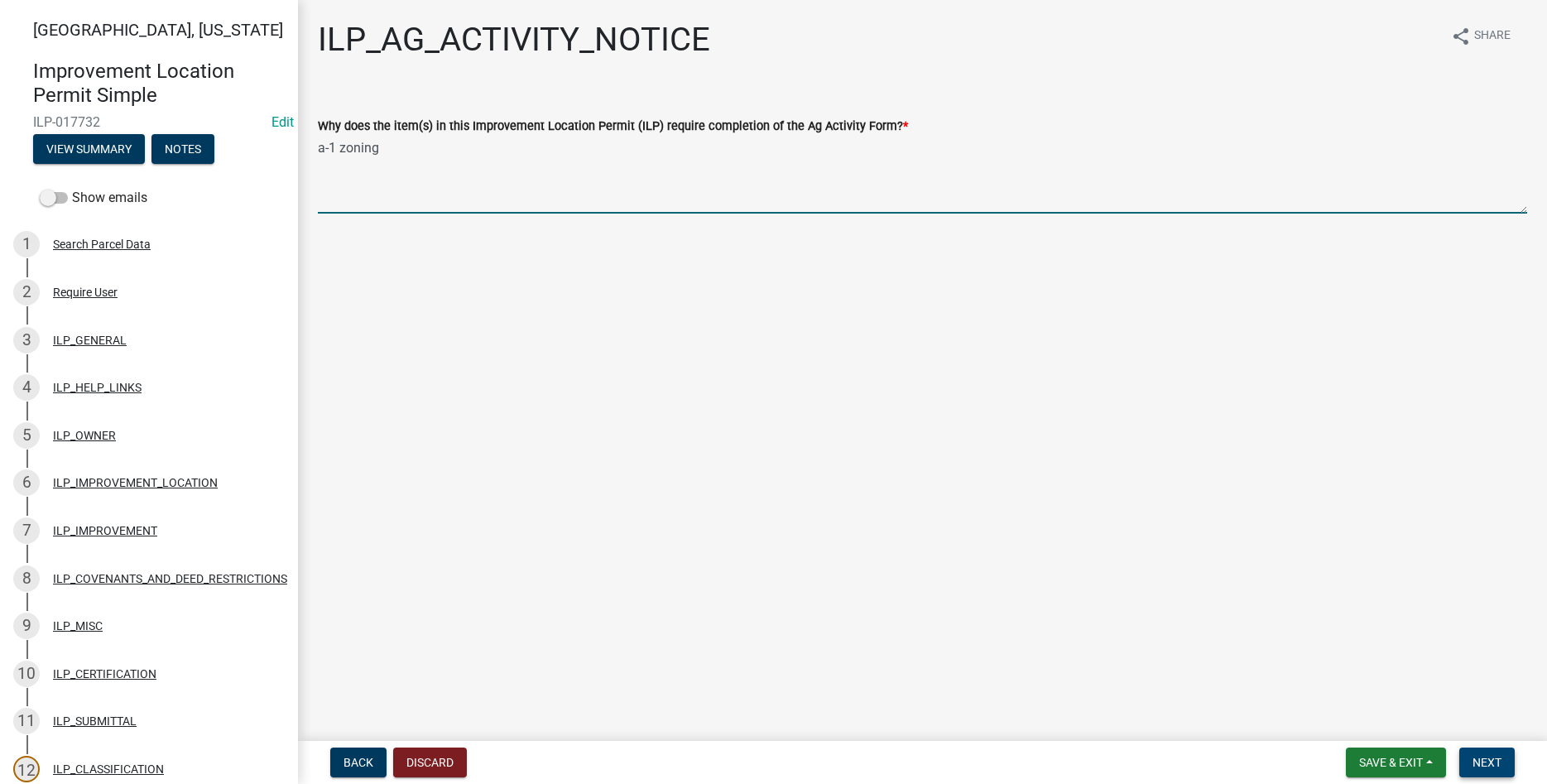
type textarea "a-1 zoning"
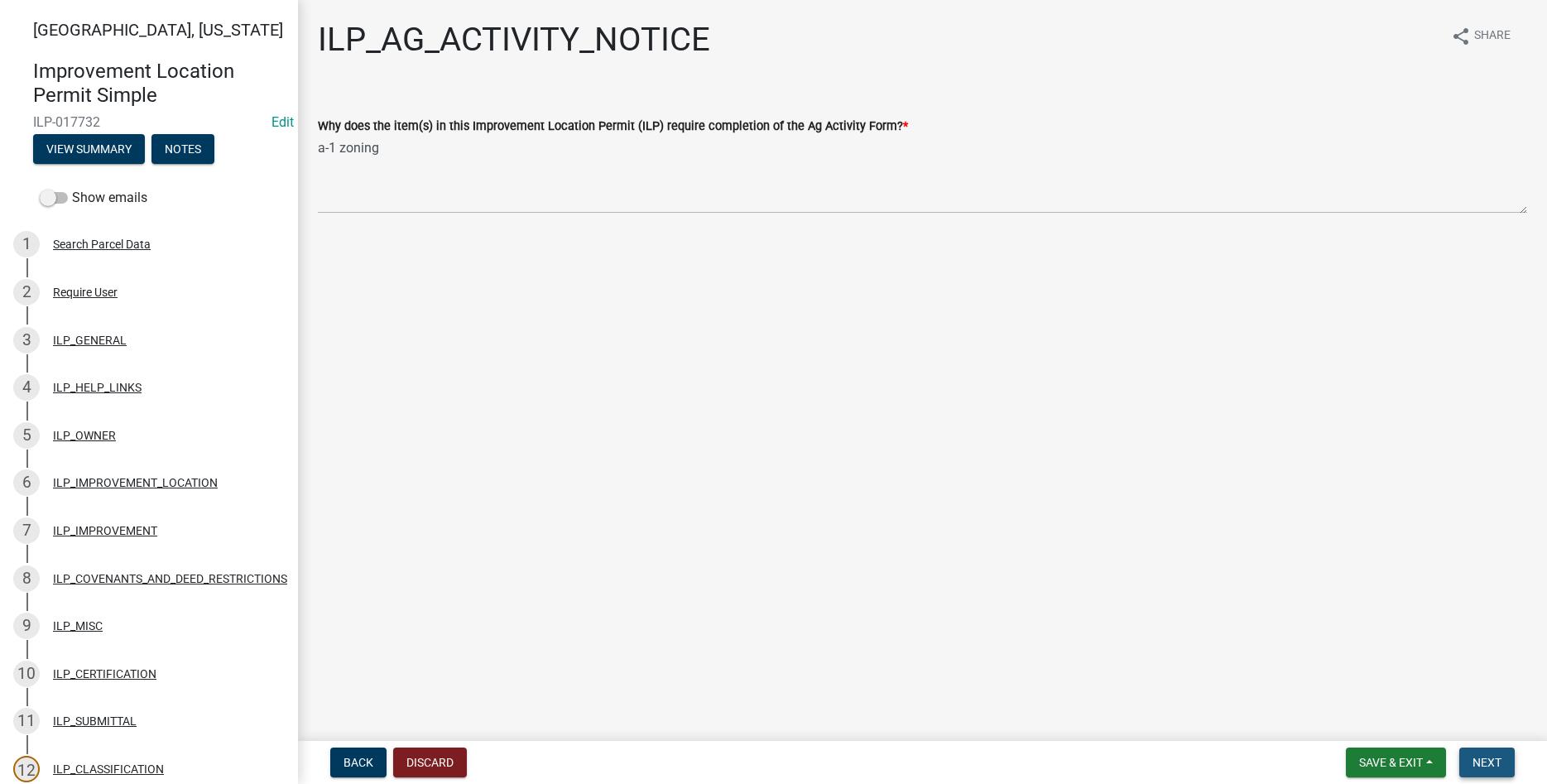
click at [1483, 764] on span "Next" at bounding box center [1487, 762] width 29 height 13
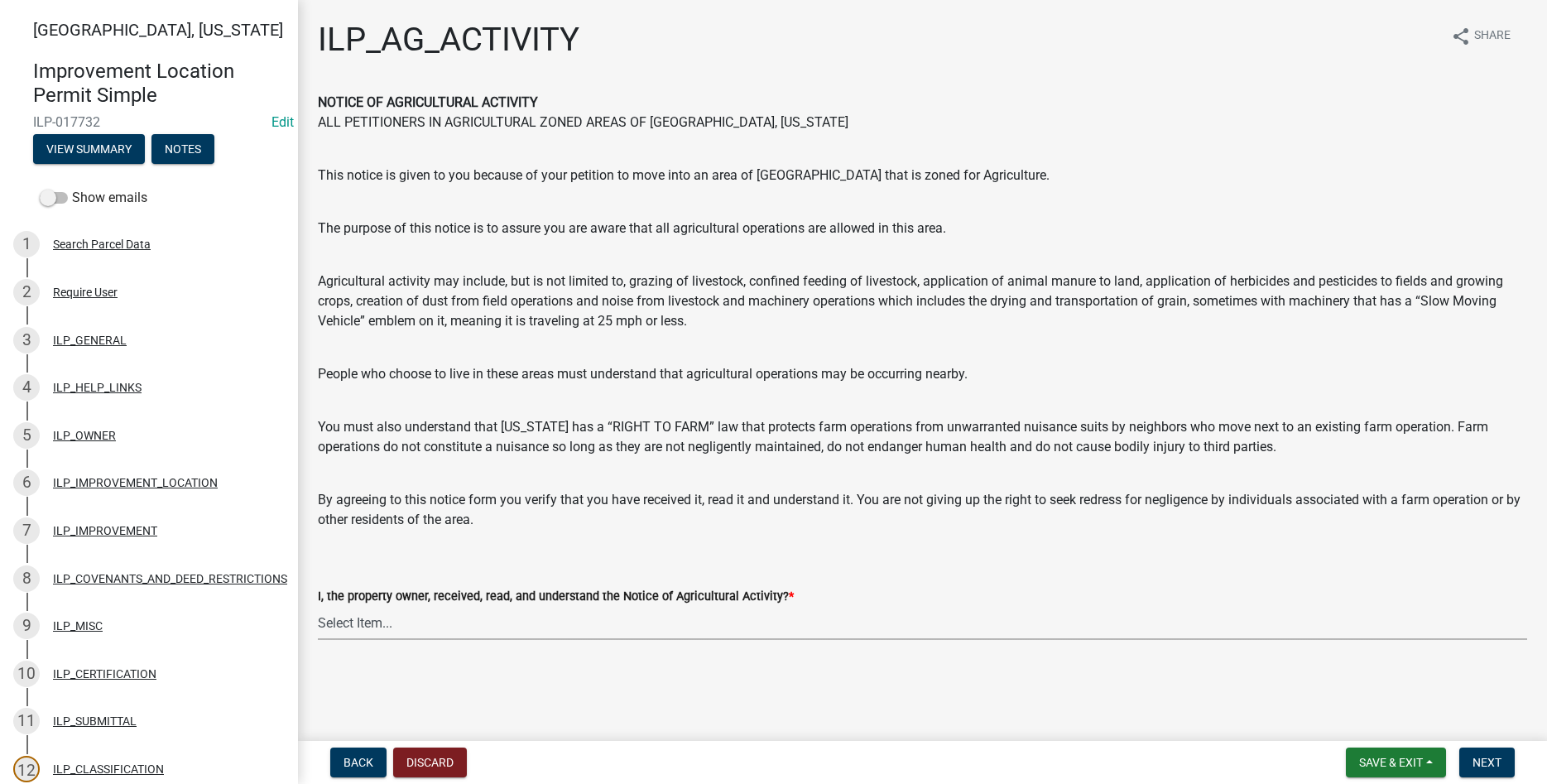
click at [318, 606] on select "Select Item... YES" at bounding box center [923, 622] width 1210 height 34
click option "YES" at bounding box center [0, 0] width 0 height 0
select select "421fbd71-6b46-4b3f-8fb8-f511ed41ec25"
click at [1475, 763] on span "Next" at bounding box center [1487, 762] width 29 height 13
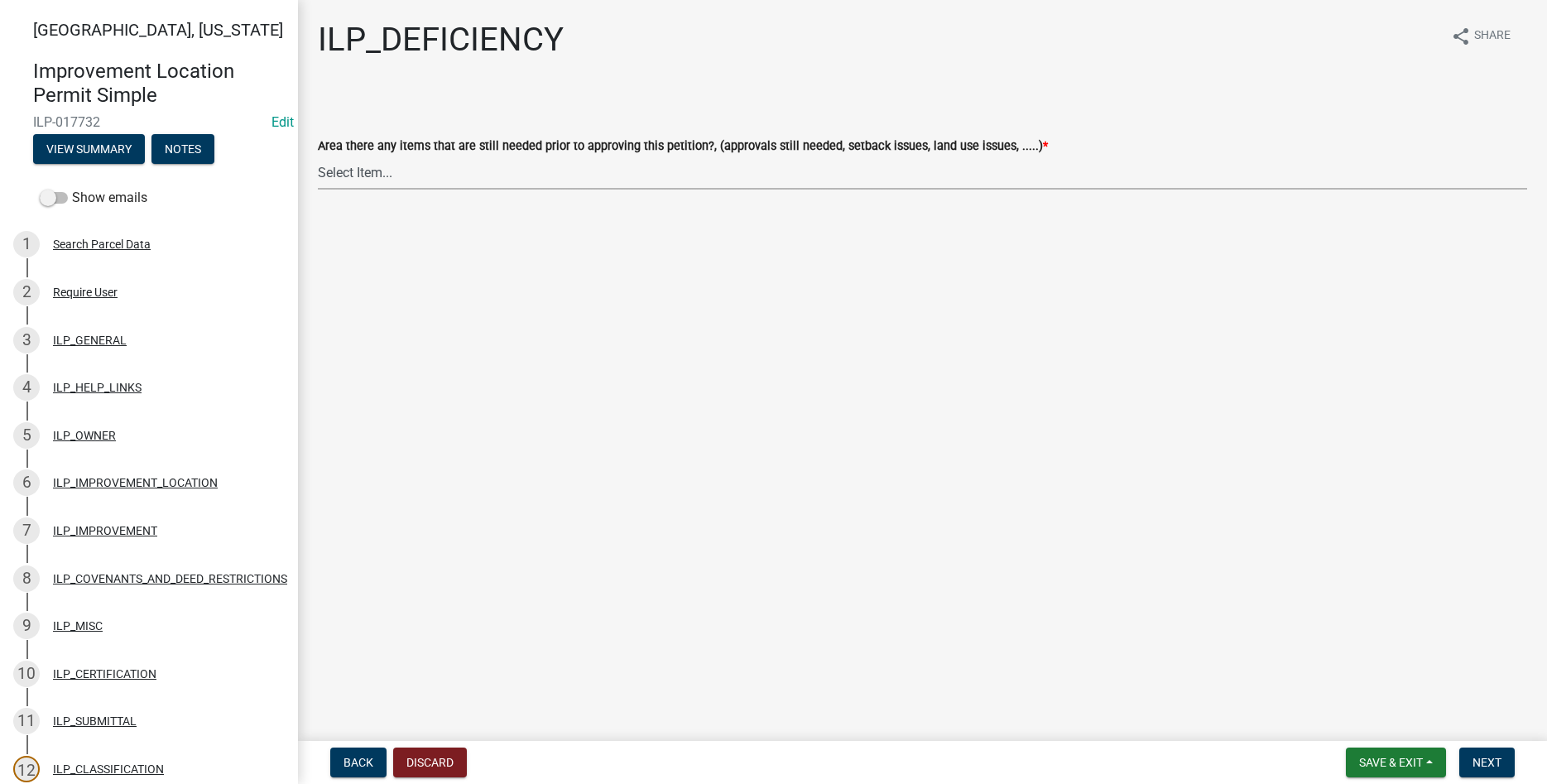
click at [318, 155] on select "Select Item... YES NO" at bounding box center [923, 172] width 1210 height 34
click option "NO" at bounding box center [0, 0] width 0 height 0
select select "88f51f67-ad00-412f-ad25-d9a24cd42bdb"
click at [1489, 764] on span "Next" at bounding box center [1487, 762] width 29 height 13
click at [318, 155] on select "Select Item... Denied Approved" at bounding box center [923, 172] width 1210 height 34
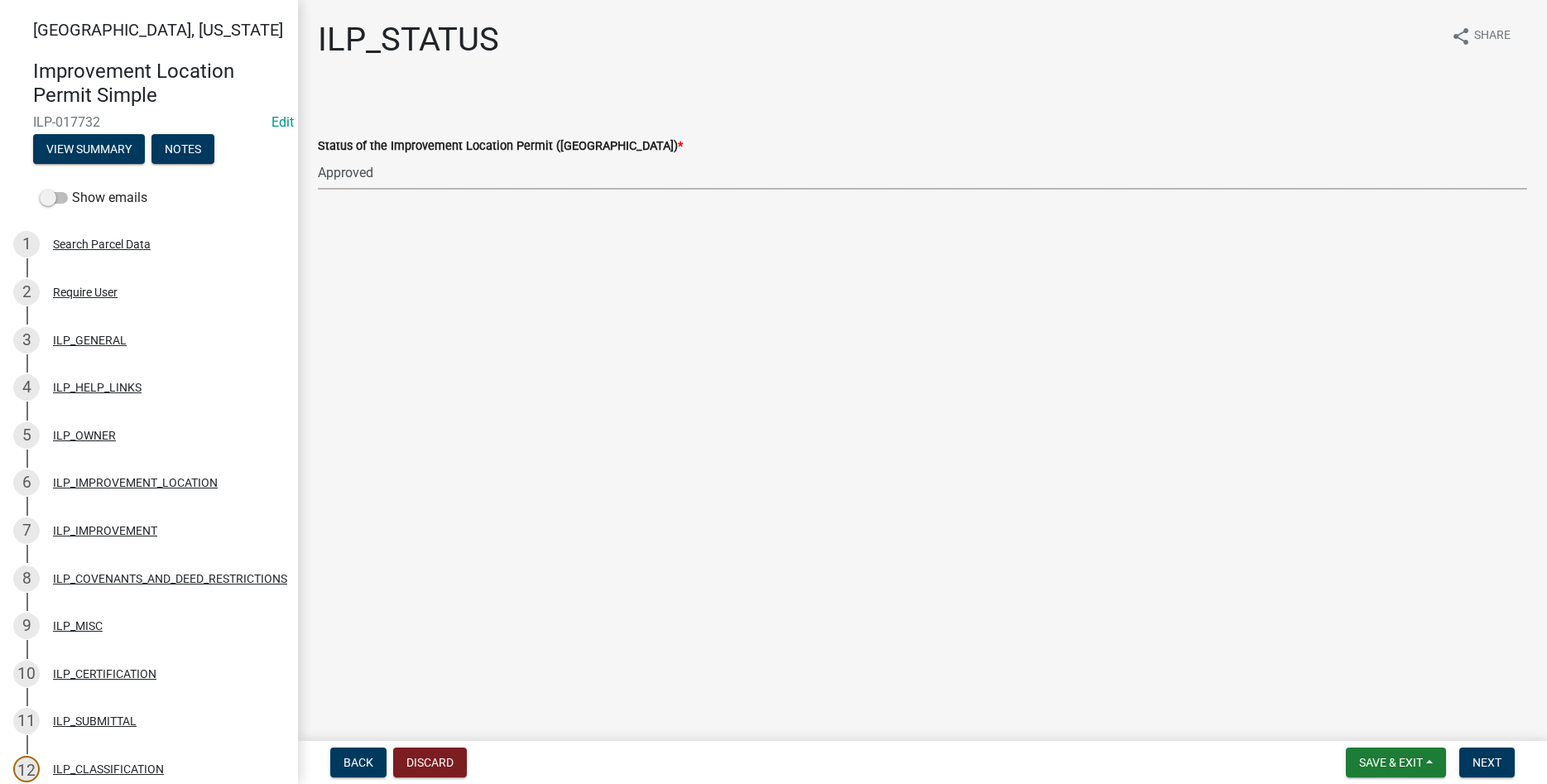
click option "Approved" at bounding box center [0, 0] width 0 height 0
select select "676ca0ef-d742-4b5a-a79e-763cf2a28fc9"
click at [1482, 757] on span "Next" at bounding box center [1487, 762] width 29 height 13
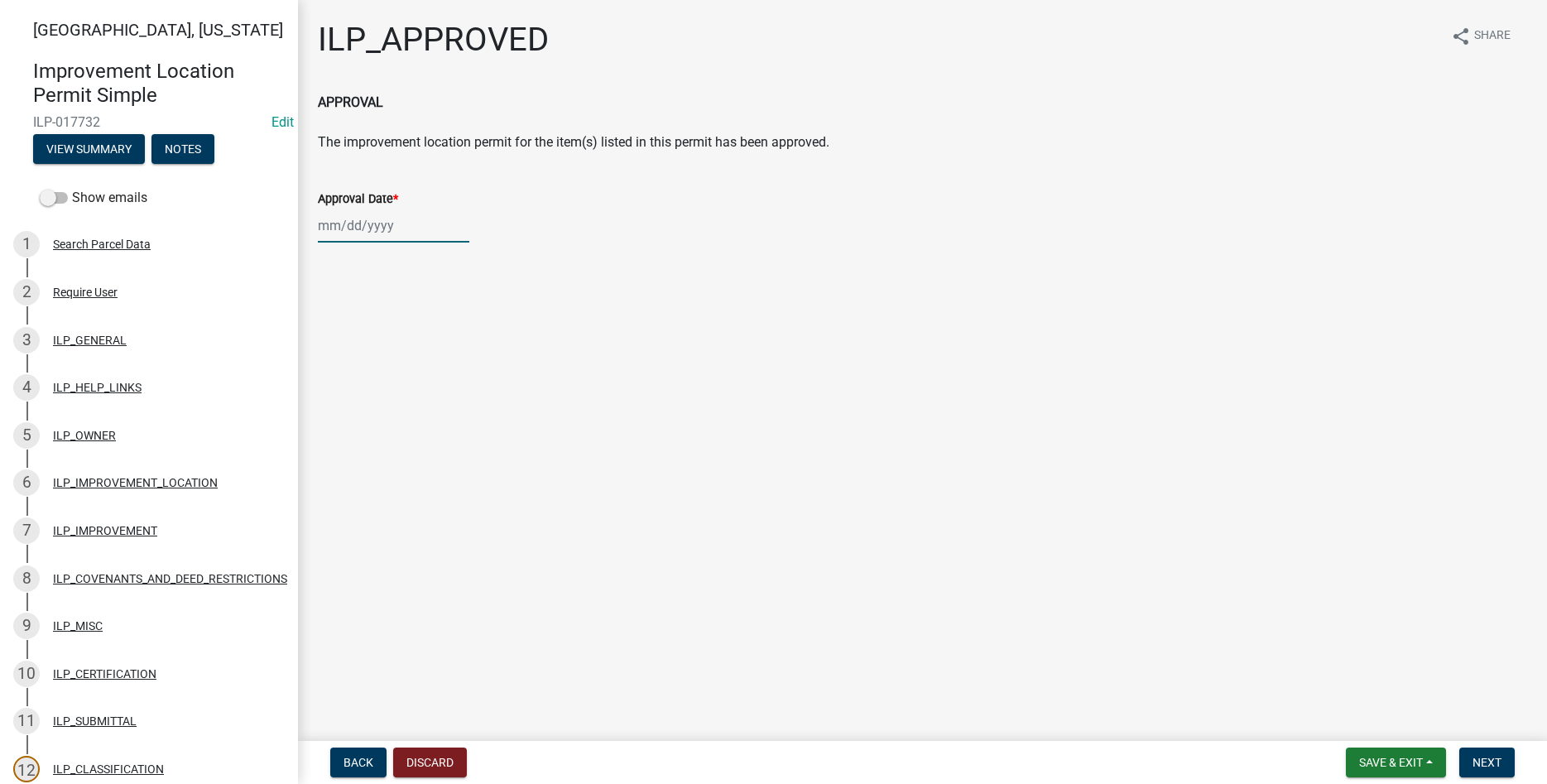
select select "10"
select select "2025"
click at [338, 230] on input "Approval Date *" at bounding box center [394, 225] width 152 height 34
click at [449, 342] on div "10" at bounding box center [441, 340] width 26 height 26
type input "[DATE]"
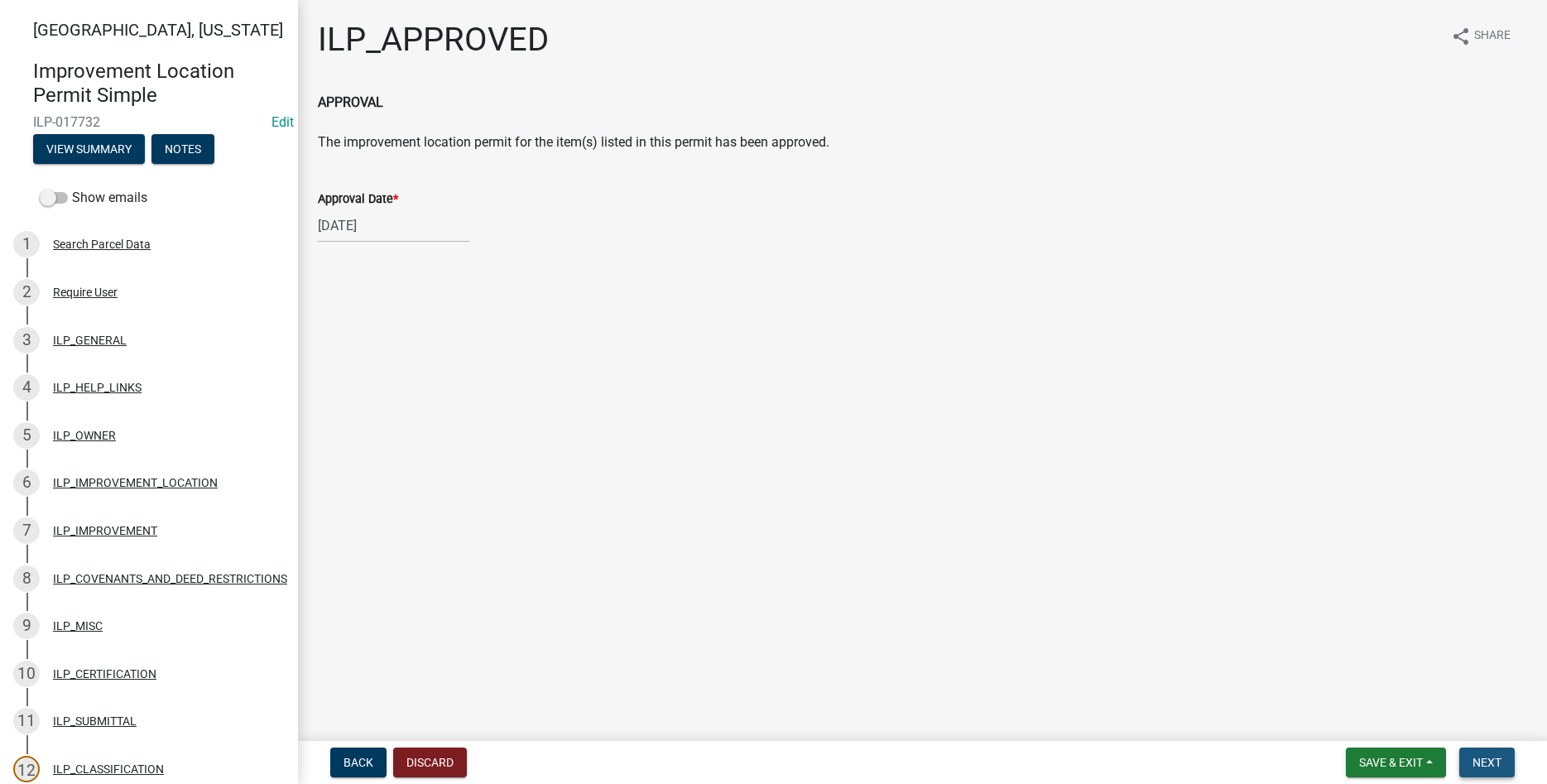
click at [1475, 749] on button "Next" at bounding box center [1487, 763] width 56 height 30
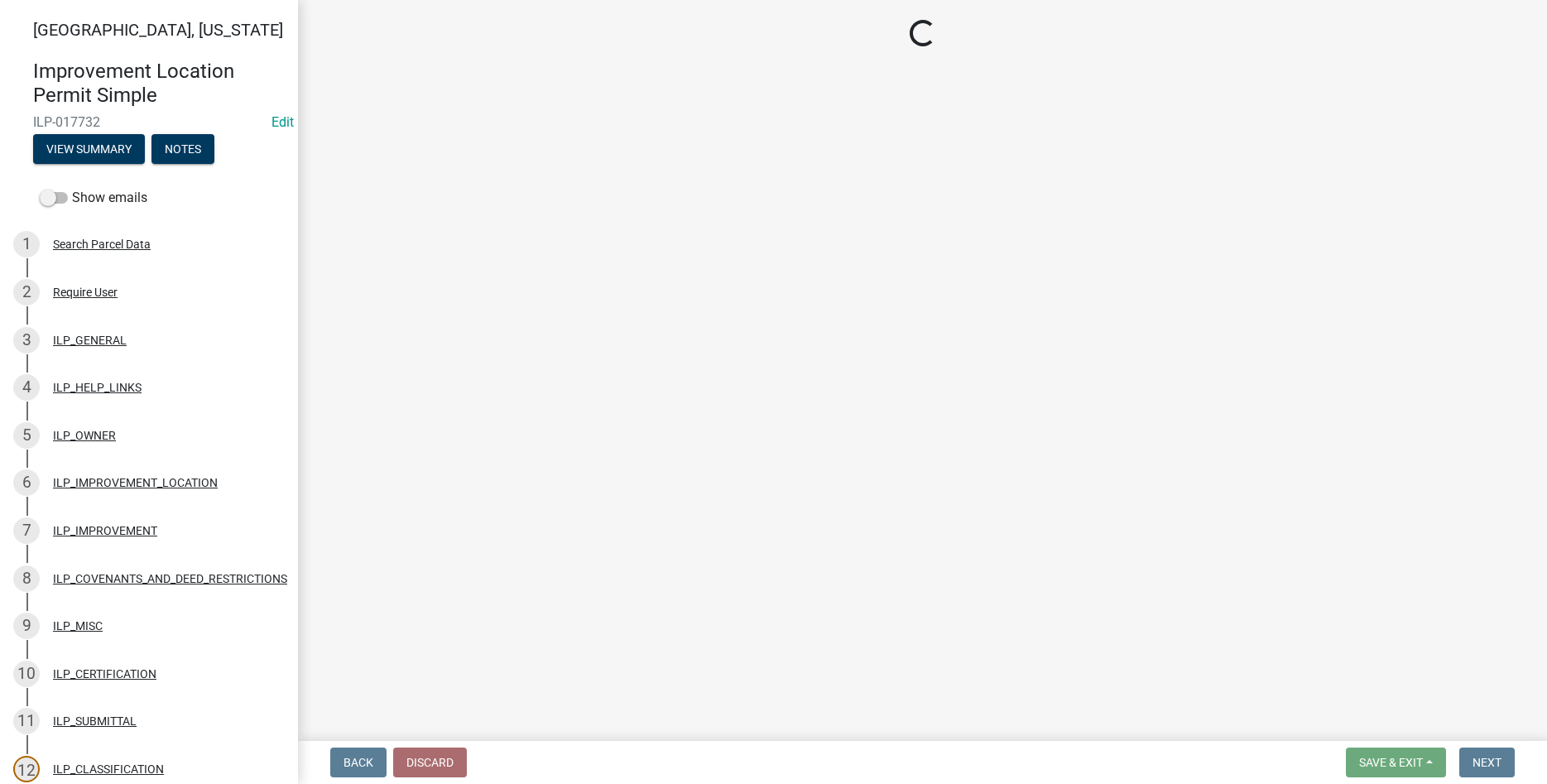
select select "3: 3"
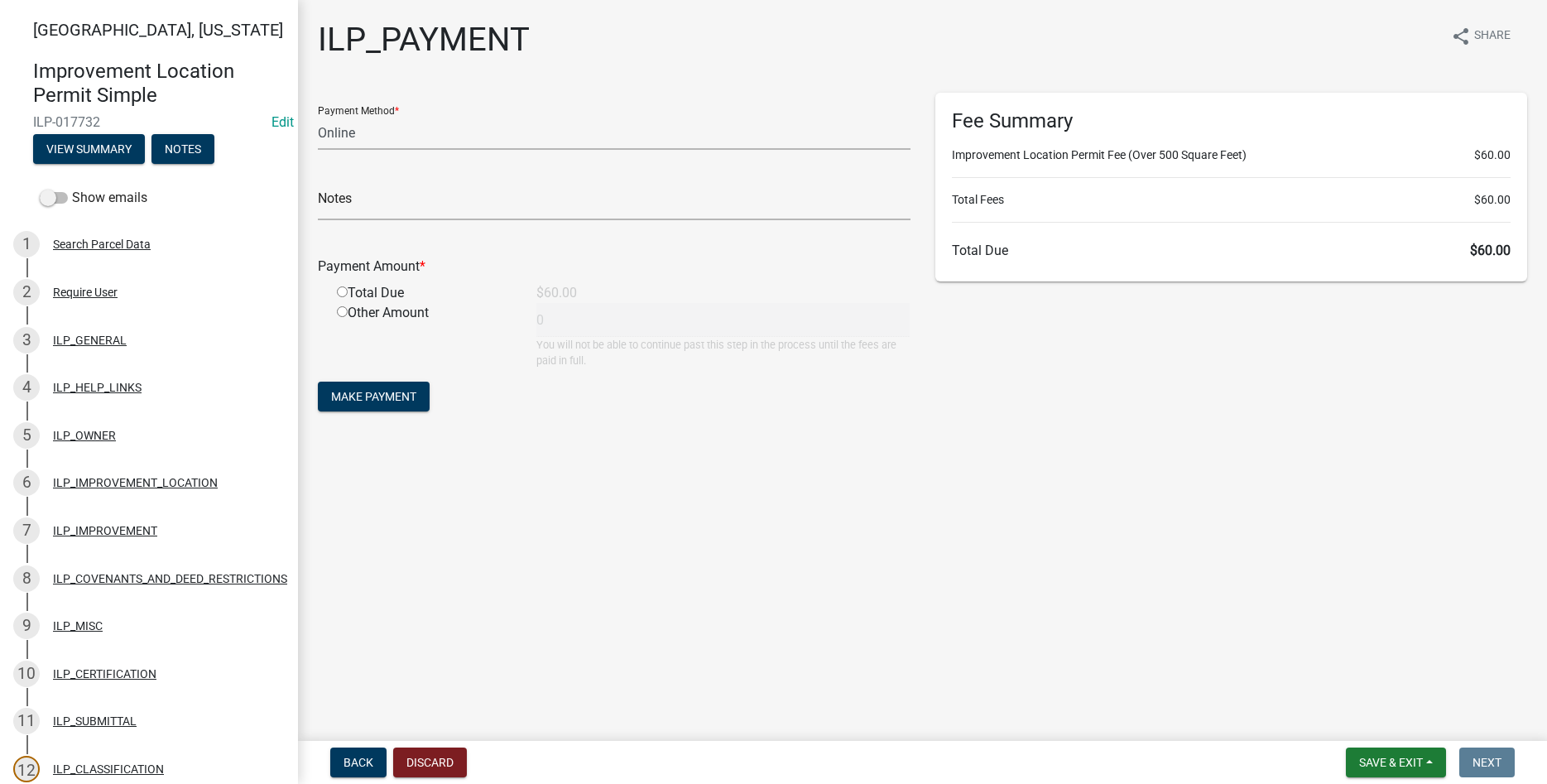
click at [345, 290] on input "radio" at bounding box center [343, 291] width 11 height 11
radio input "true"
type input "60"
click at [370, 403] on span "Make Payment" at bounding box center [374, 396] width 86 height 13
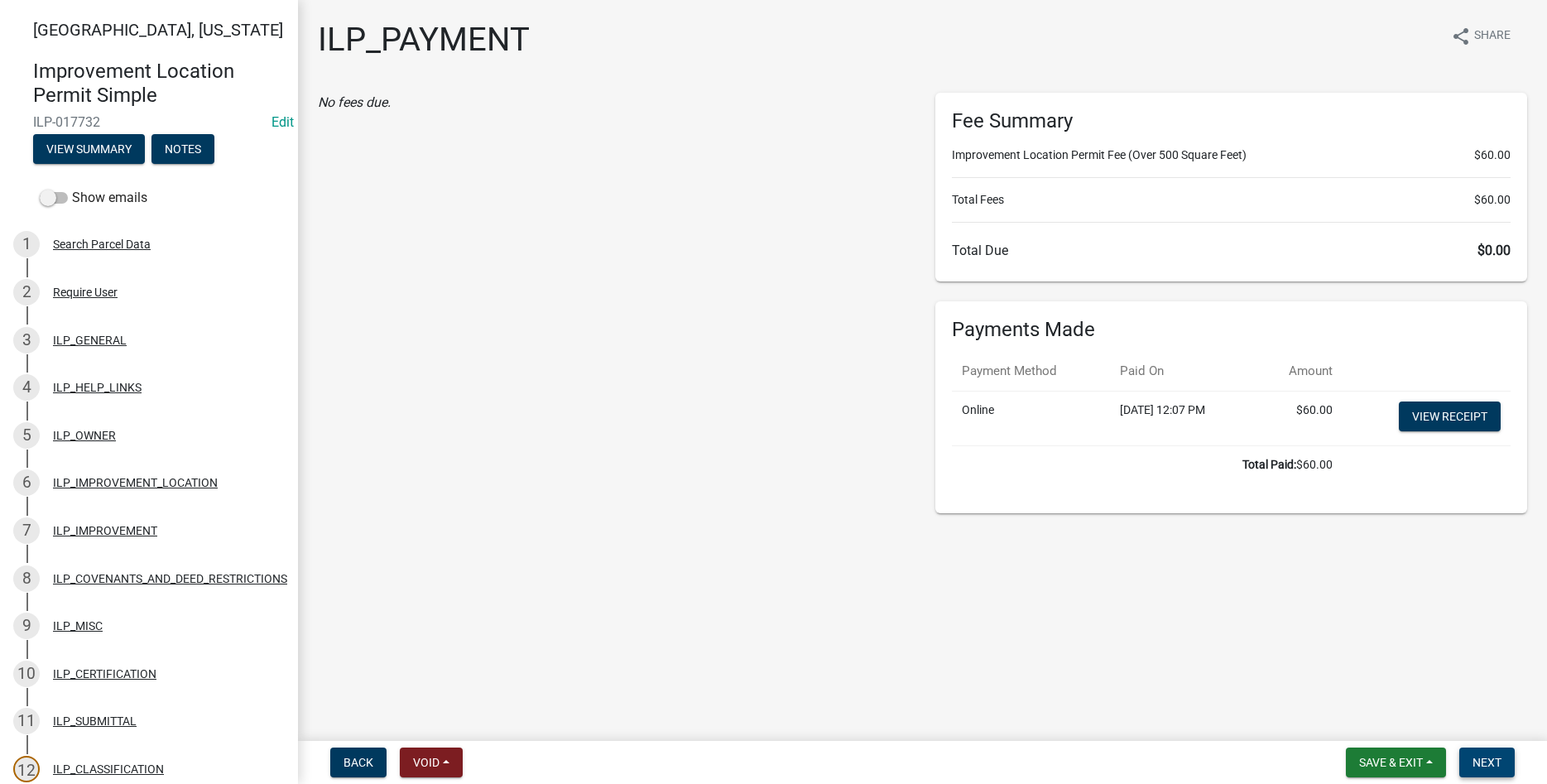
click at [1497, 758] on span "Next" at bounding box center [1487, 762] width 29 height 13
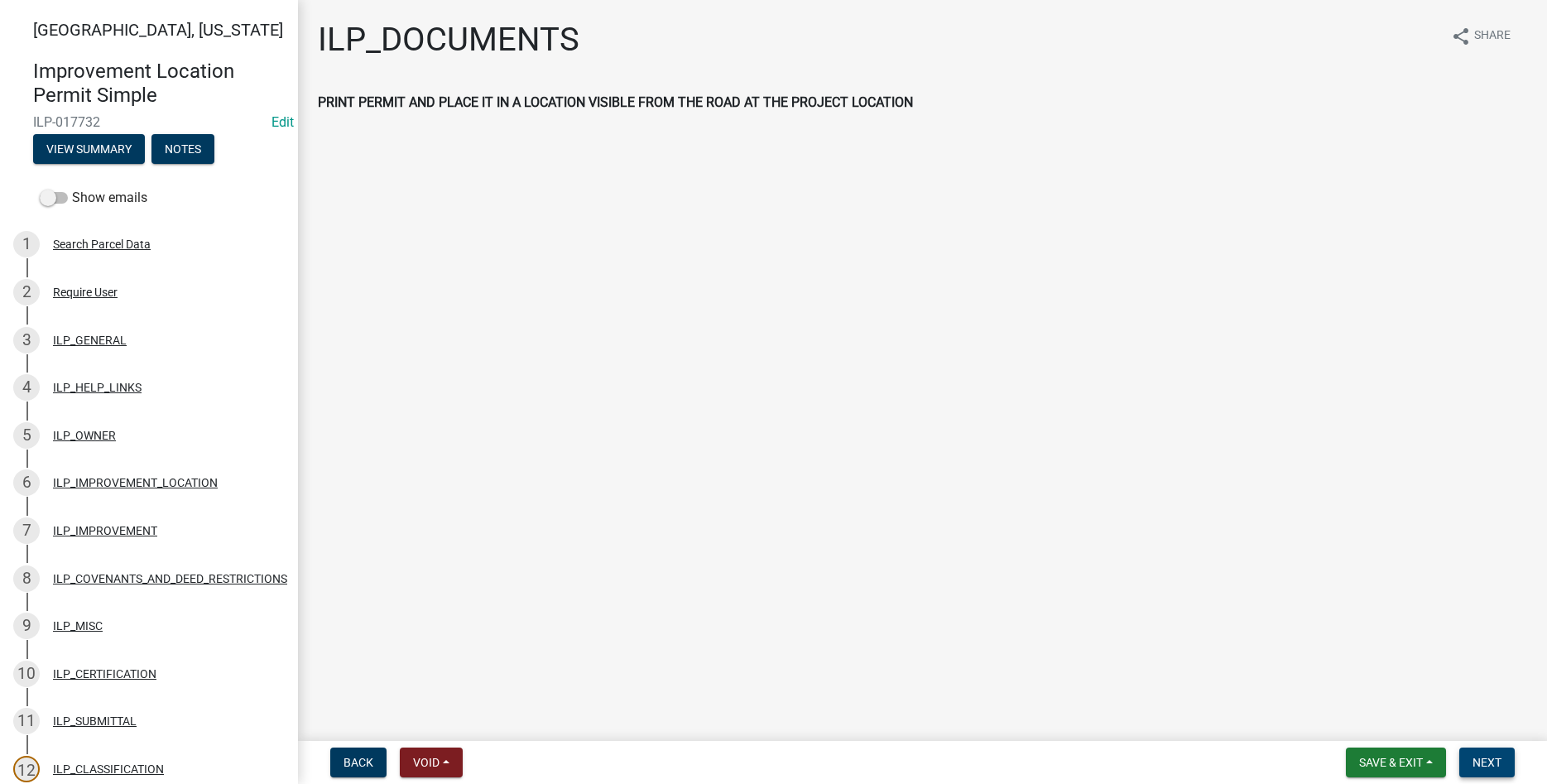
click at [1483, 761] on span "Next" at bounding box center [1487, 762] width 29 height 13
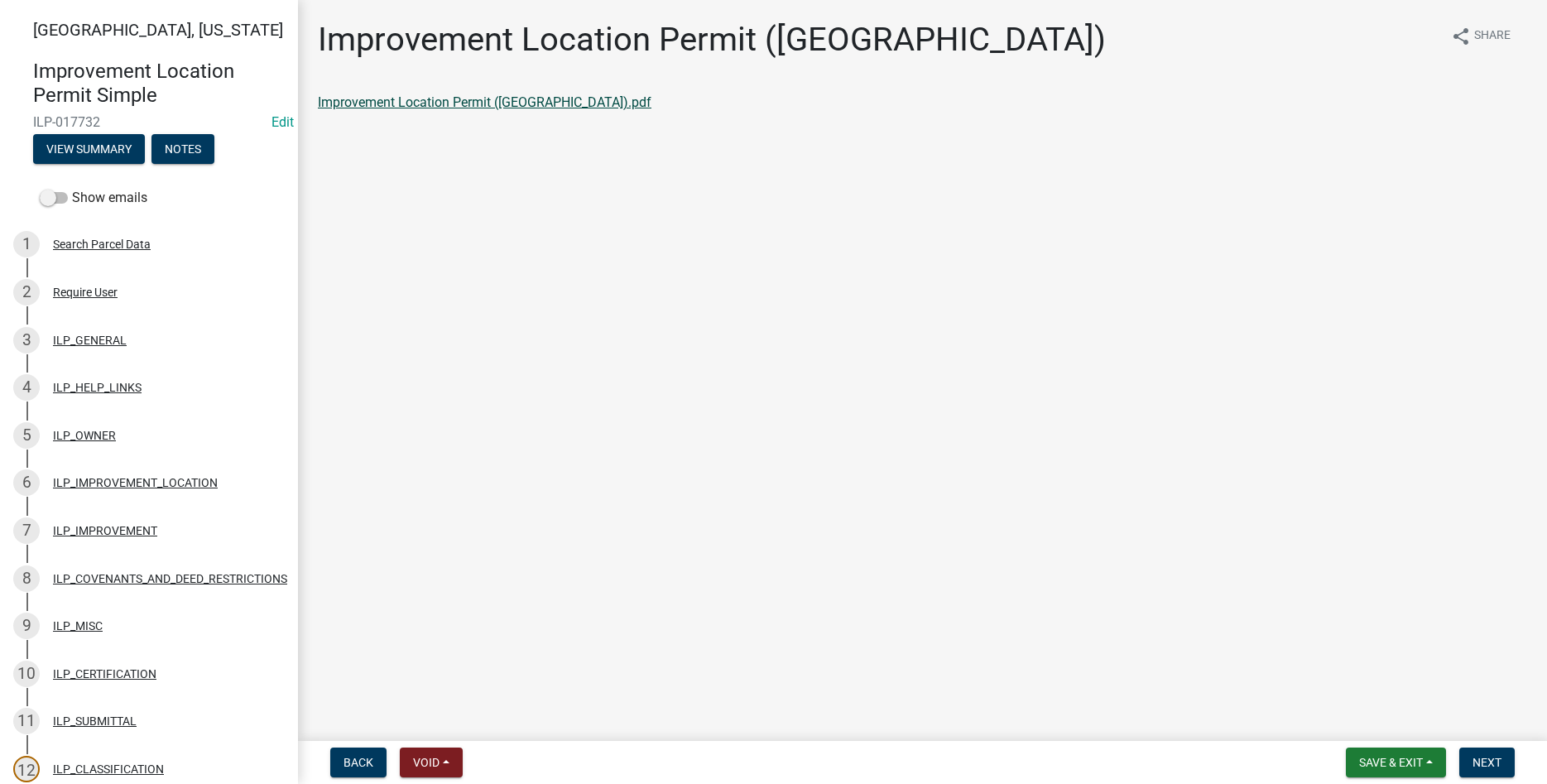
click at [443, 110] on link "Improvement Location Permit ([GEOGRAPHIC_DATA]).pdf" at bounding box center [485, 102] width 334 height 16
click at [1476, 765] on span "Next" at bounding box center [1487, 762] width 29 height 13
click at [424, 99] on link "Improvement Location Permit (ILP)(Form).pdf" at bounding box center [451, 102] width 268 height 16
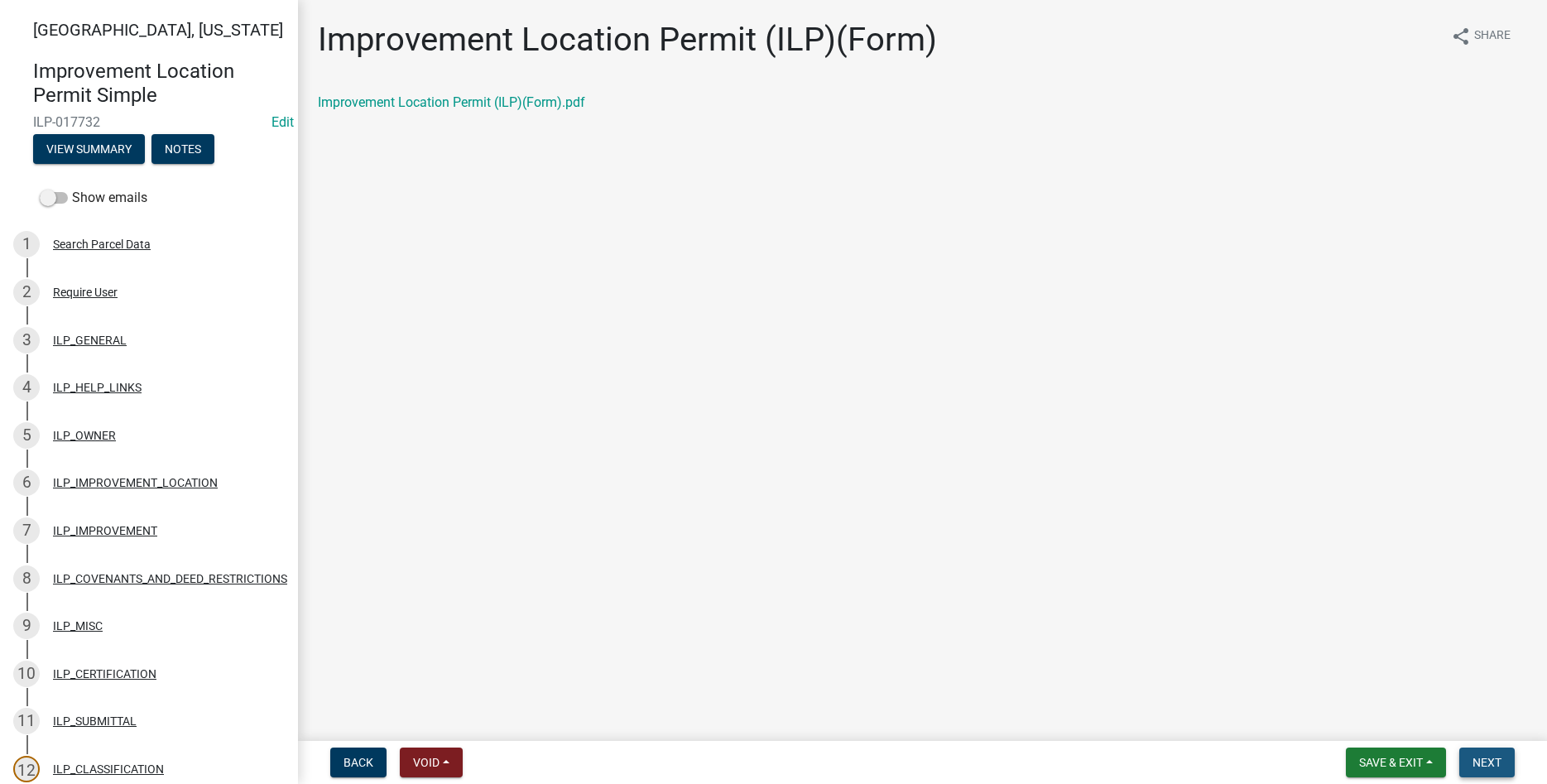
click at [1488, 766] on span "Next" at bounding box center [1487, 762] width 29 height 13
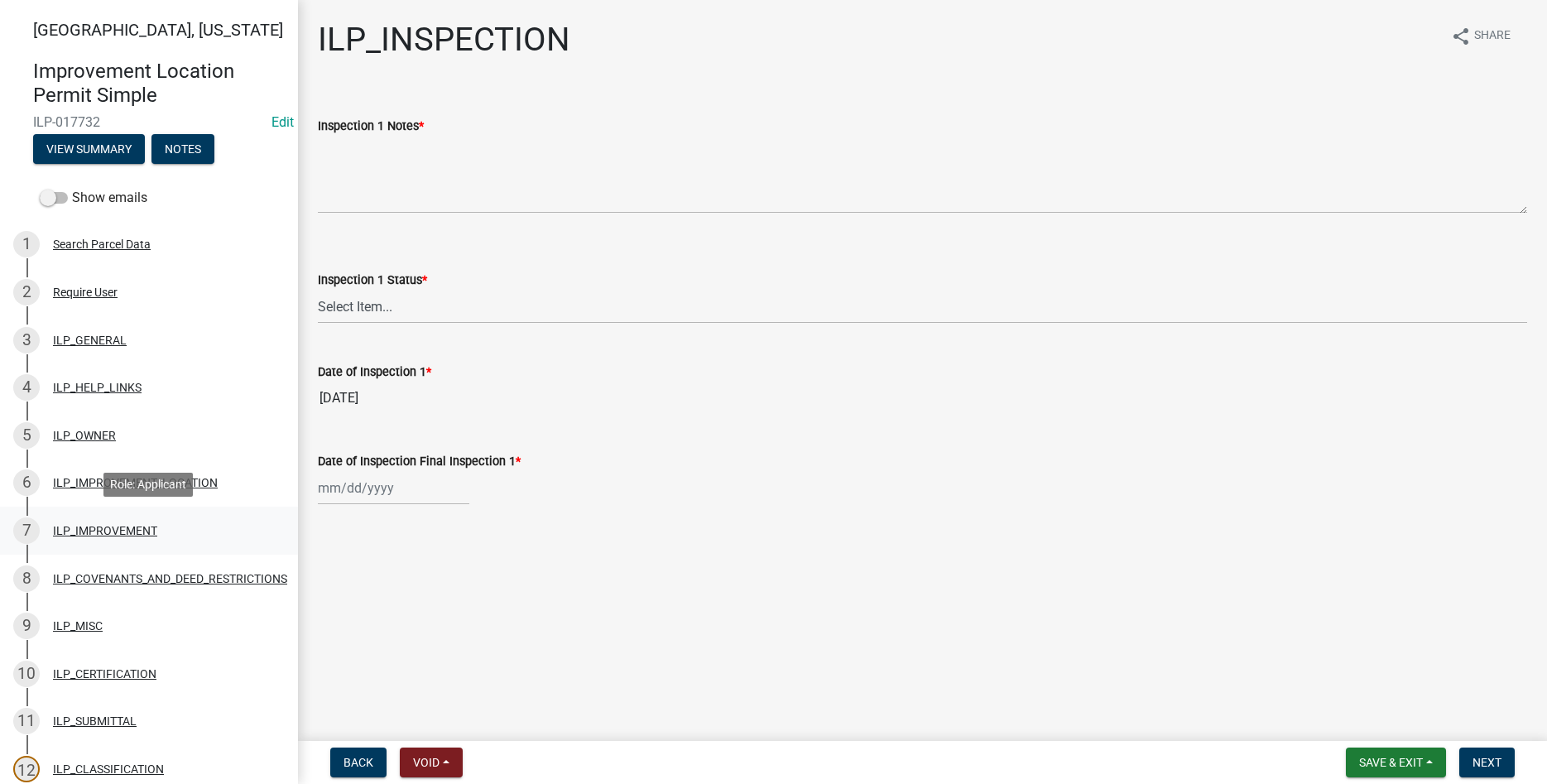
click at [109, 522] on div "7 ILP_IMPROVEMENT" at bounding box center [142, 531] width 258 height 26
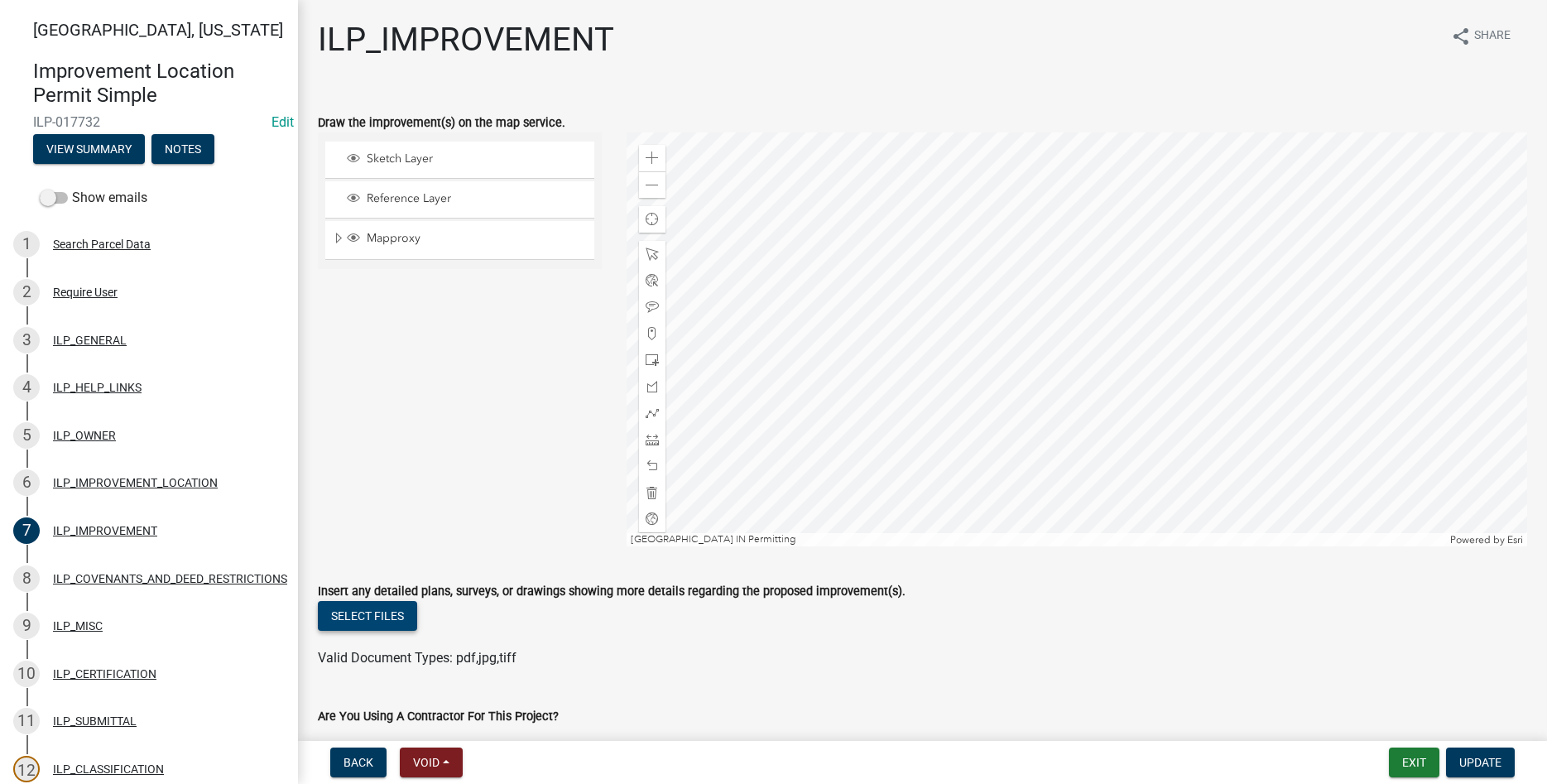
click at [382, 622] on button "Select files" at bounding box center [367, 616] width 99 height 30
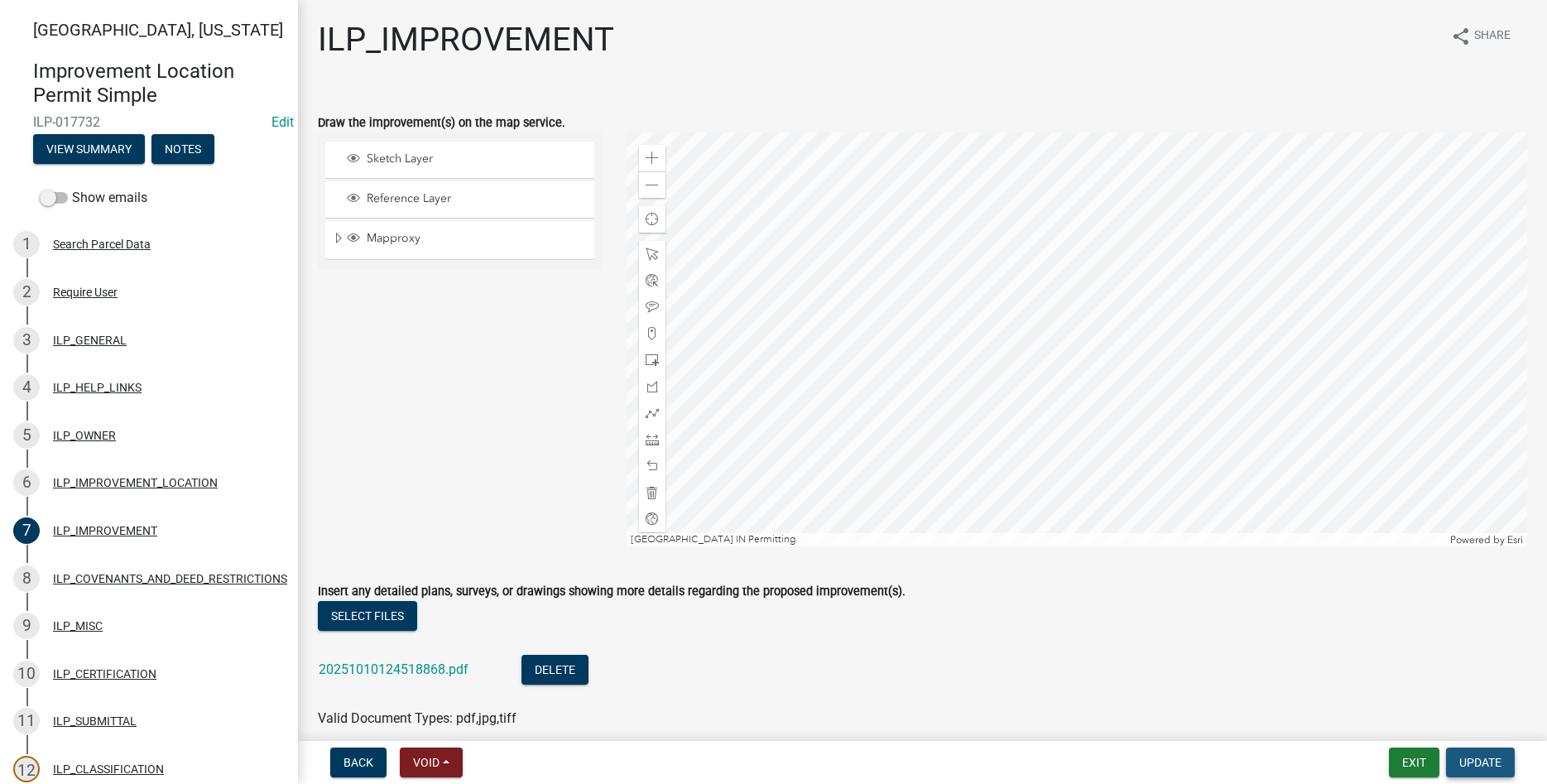
click at [1498, 758] on span "Update" at bounding box center [1481, 762] width 42 height 13
